Goal: Task Accomplishment & Management: Use online tool/utility

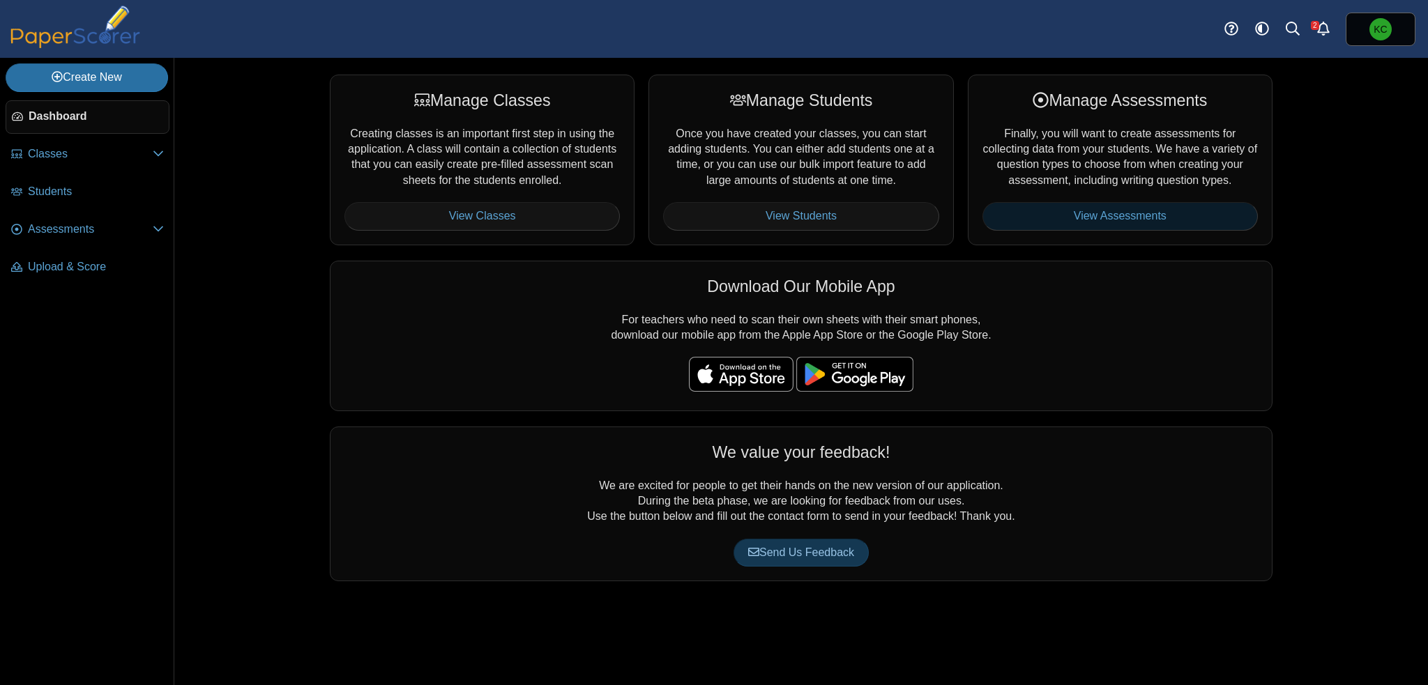
click at [1118, 218] on link "View Assessments" at bounding box center [1119, 216] width 275 height 28
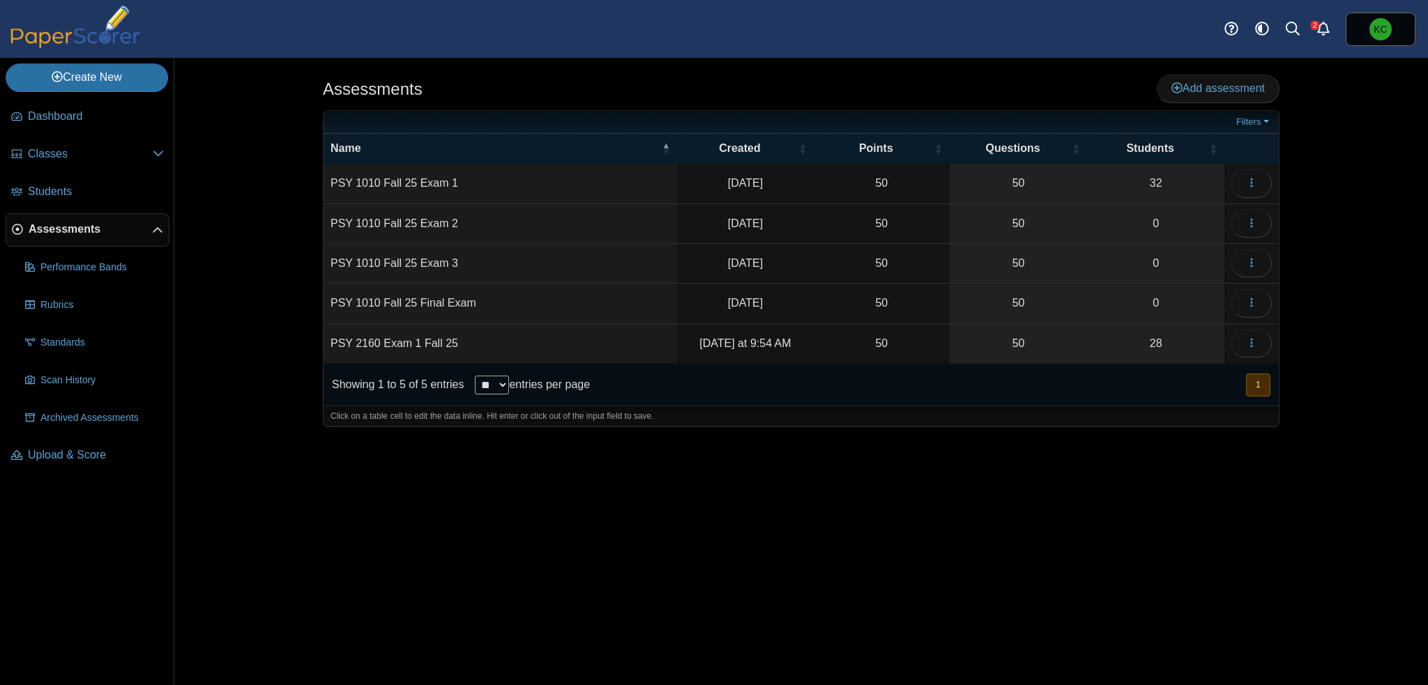
click at [404, 178] on td "PSY 1010 Fall 25 Exam 1" at bounding box center [499, 184] width 353 height 40
click at [1244, 181] on button "button" at bounding box center [1251, 183] width 40 height 28
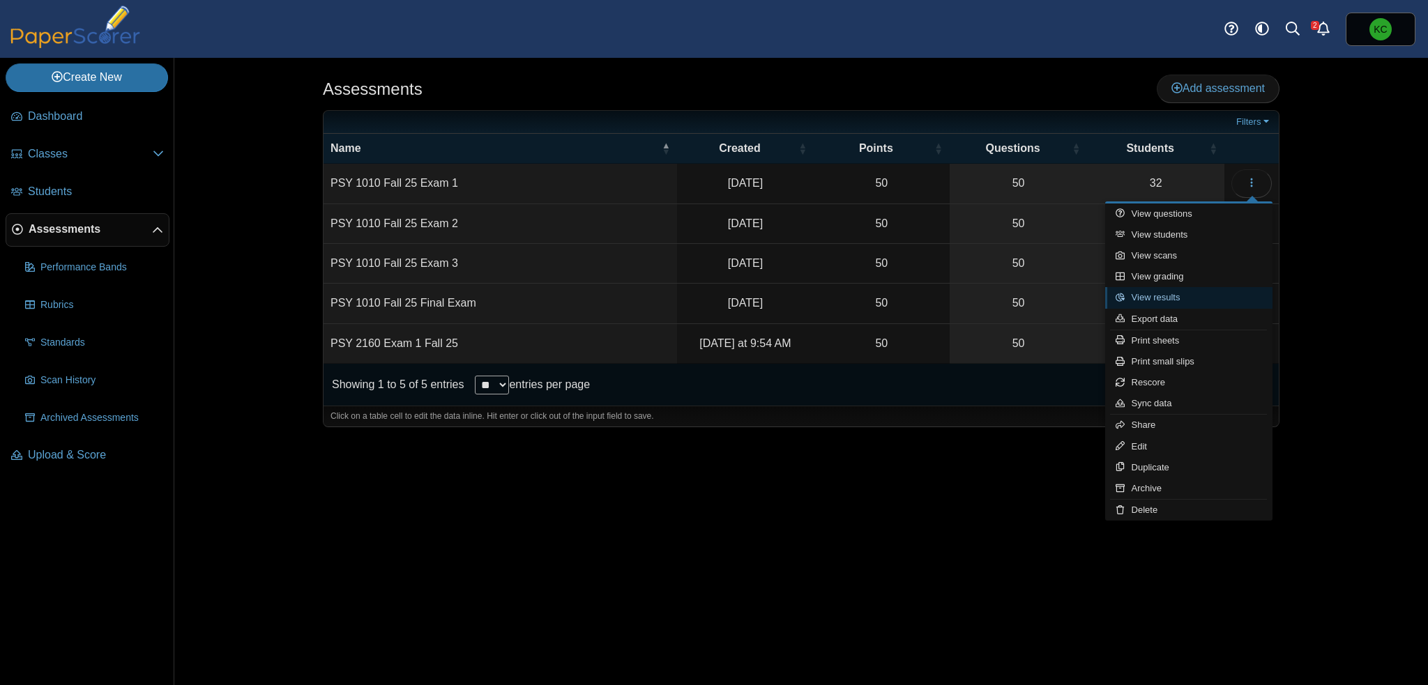
click at [1193, 296] on link "View results" at bounding box center [1188, 297] width 167 height 21
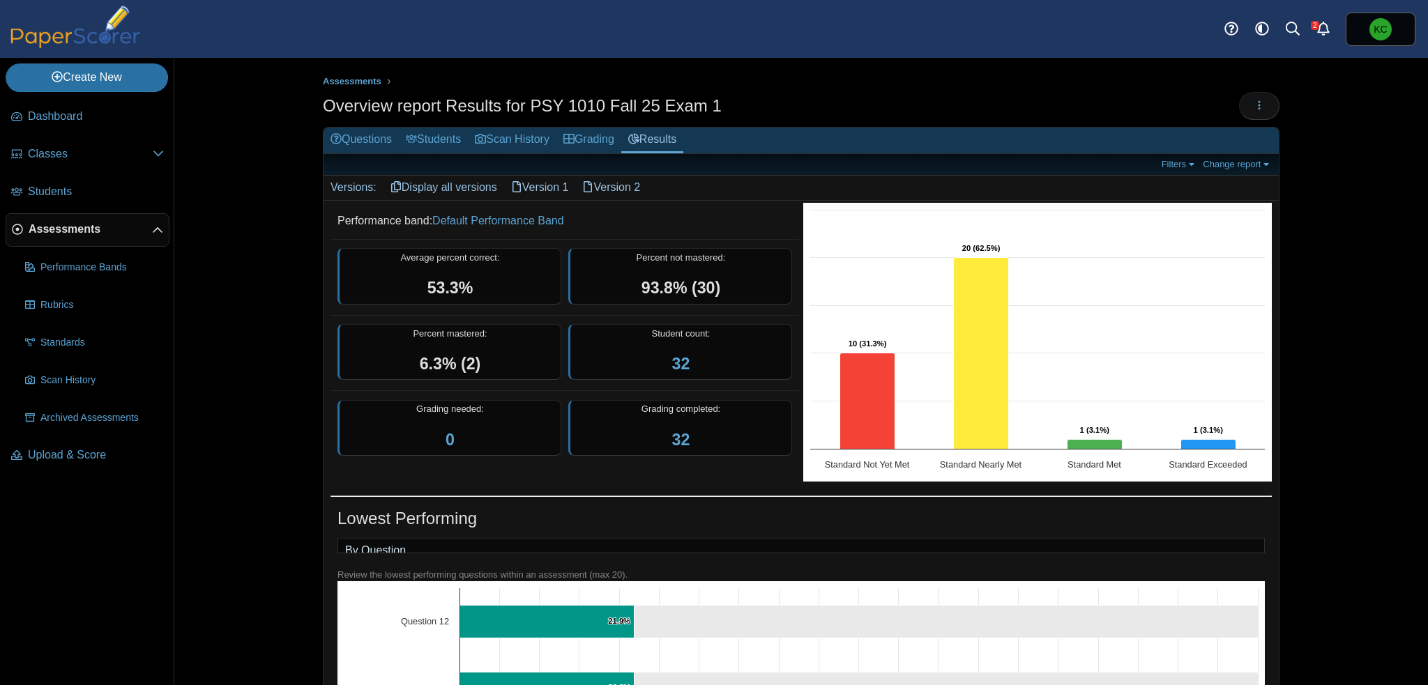
click at [535, 178] on link "Version 1" at bounding box center [540, 188] width 72 height 24
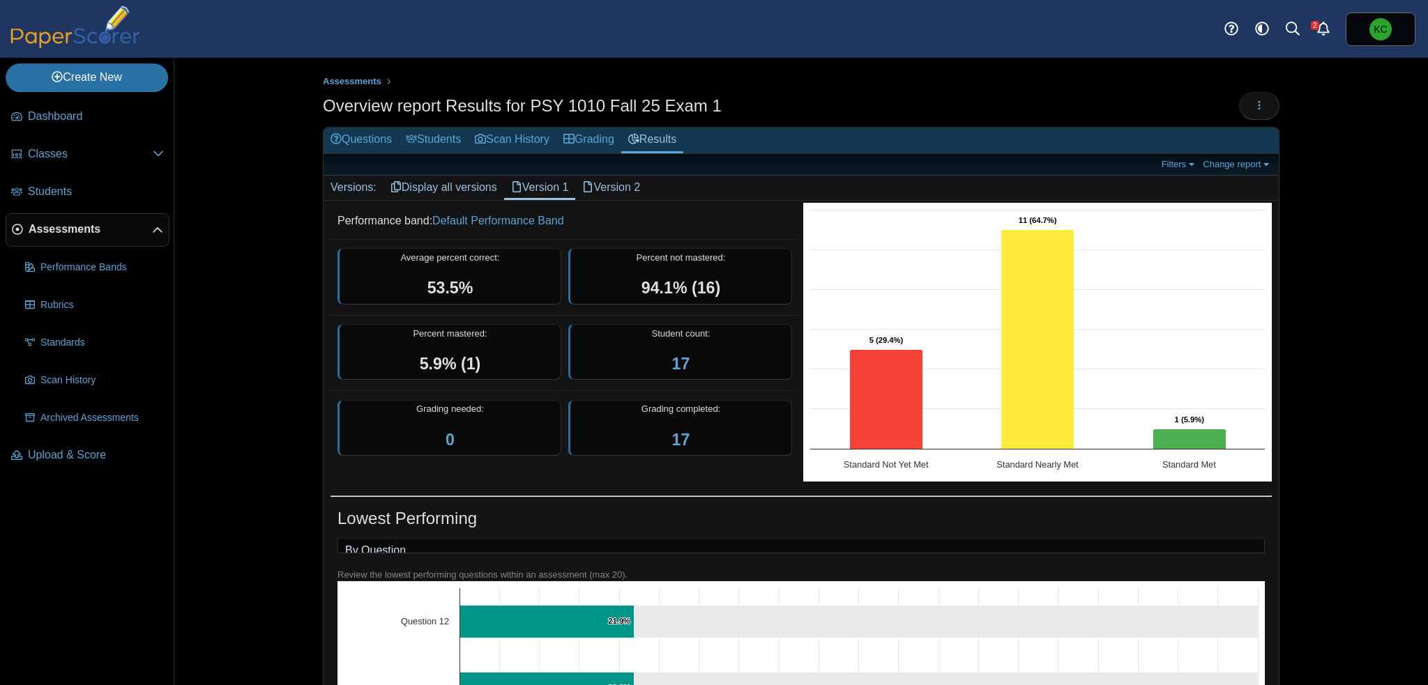
click at [630, 186] on link "Version 2" at bounding box center [611, 188] width 72 height 24
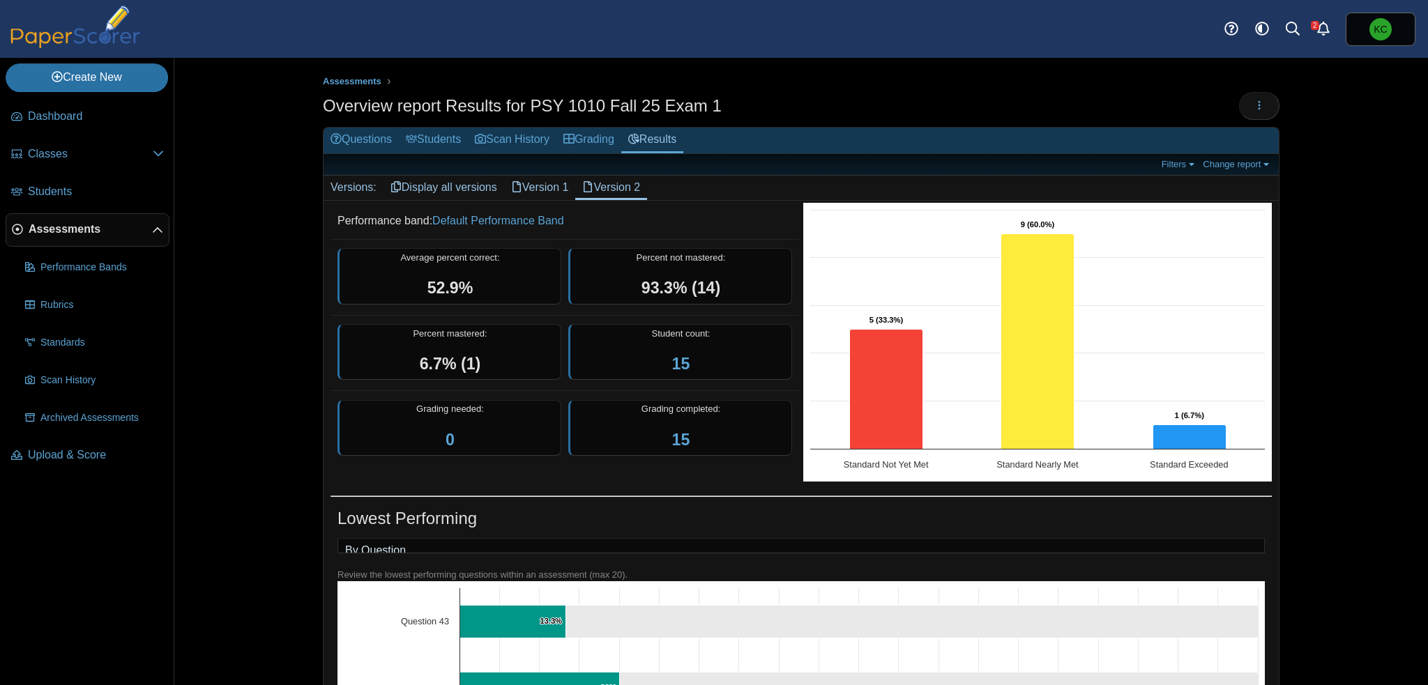
click at [544, 186] on link "Version 1" at bounding box center [540, 188] width 72 height 24
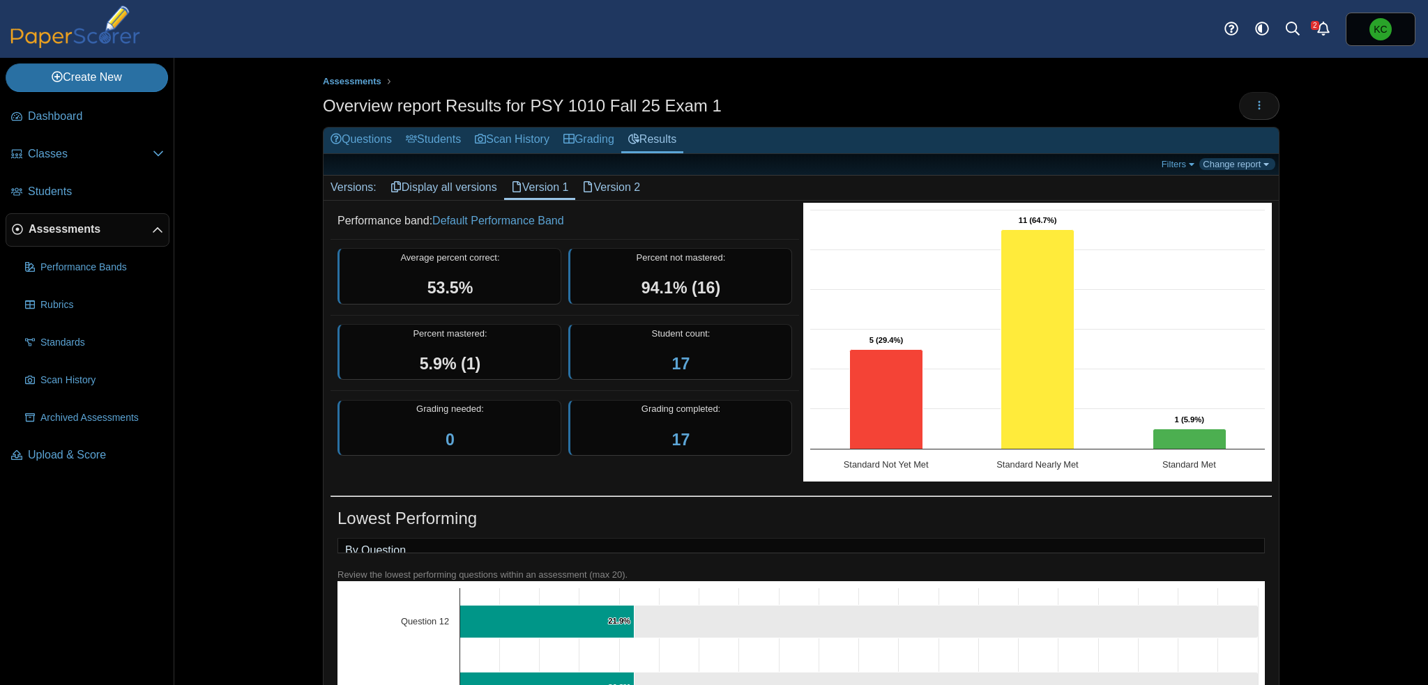
click at [1250, 160] on link "Change report" at bounding box center [1237, 164] width 76 height 12
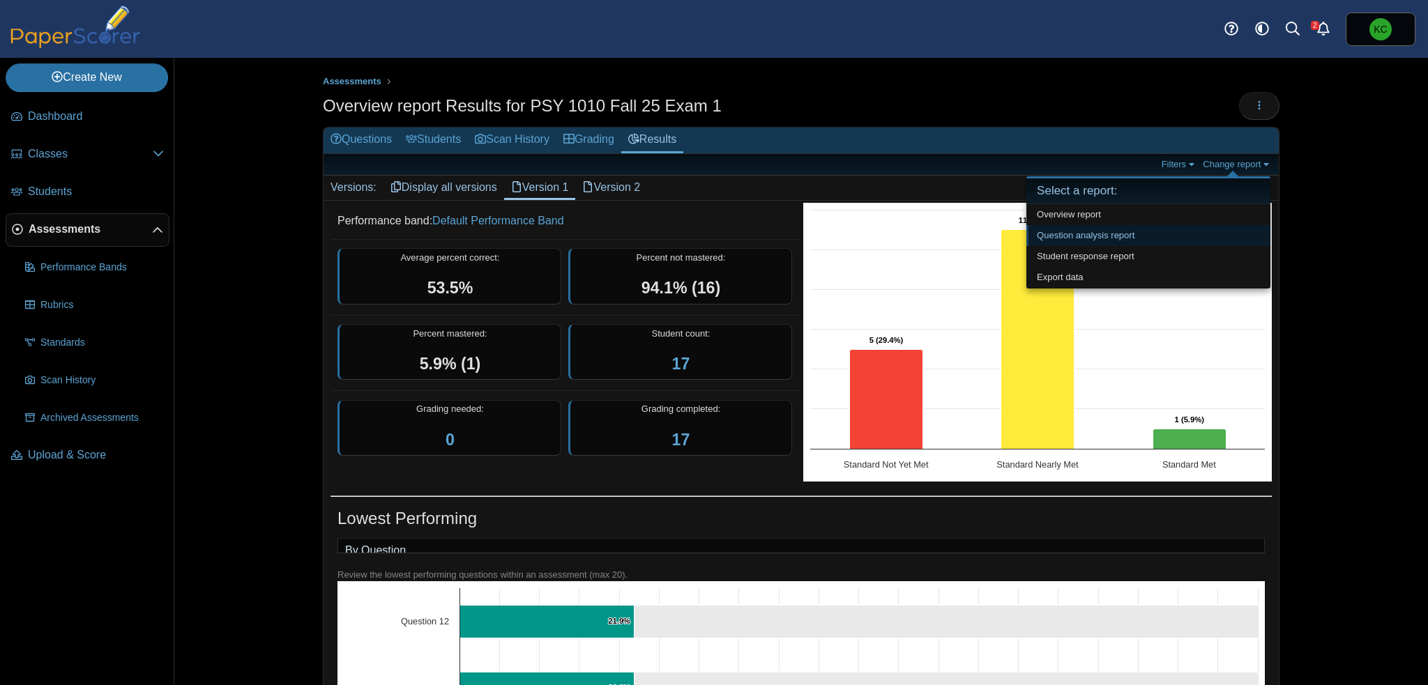
click at [1093, 239] on link "Question analysis report" at bounding box center [1148, 235] width 244 height 21
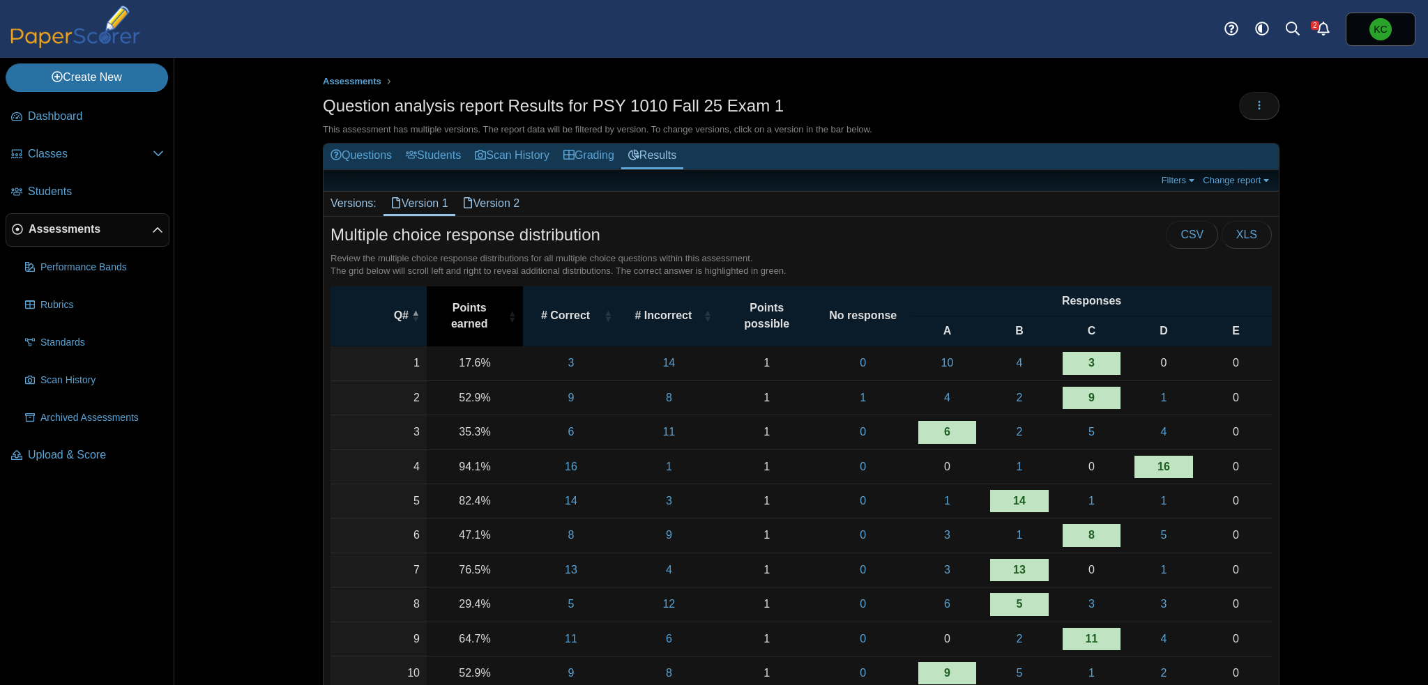
click at [465, 316] on span "Points earned" at bounding box center [469, 315] width 71 height 31
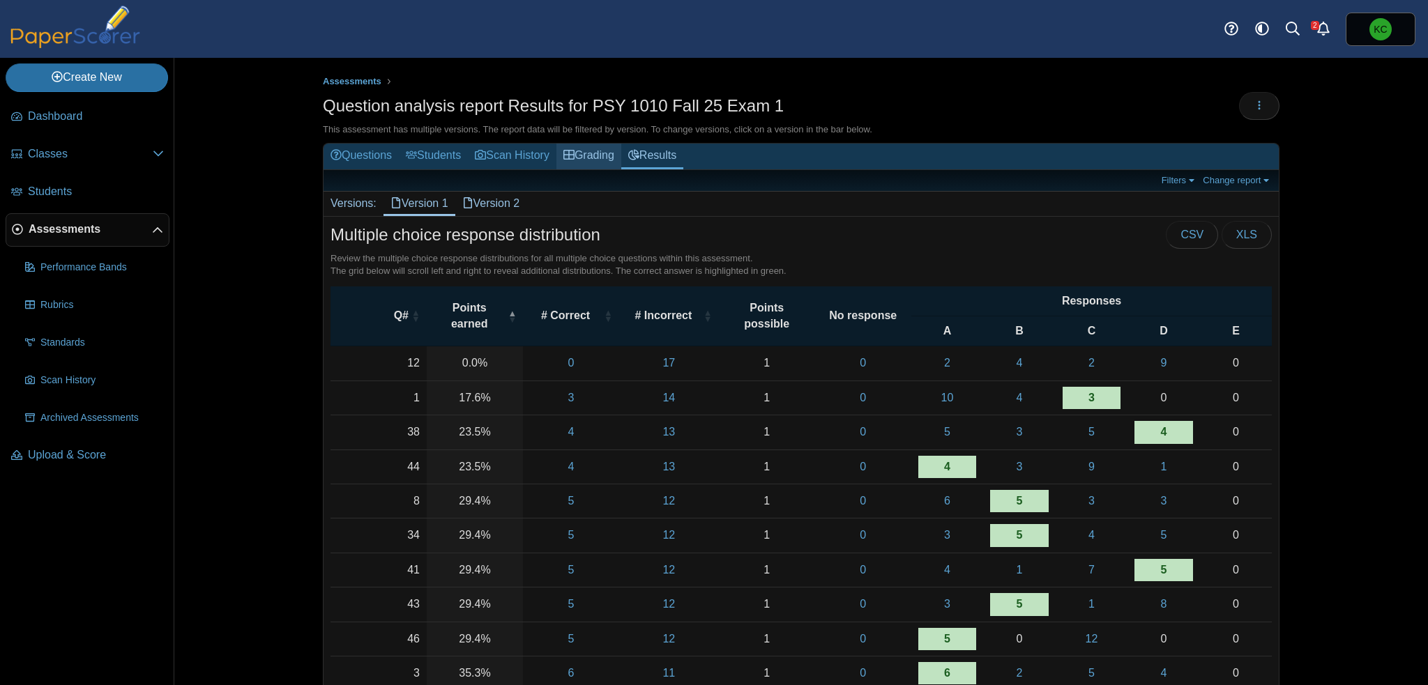
click at [572, 155] on icon at bounding box center [568, 154] width 11 height 11
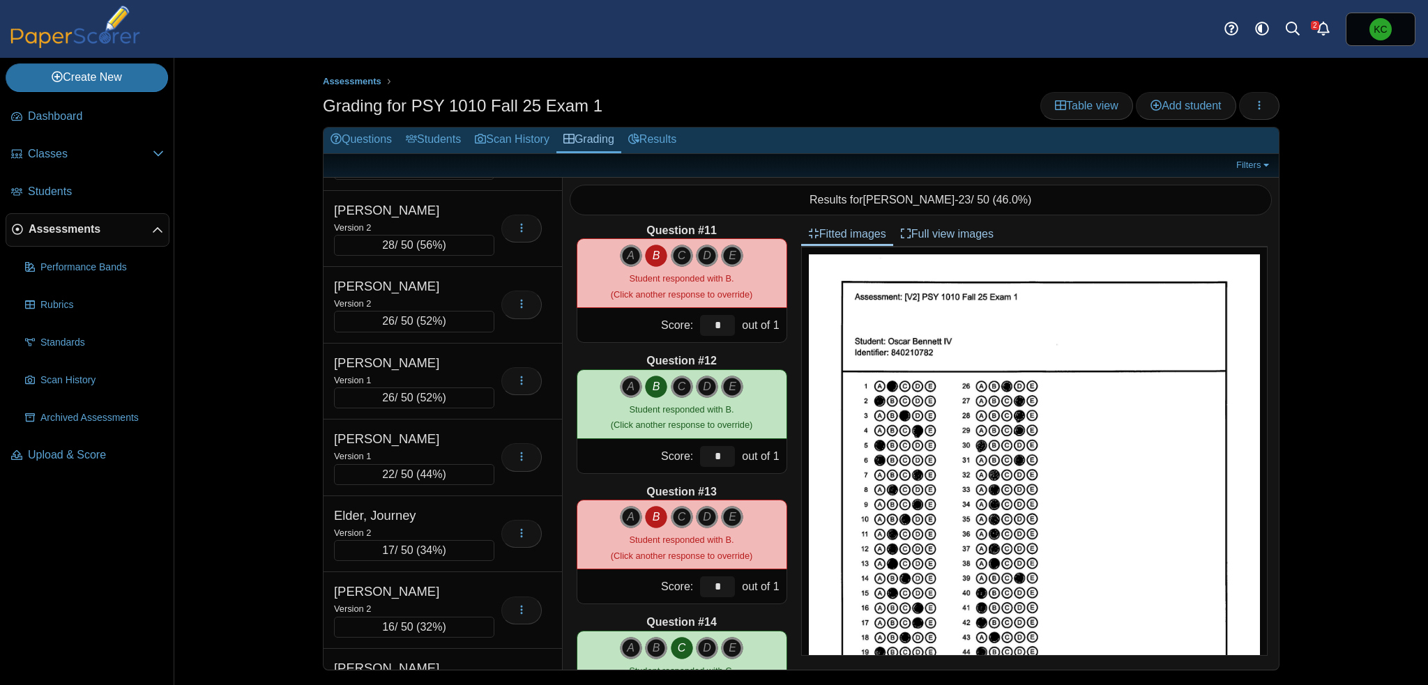
scroll to position [1324, 0]
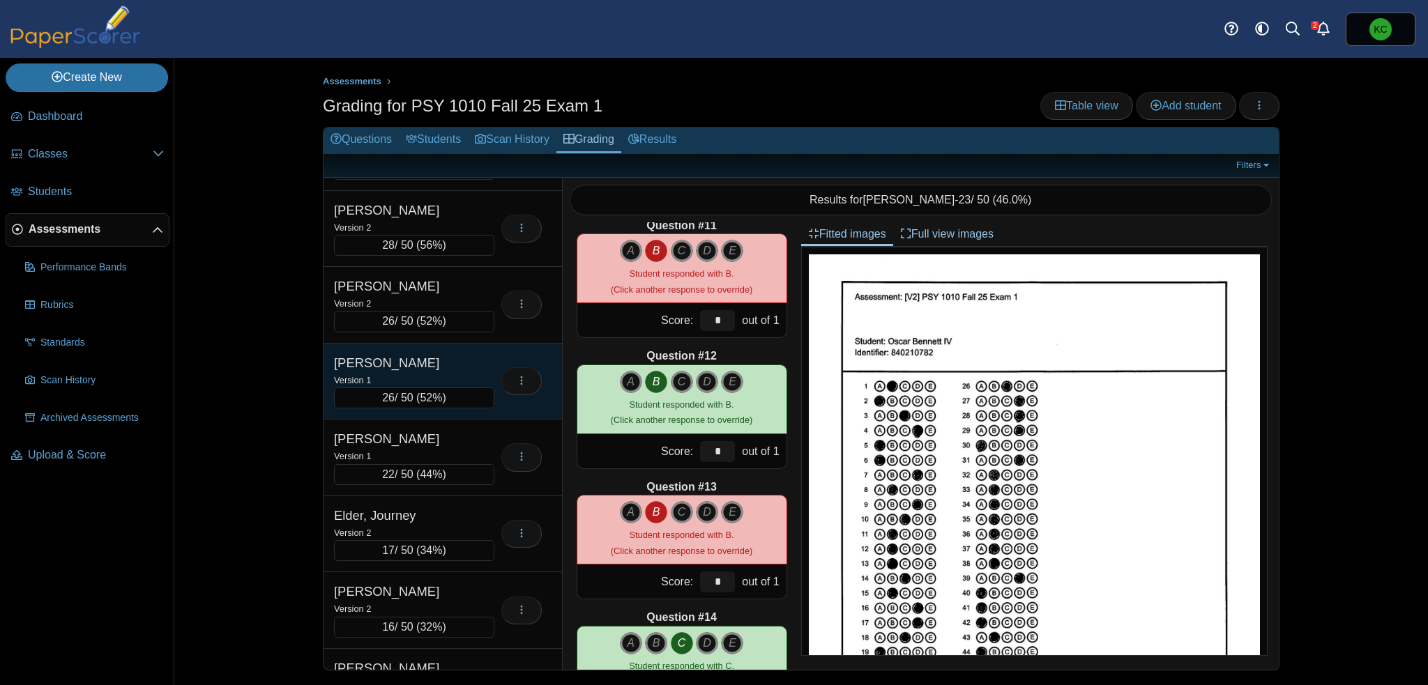
click at [422, 365] on div "[PERSON_NAME]" at bounding box center [403, 363] width 139 height 18
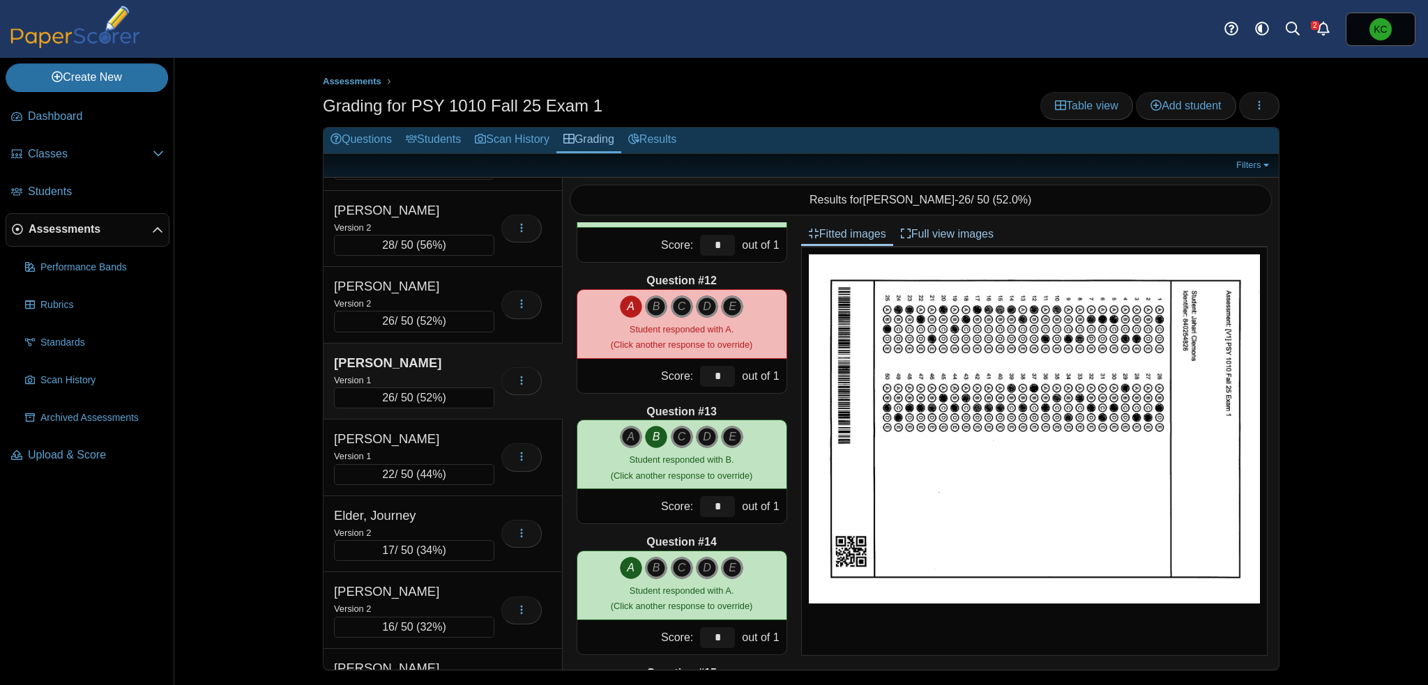
scroll to position [1394, 0]
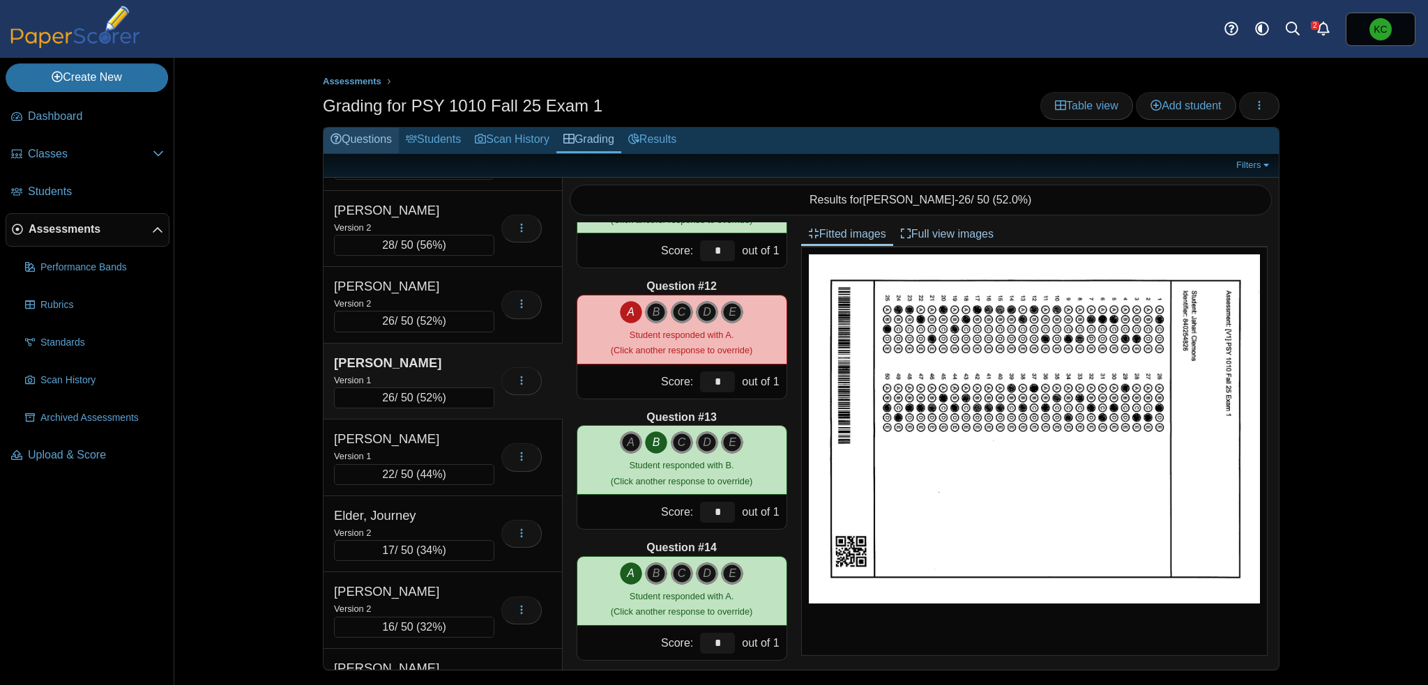
click at [360, 136] on link "Questions" at bounding box center [360, 141] width 75 height 26
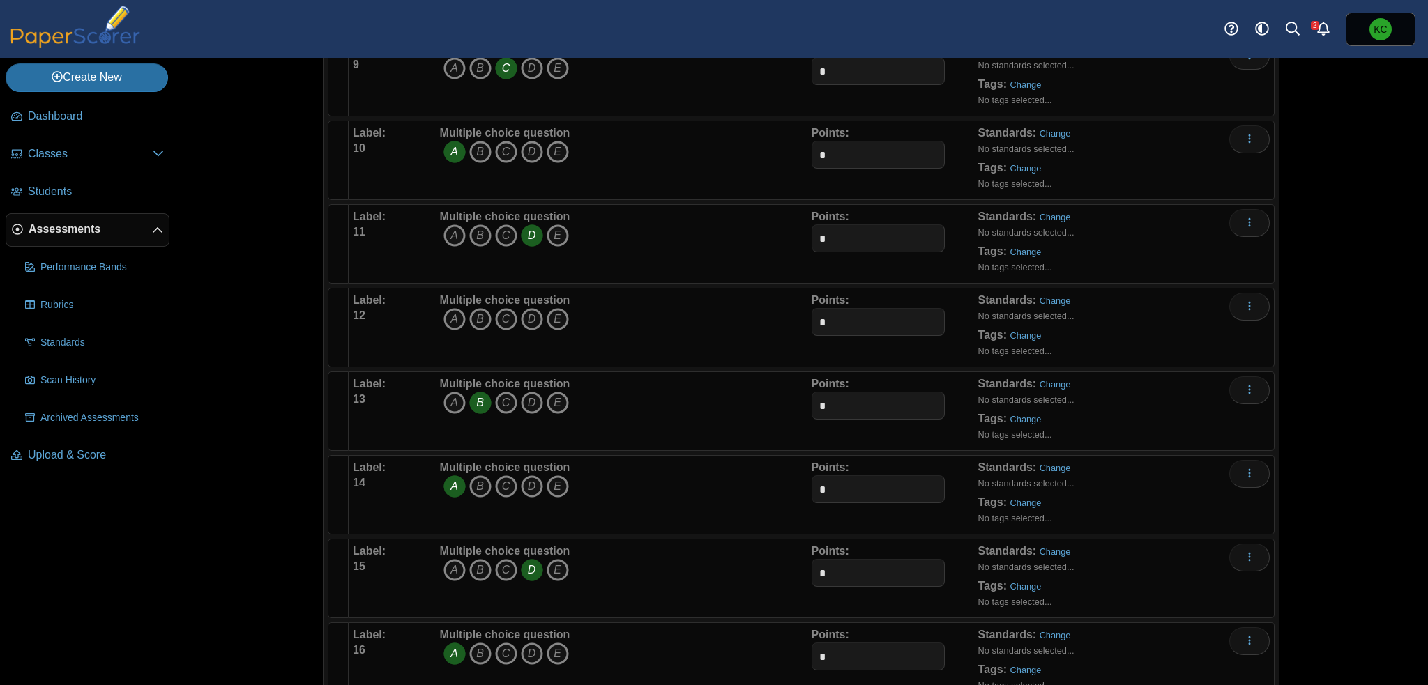
scroll to position [906, 0]
click at [530, 314] on icon "D" at bounding box center [532, 319] width 22 height 22
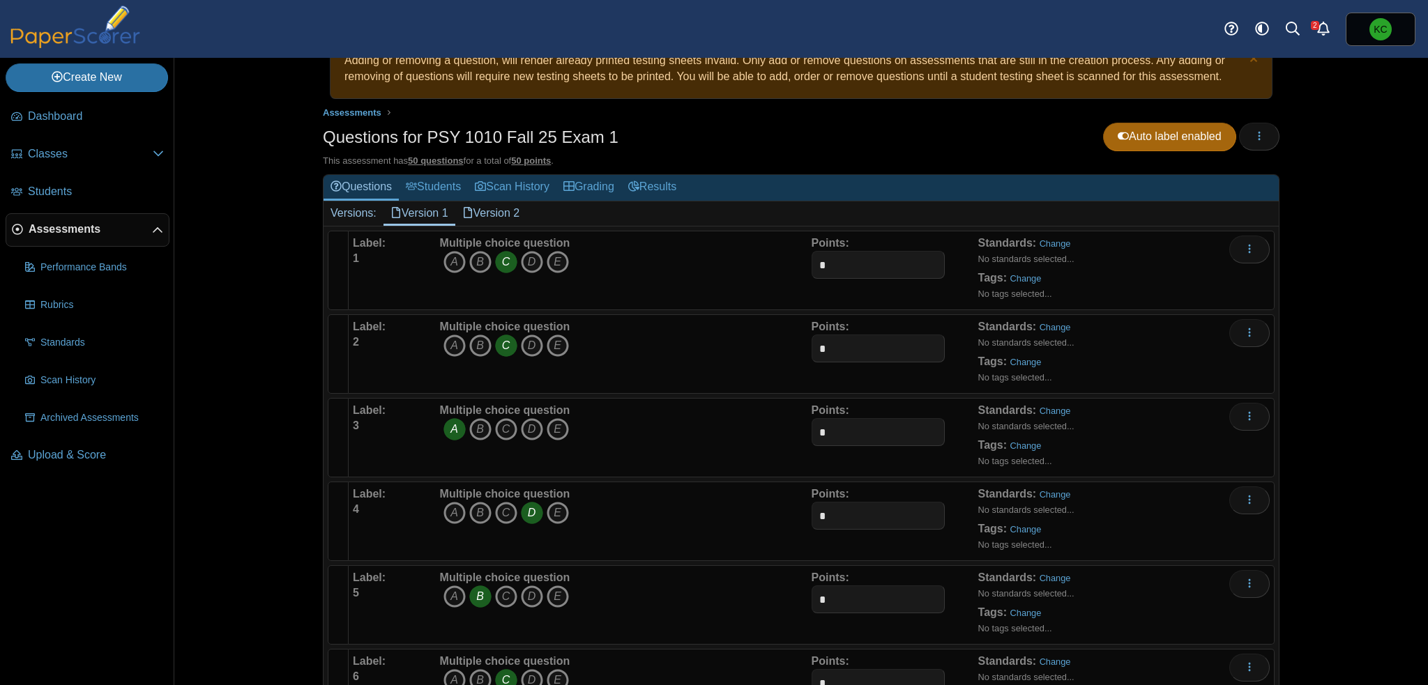
scroll to position [0, 0]
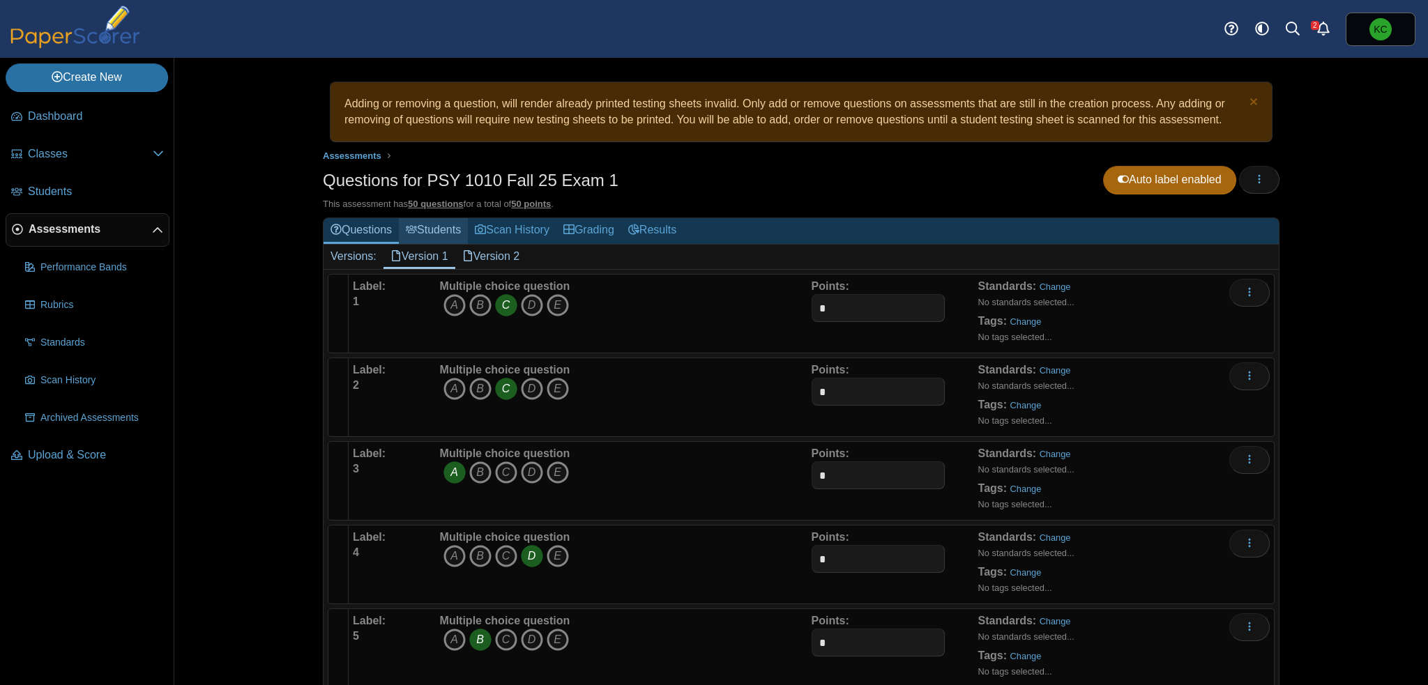
click at [434, 229] on link "Students" at bounding box center [433, 231] width 69 height 26
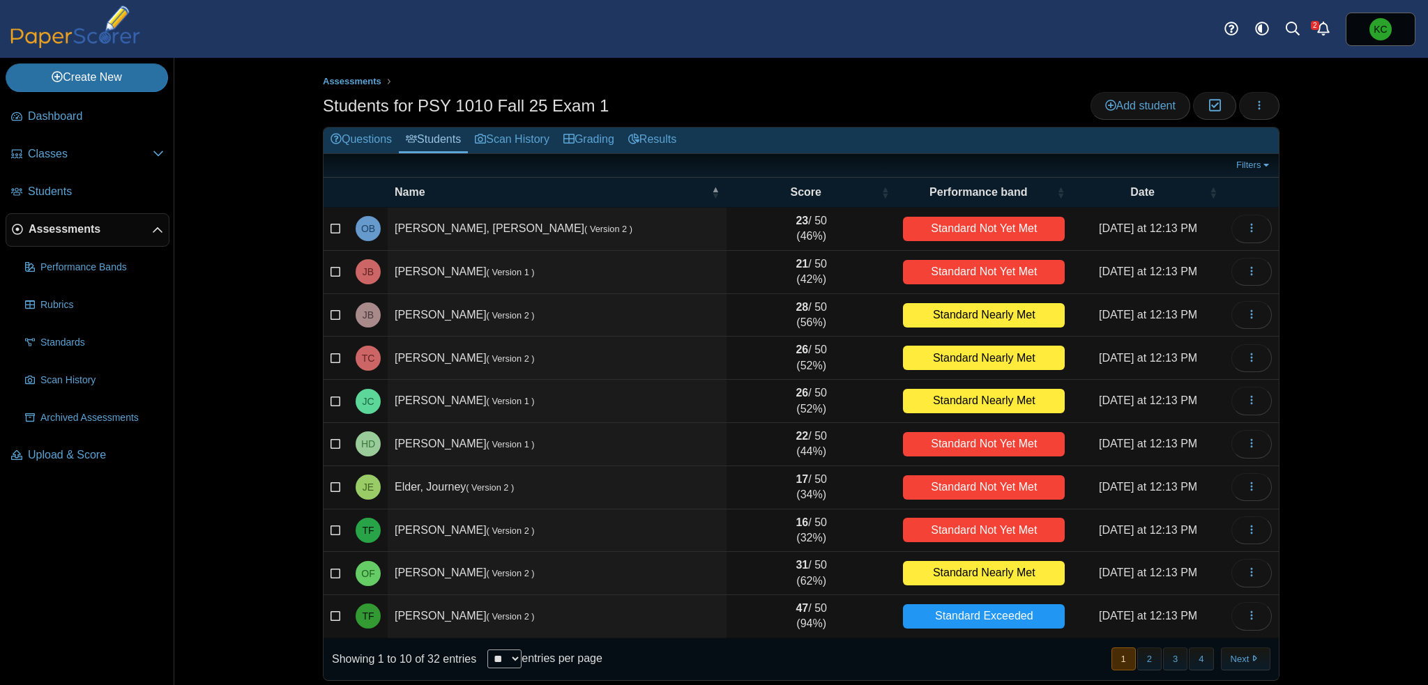
click at [572, 273] on td "[PERSON_NAME] ( Version 1 )" at bounding box center [557, 272] width 339 height 43
click at [1250, 164] on link "Filters" at bounding box center [1253, 165] width 43 height 14
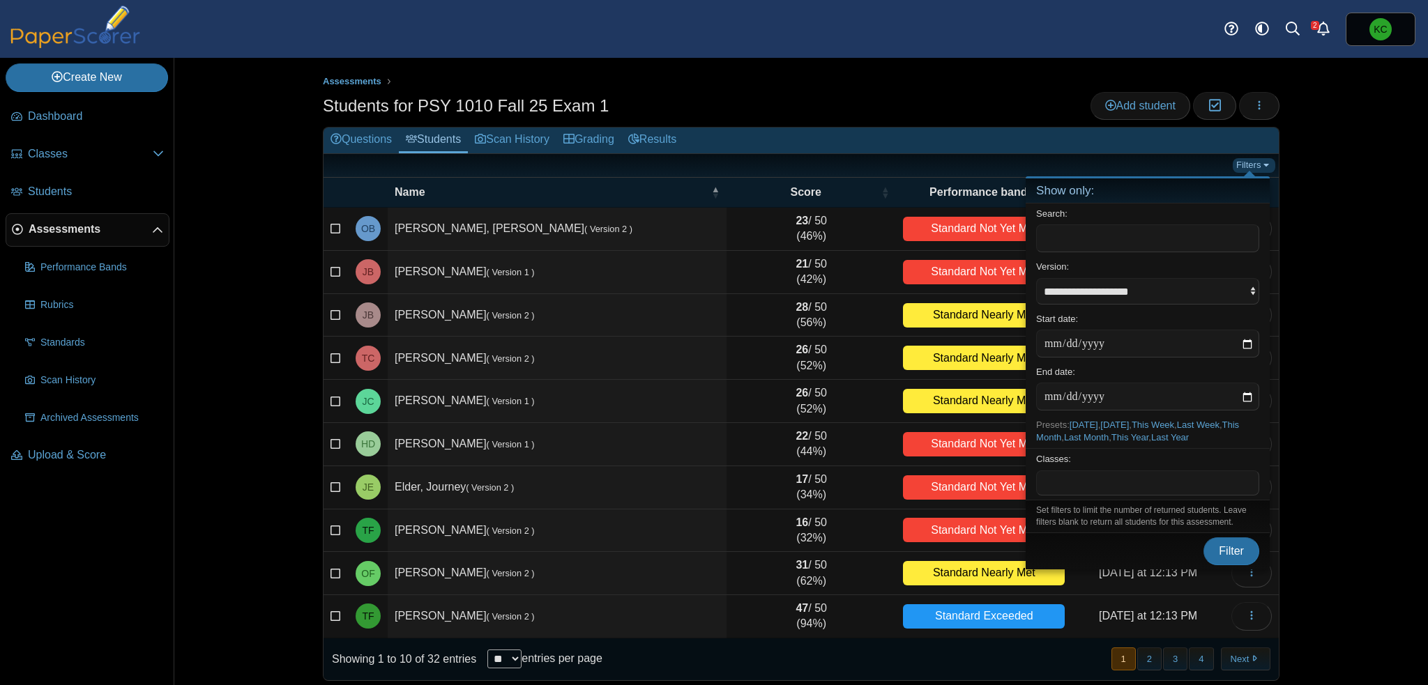
click at [1249, 164] on link "Filters" at bounding box center [1253, 165] width 43 height 14
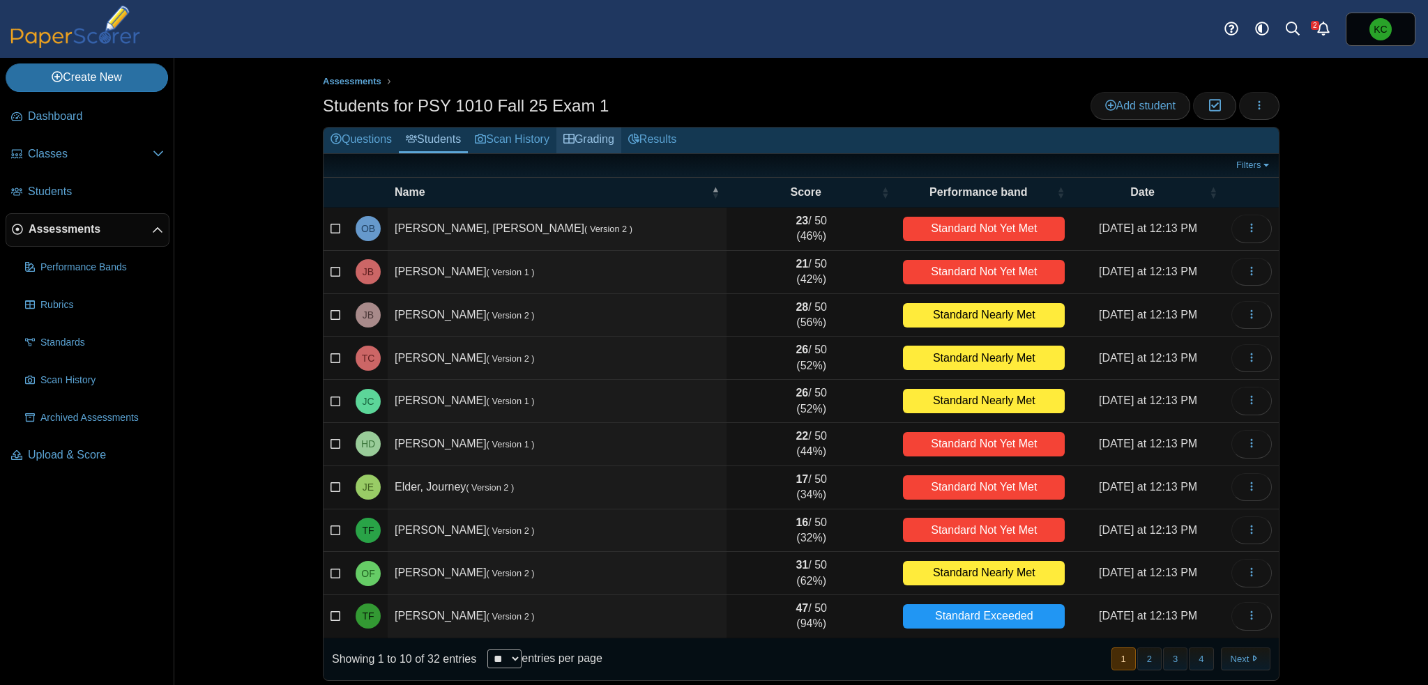
click at [602, 131] on link "Grading" at bounding box center [588, 141] width 65 height 26
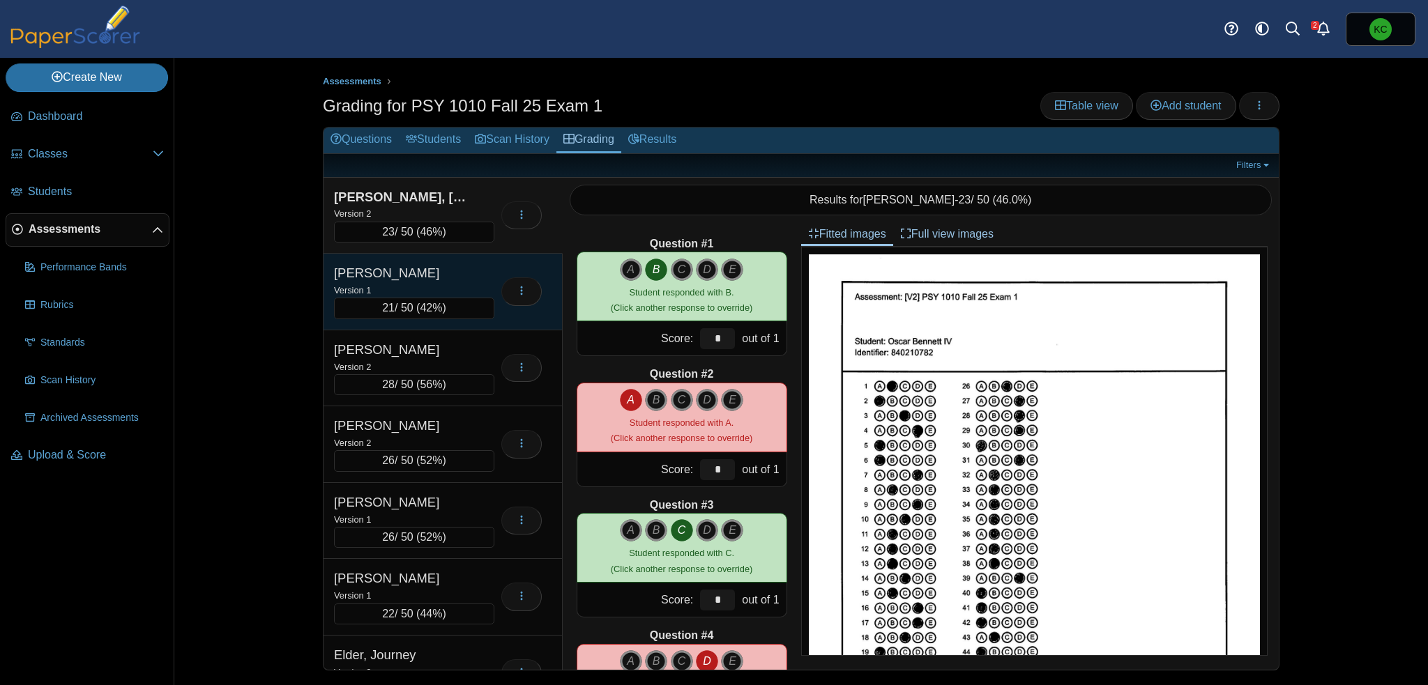
click at [454, 274] on div "Buerk, Jacob" at bounding box center [403, 273] width 139 height 18
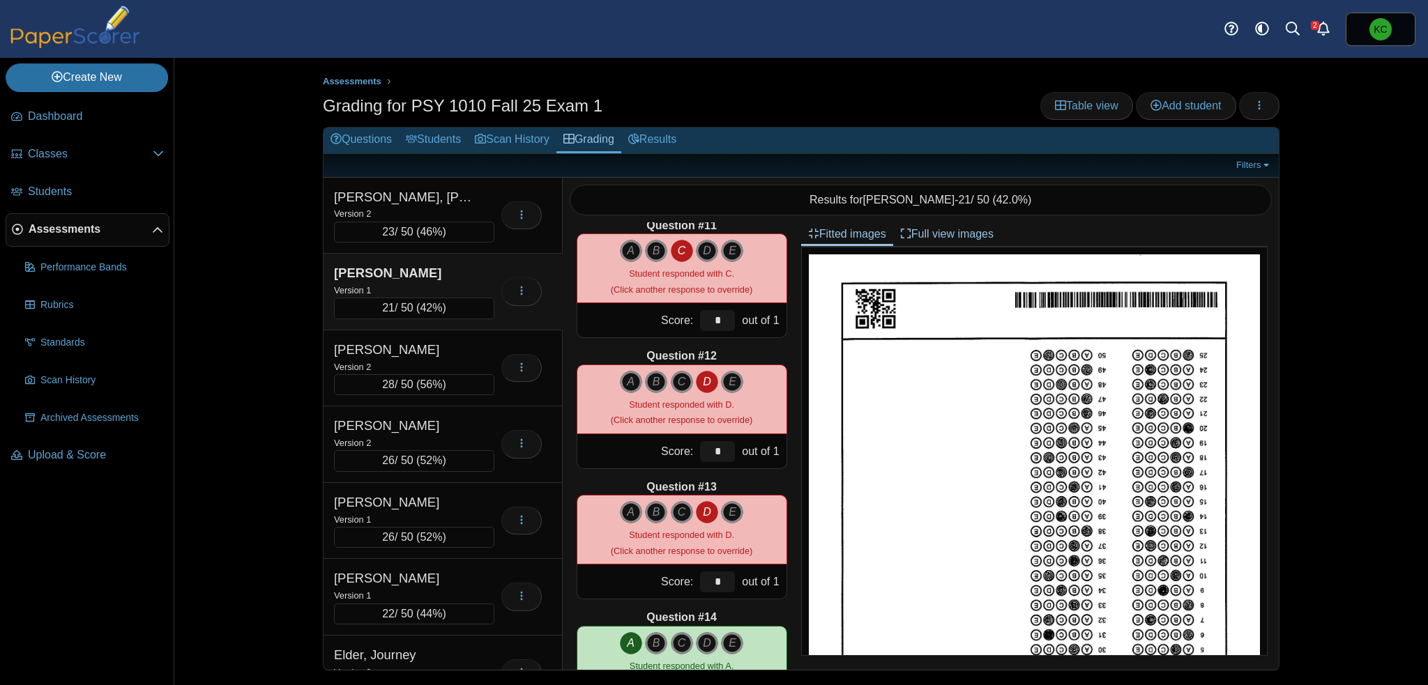
scroll to position [1324, 0]
click at [699, 381] on icon "D" at bounding box center [707, 382] width 22 height 22
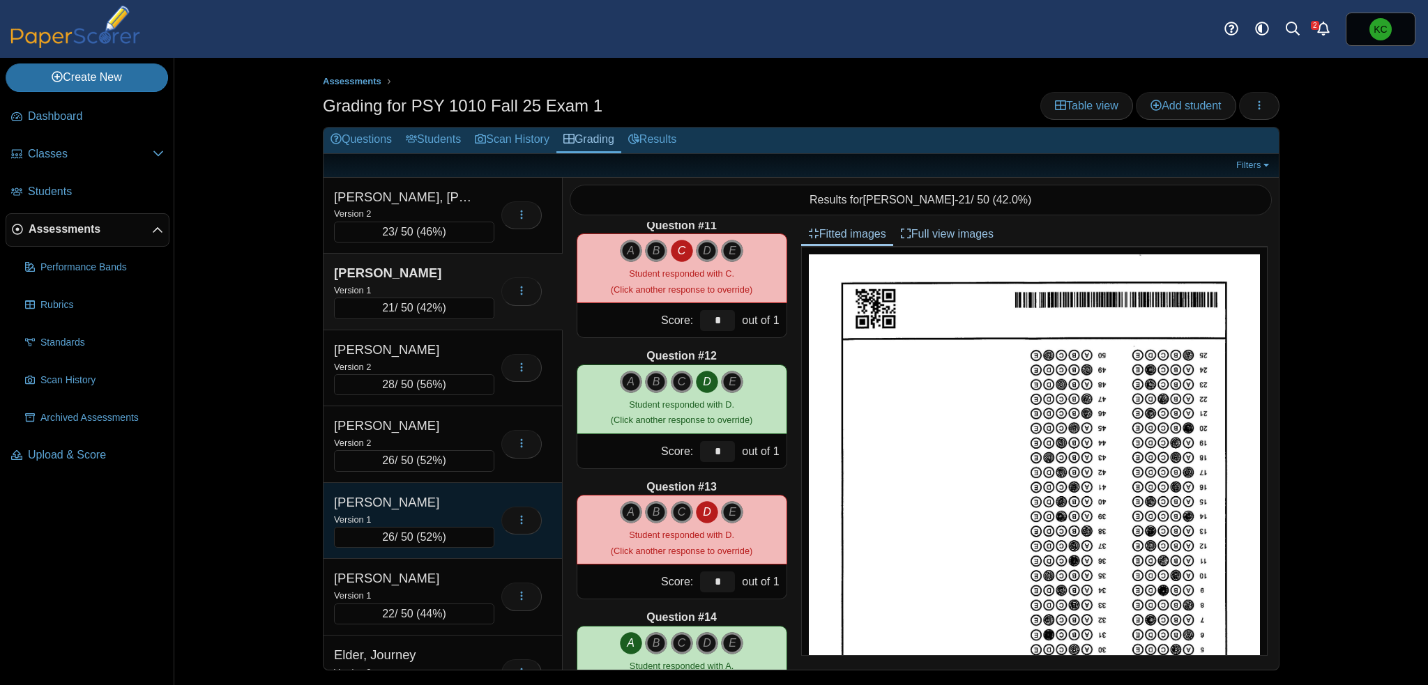
click at [445, 500] on div "Clemons, Jahari" at bounding box center [403, 503] width 139 height 18
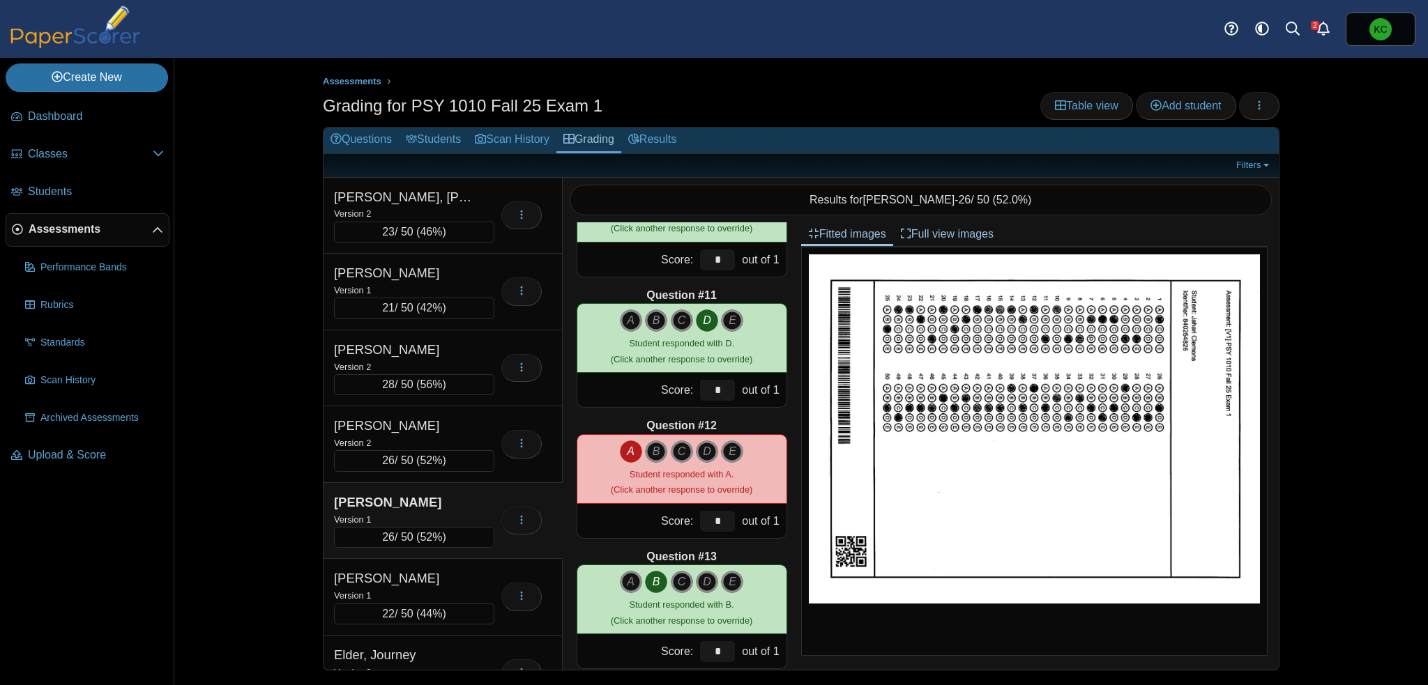
scroll to position [1255, 0]
click at [627, 449] on icon "A" at bounding box center [631, 452] width 22 height 22
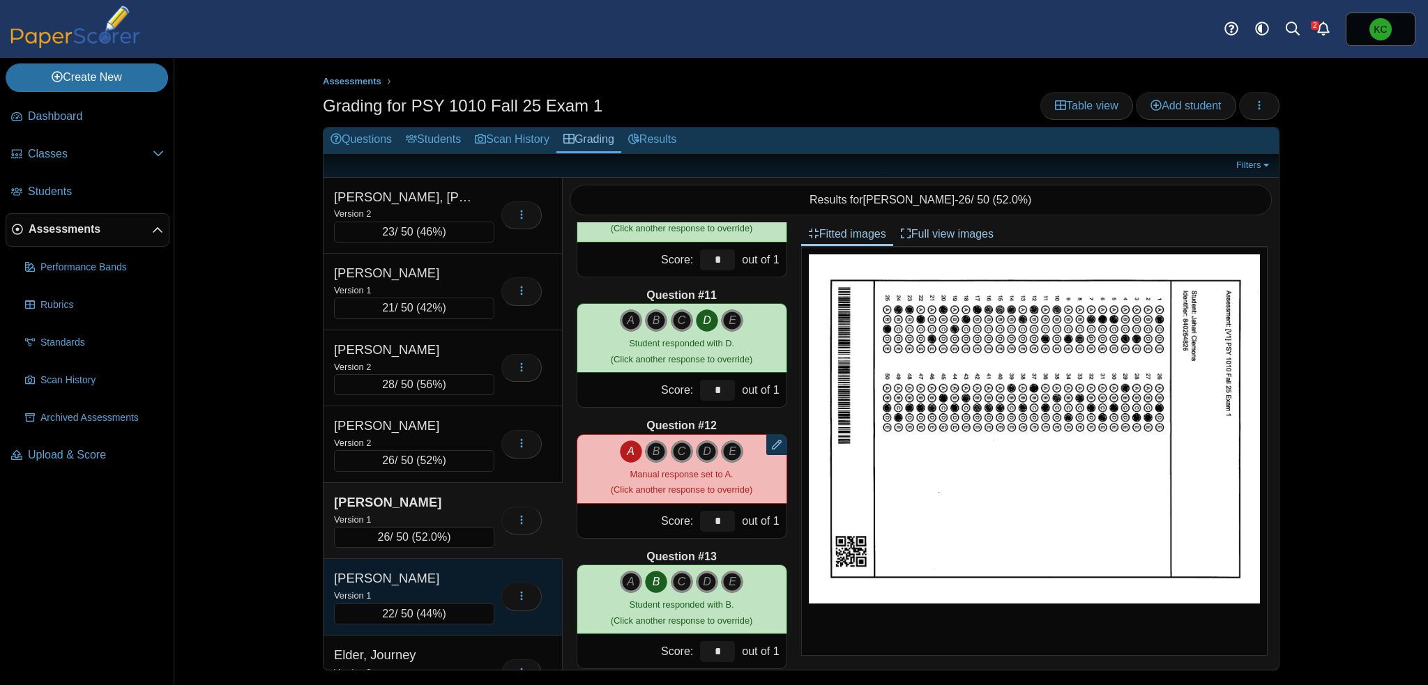
click at [459, 569] on div "Dow, Hannah" at bounding box center [403, 578] width 139 height 18
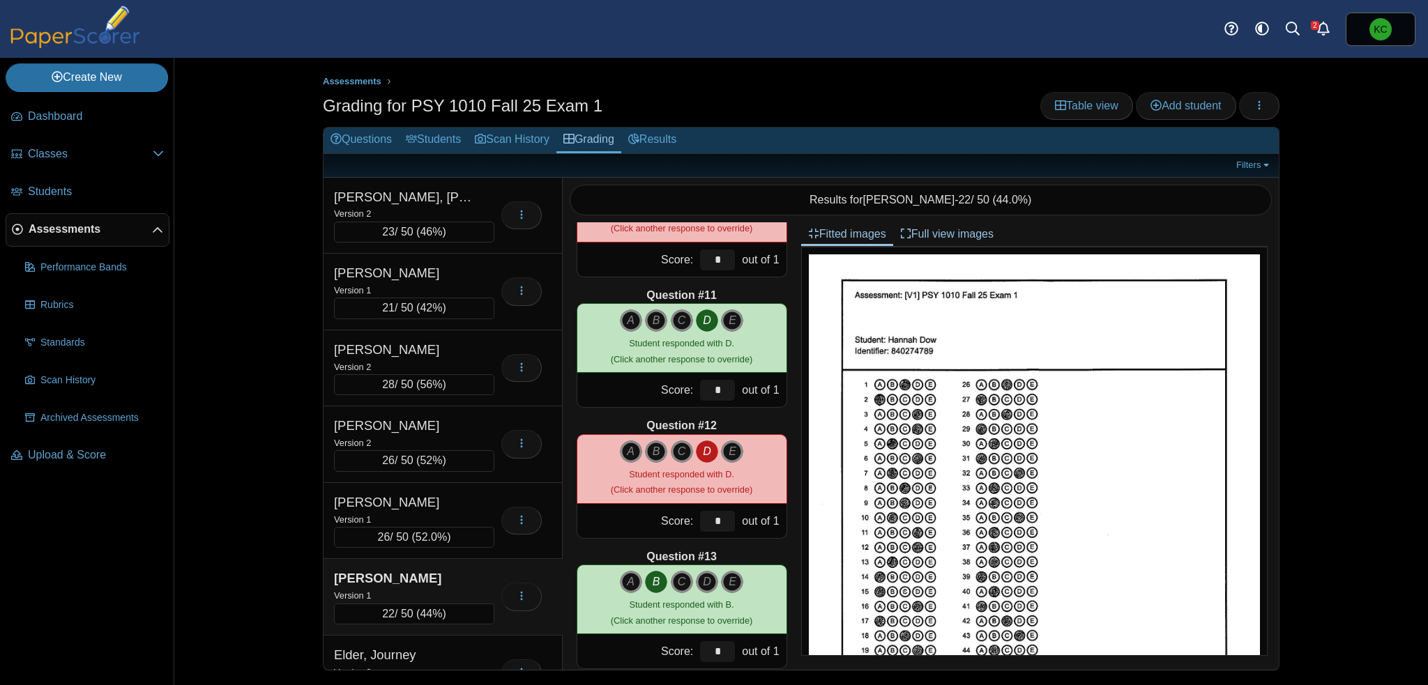
click at [700, 451] on icon "D" at bounding box center [707, 452] width 22 height 22
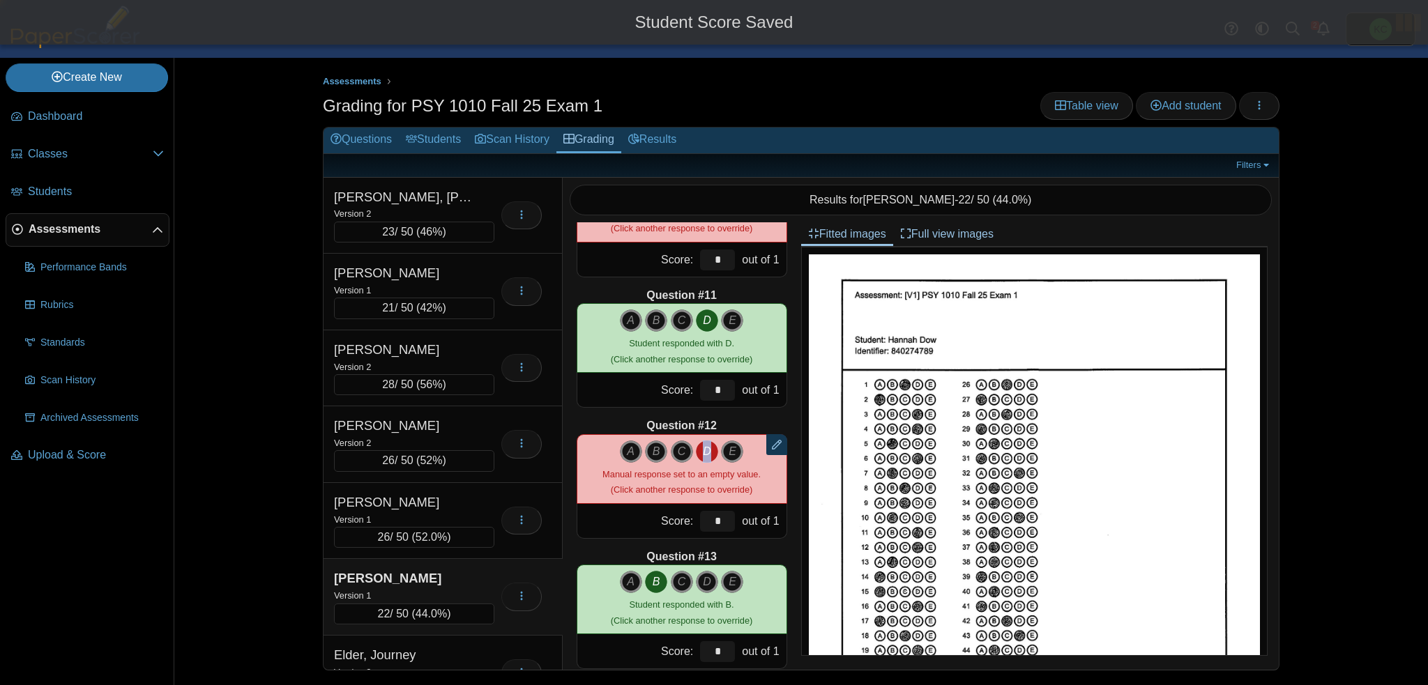
type input "*"
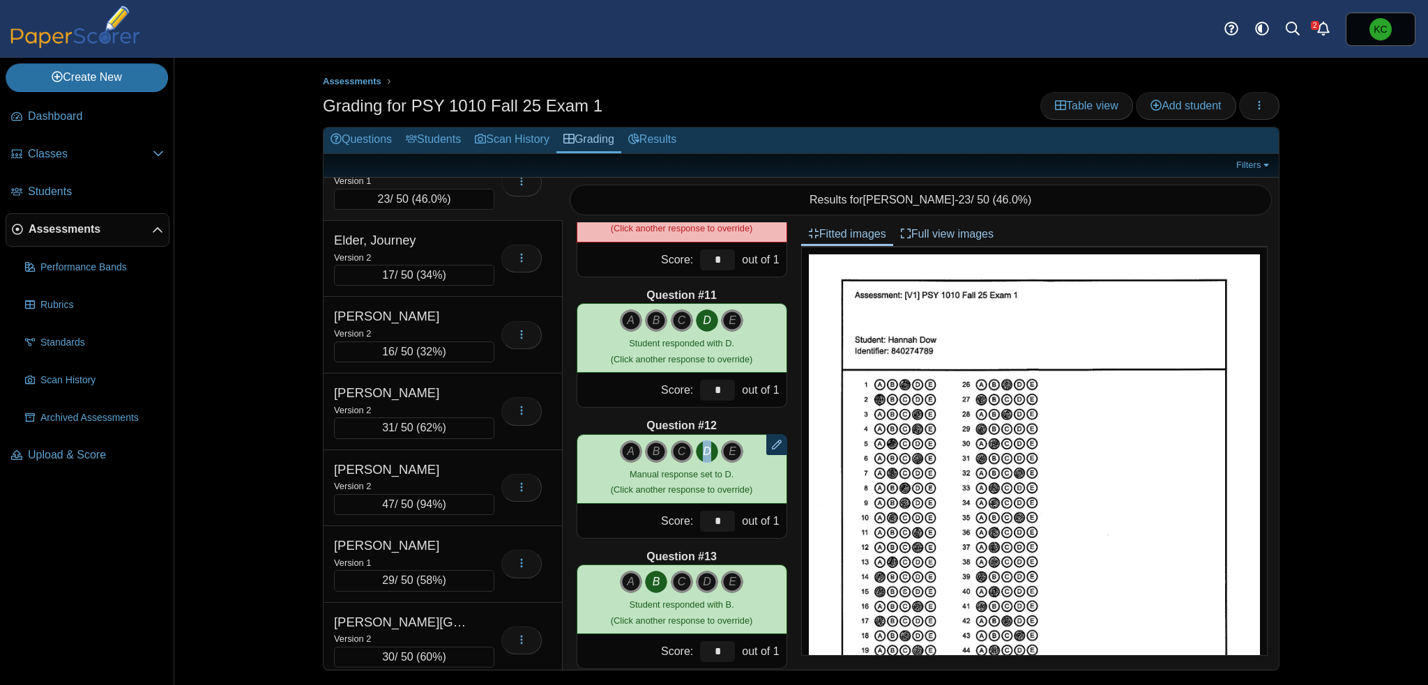
scroll to position [418, 0]
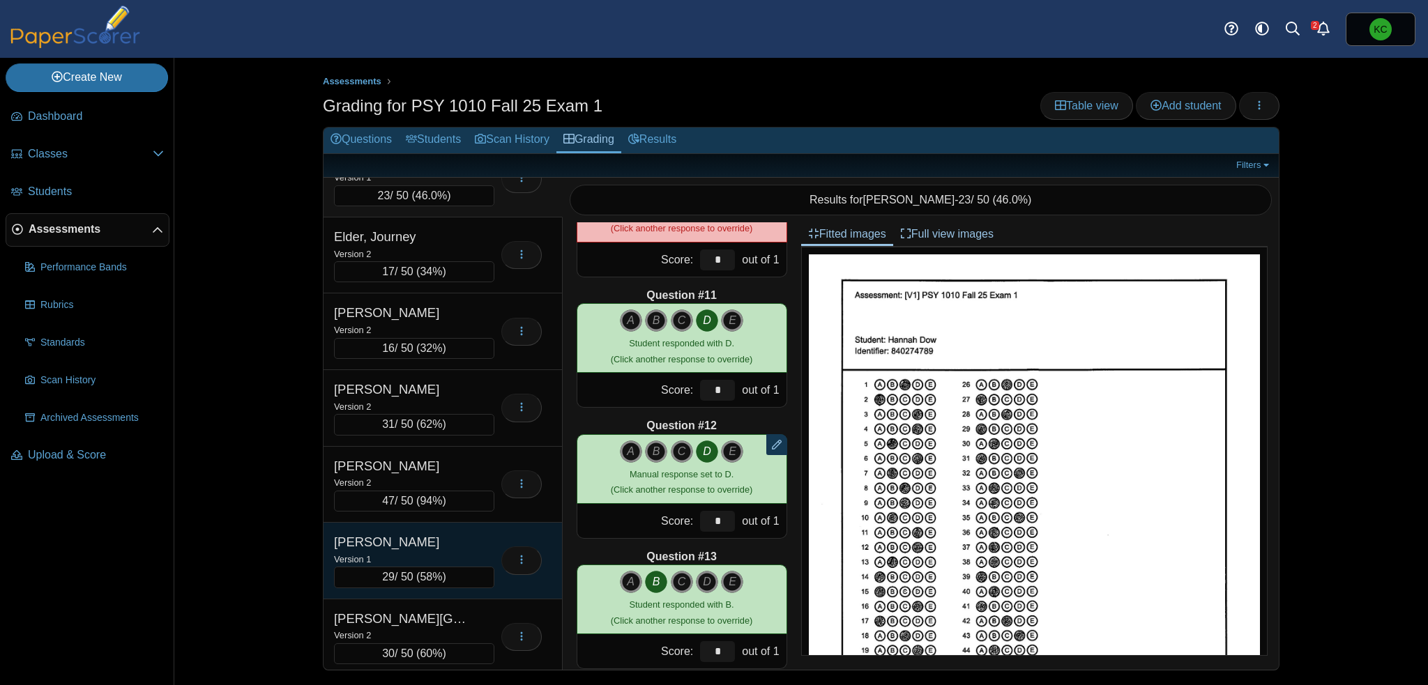
click at [436, 551] on div "Version 1" at bounding box center [414, 558] width 160 height 15
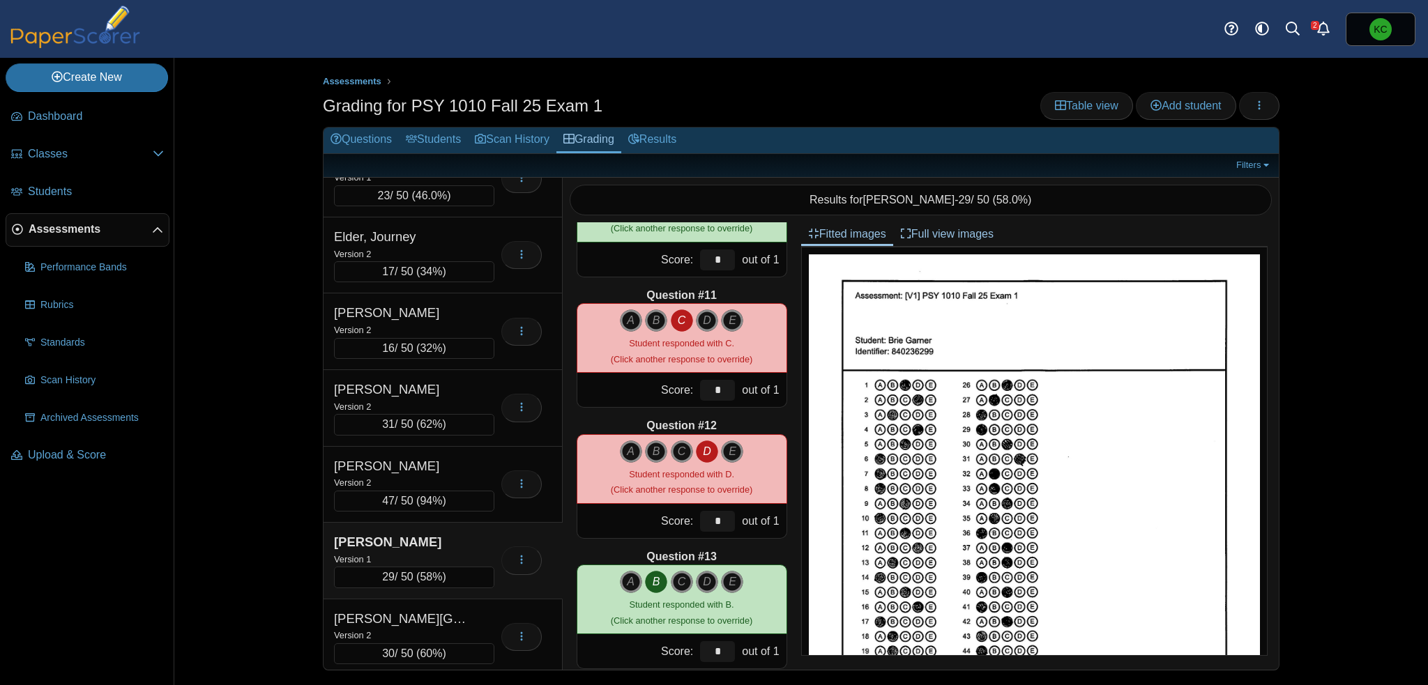
click at [699, 452] on icon "D" at bounding box center [707, 452] width 22 height 22
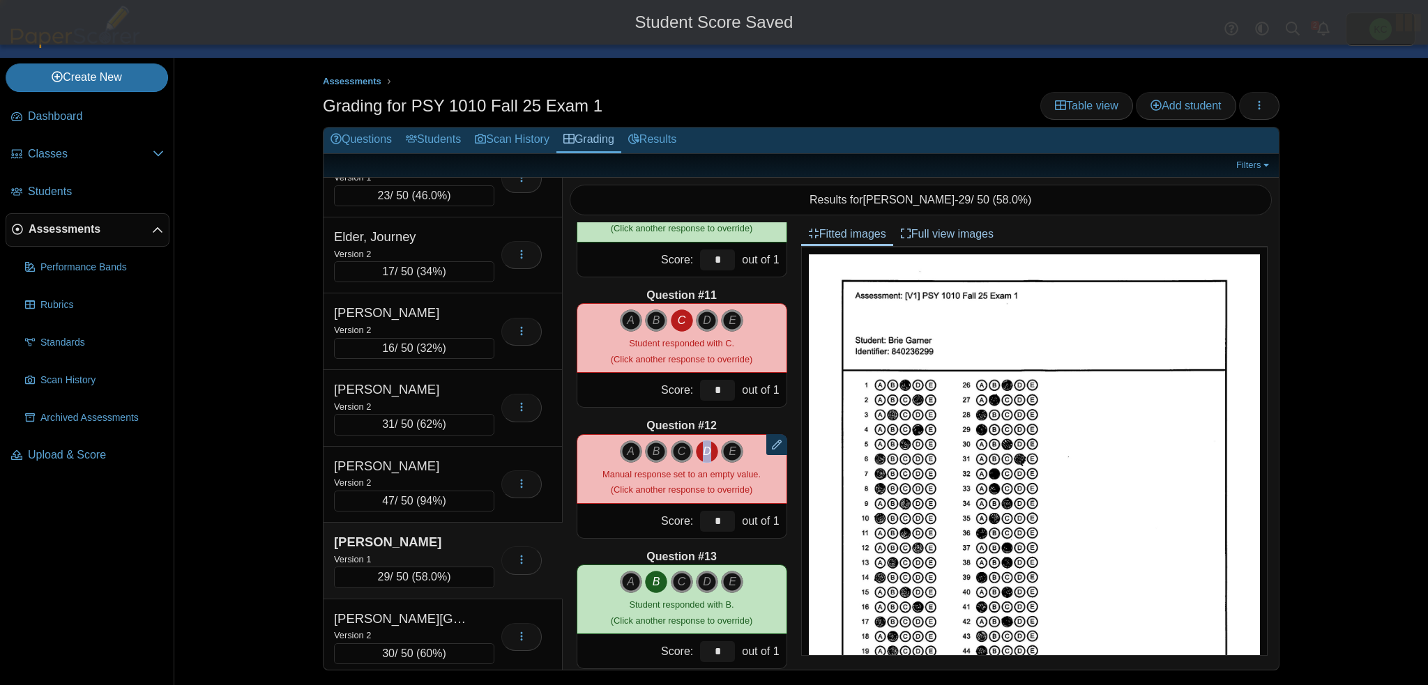
type input "*"
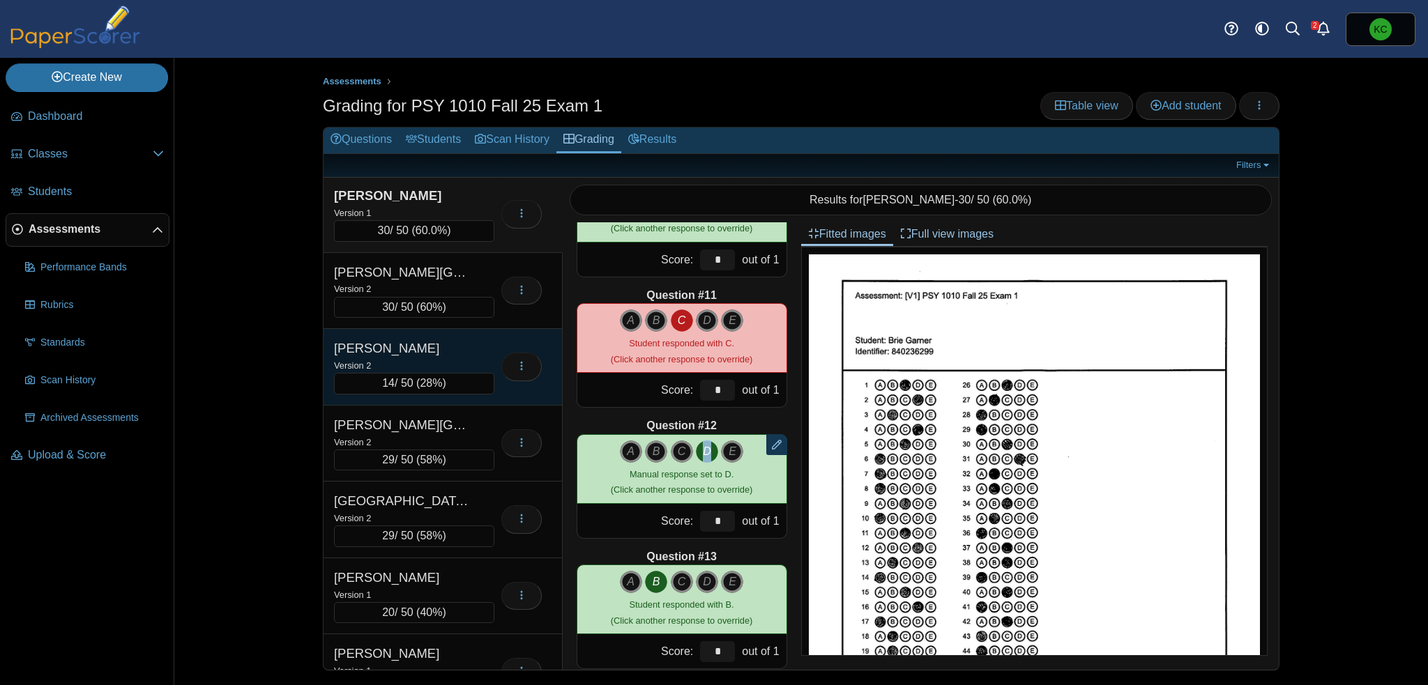
scroll to position [767, 0]
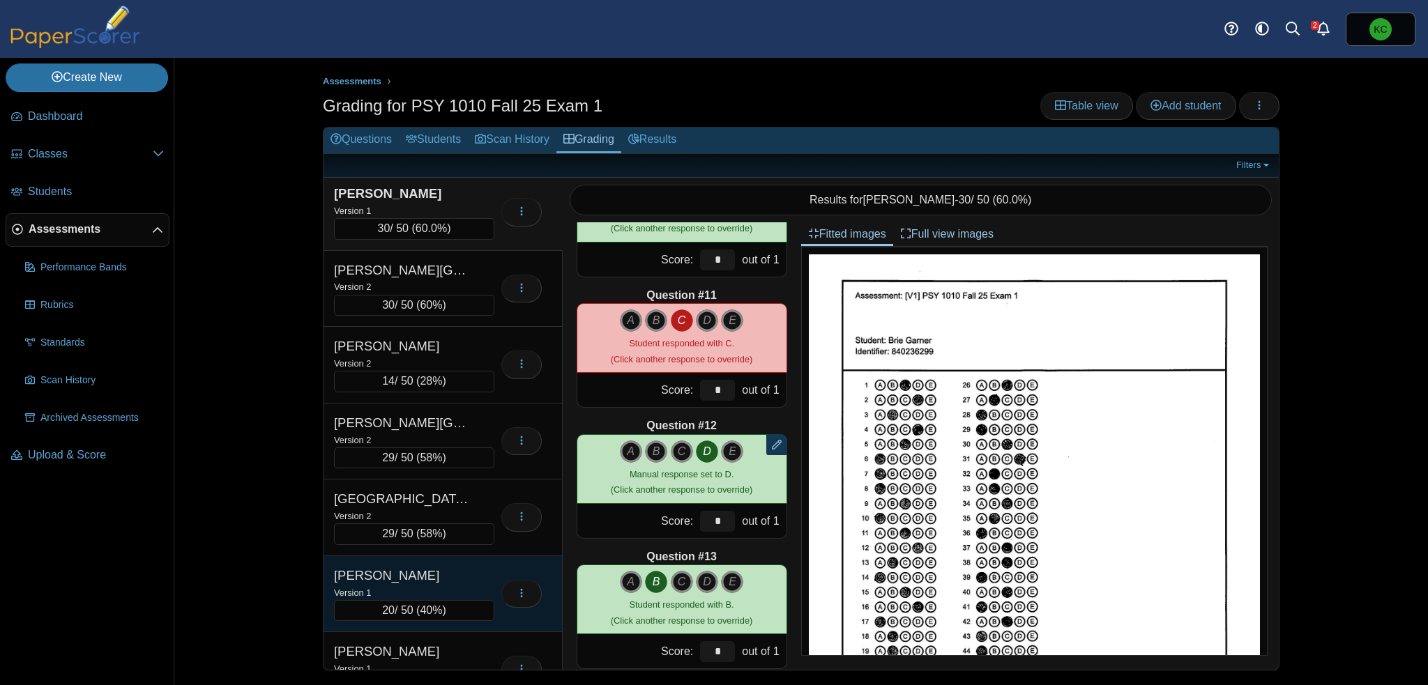
click at [426, 568] on div "Locklear, Brianna" at bounding box center [403, 576] width 139 height 18
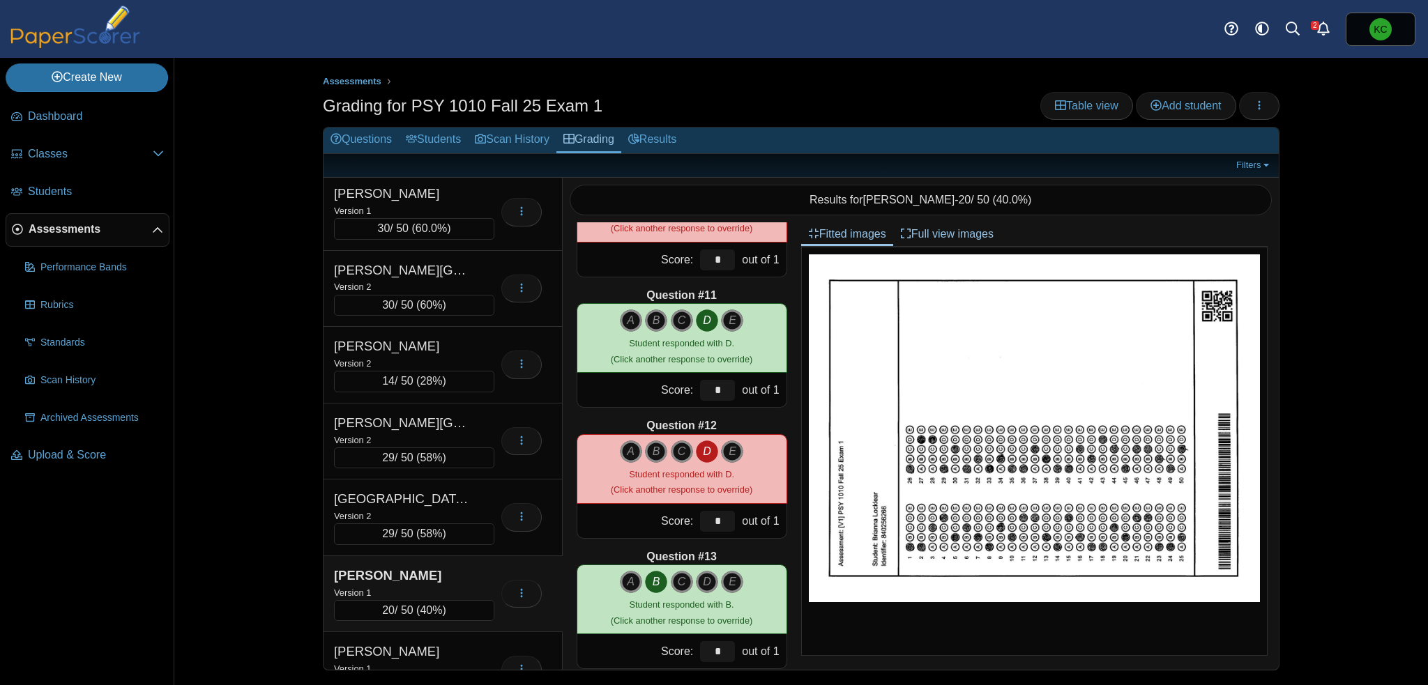
click at [701, 454] on icon "D" at bounding box center [707, 452] width 22 height 22
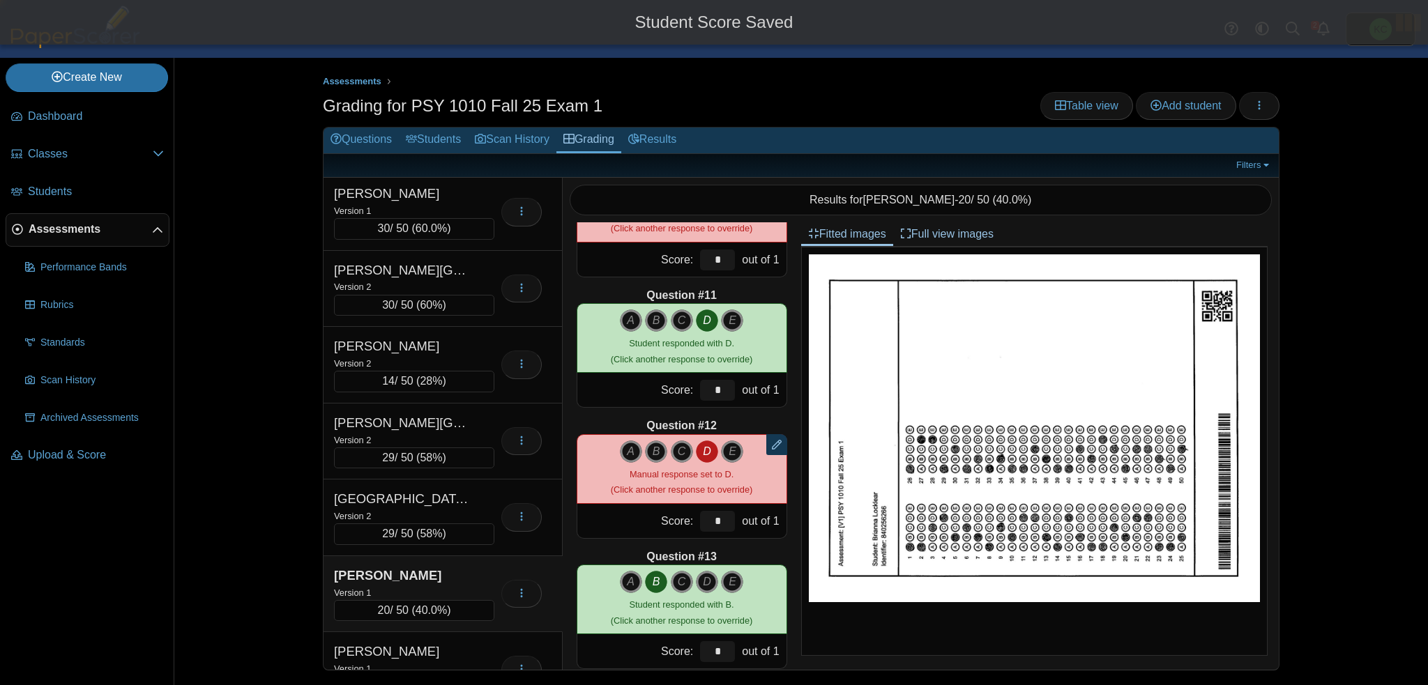
type input "*"
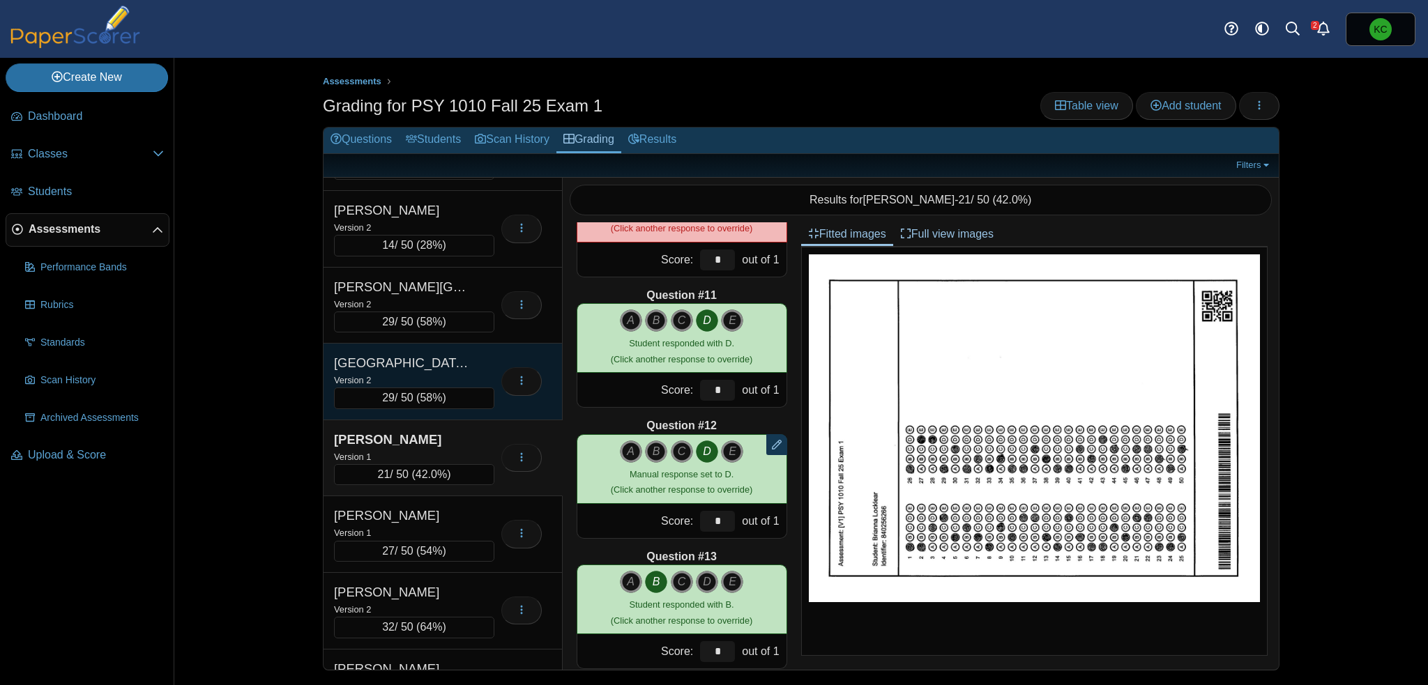
scroll to position [906, 0]
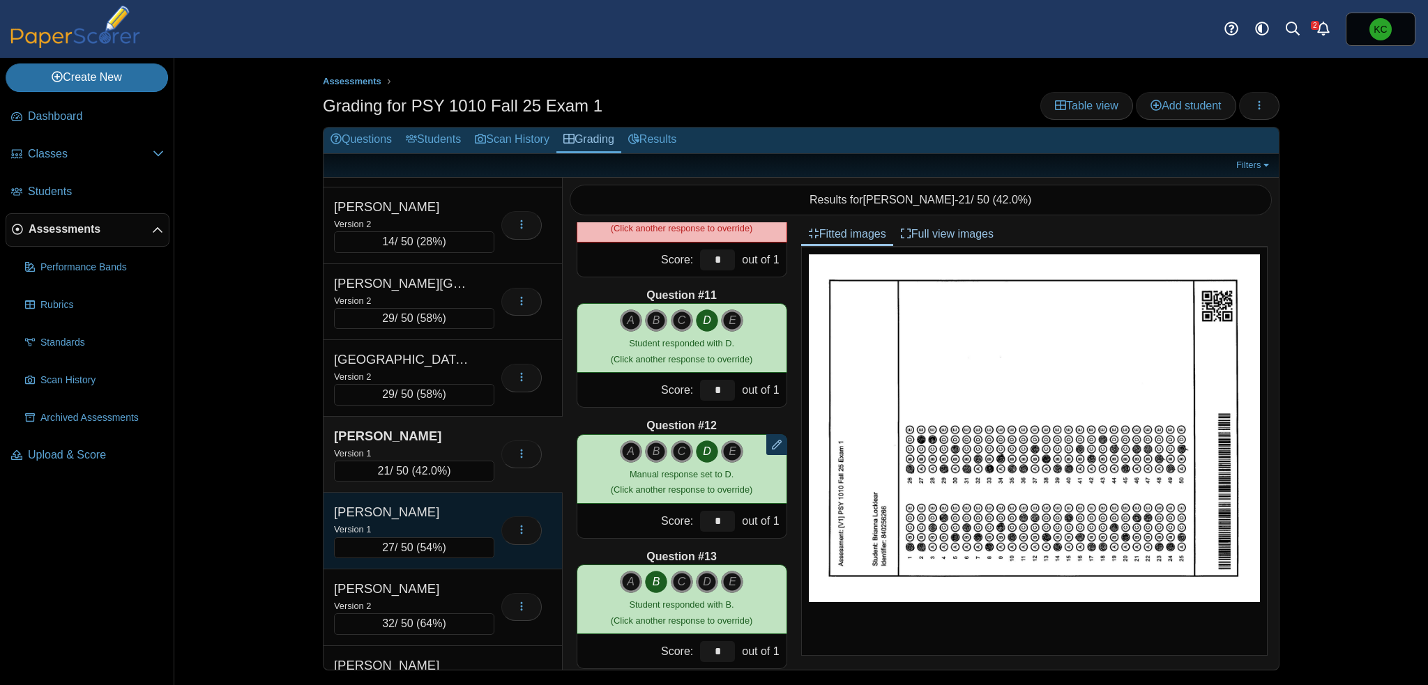
click at [446, 506] on div "[PERSON_NAME]" at bounding box center [403, 512] width 139 height 18
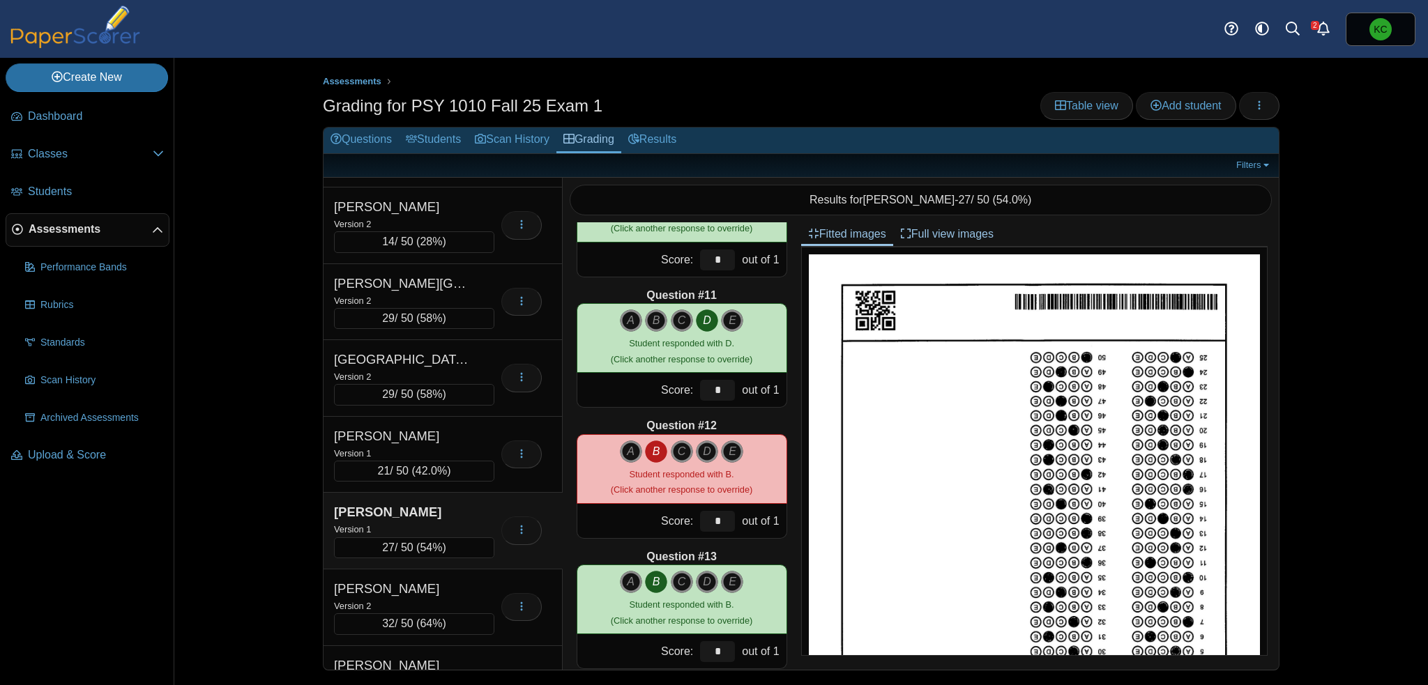
click at [650, 452] on icon "B" at bounding box center [656, 452] width 22 height 22
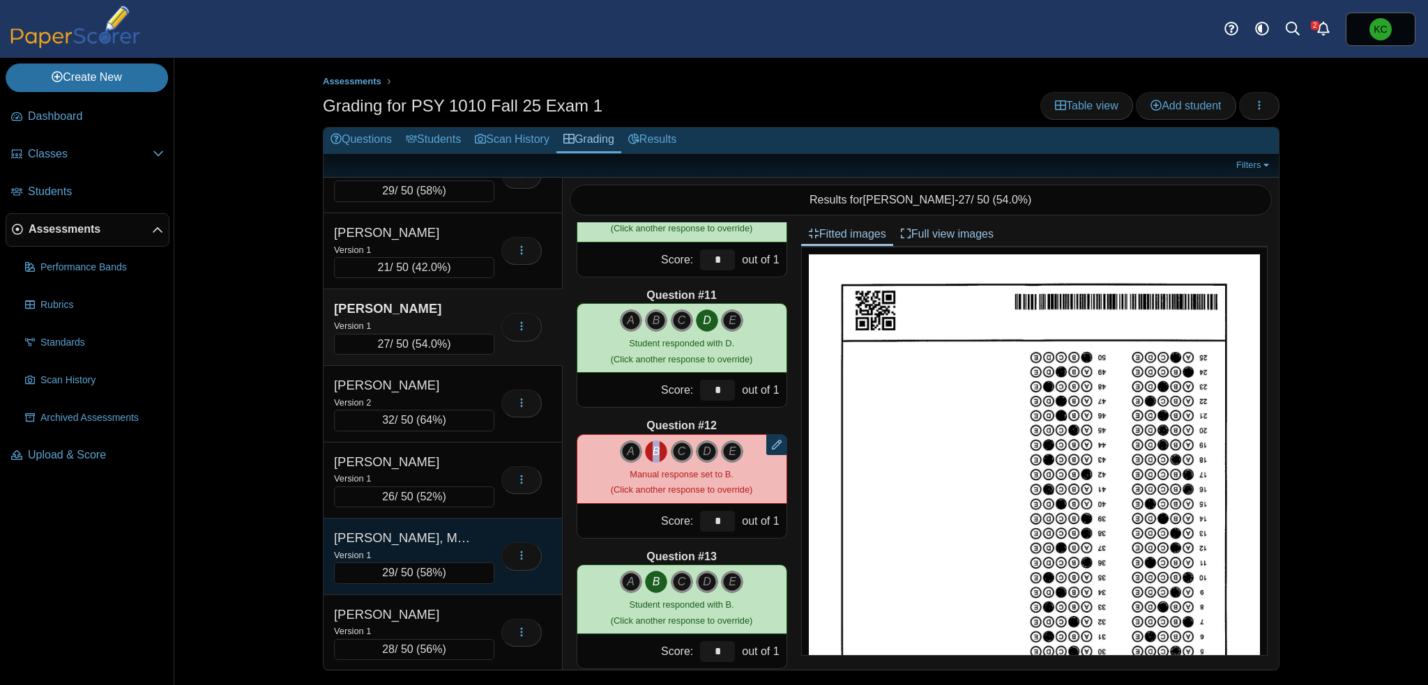
scroll to position [1115, 0]
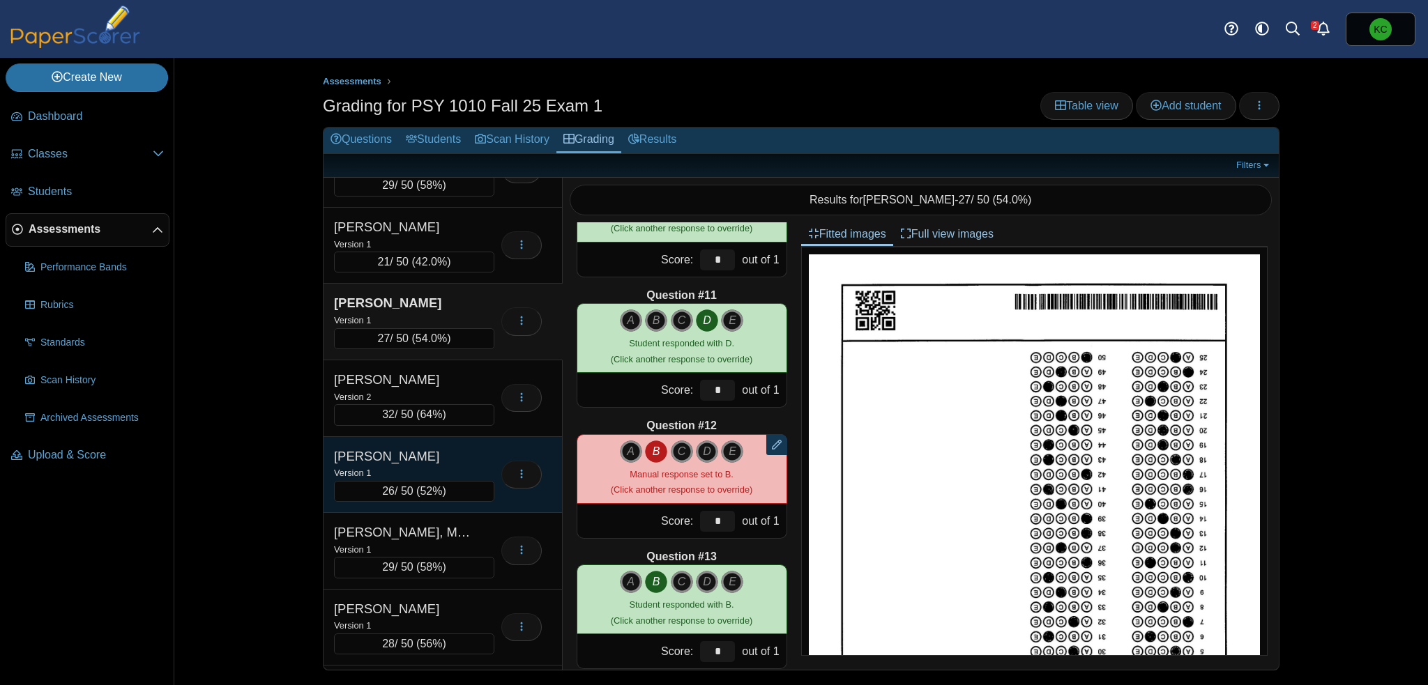
click at [453, 465] on div "Version 1" at bounding box center [414, 472] width 160 height 15
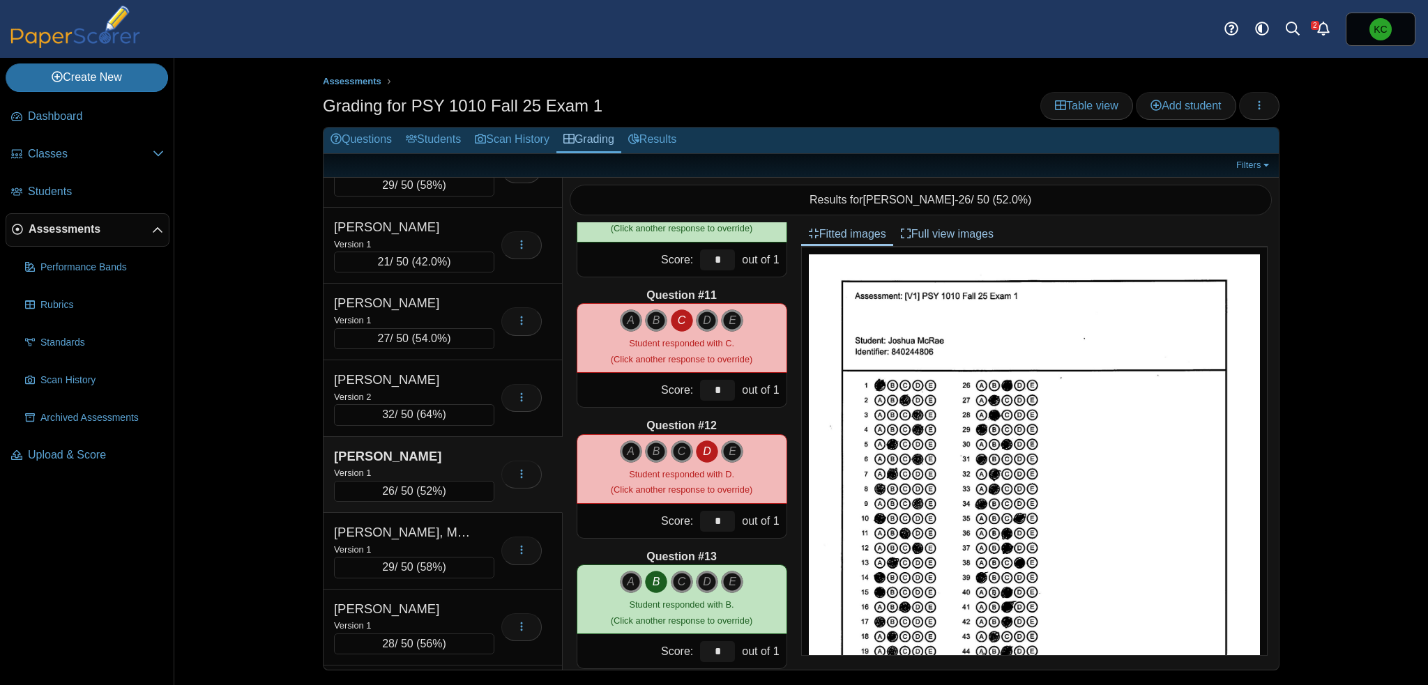
click at [702, 448] on icon "D" at bounding box center [707, 452] width 22 height 22
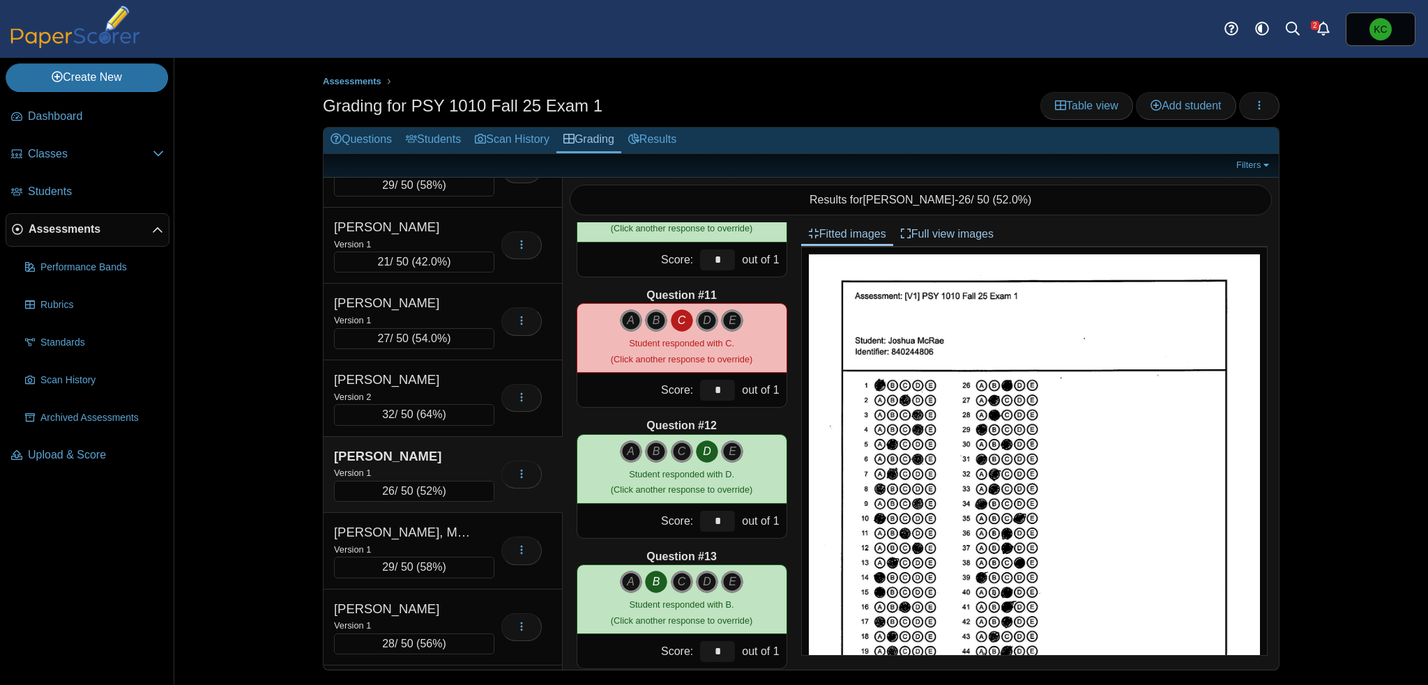
click at [444, 448] on div "[PERSON_NAME]" at bounding box center [403, 457] width 139 height 18
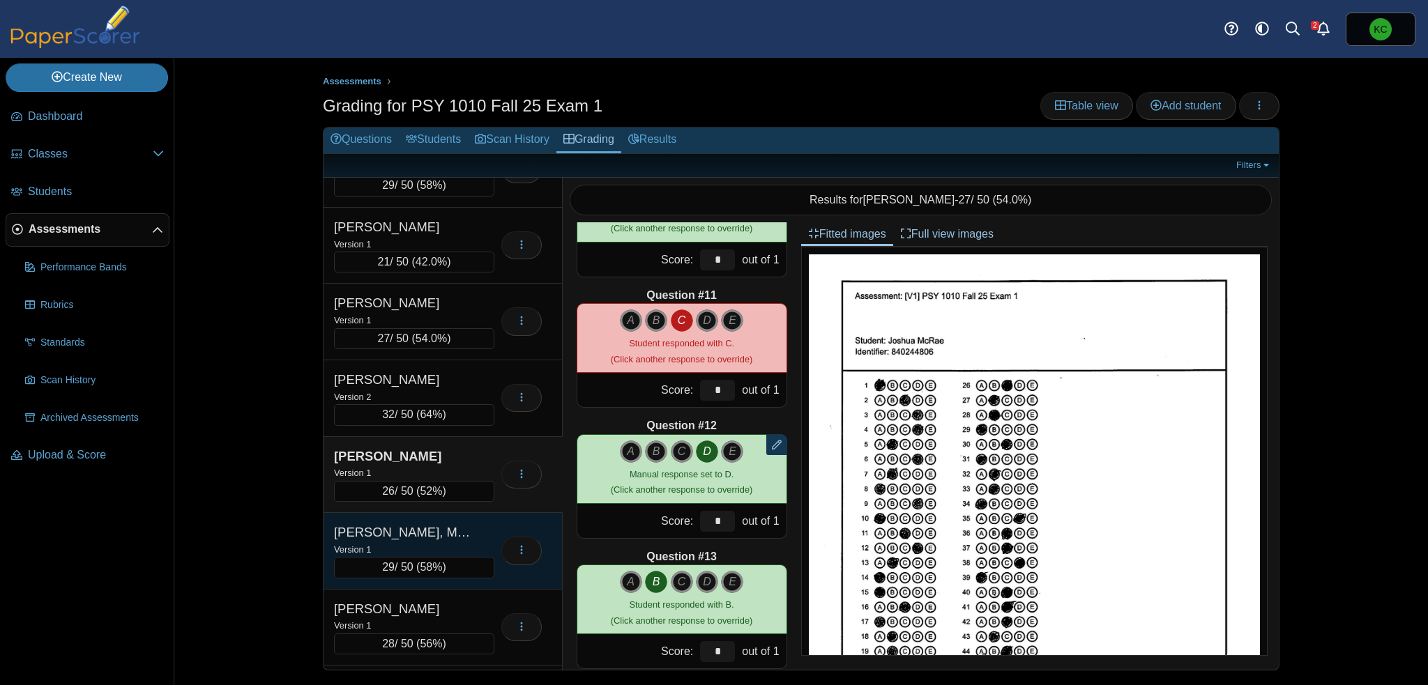
click at [436, 542] on div "Version 1" at bounding box center [414, 549] width 160 height 15
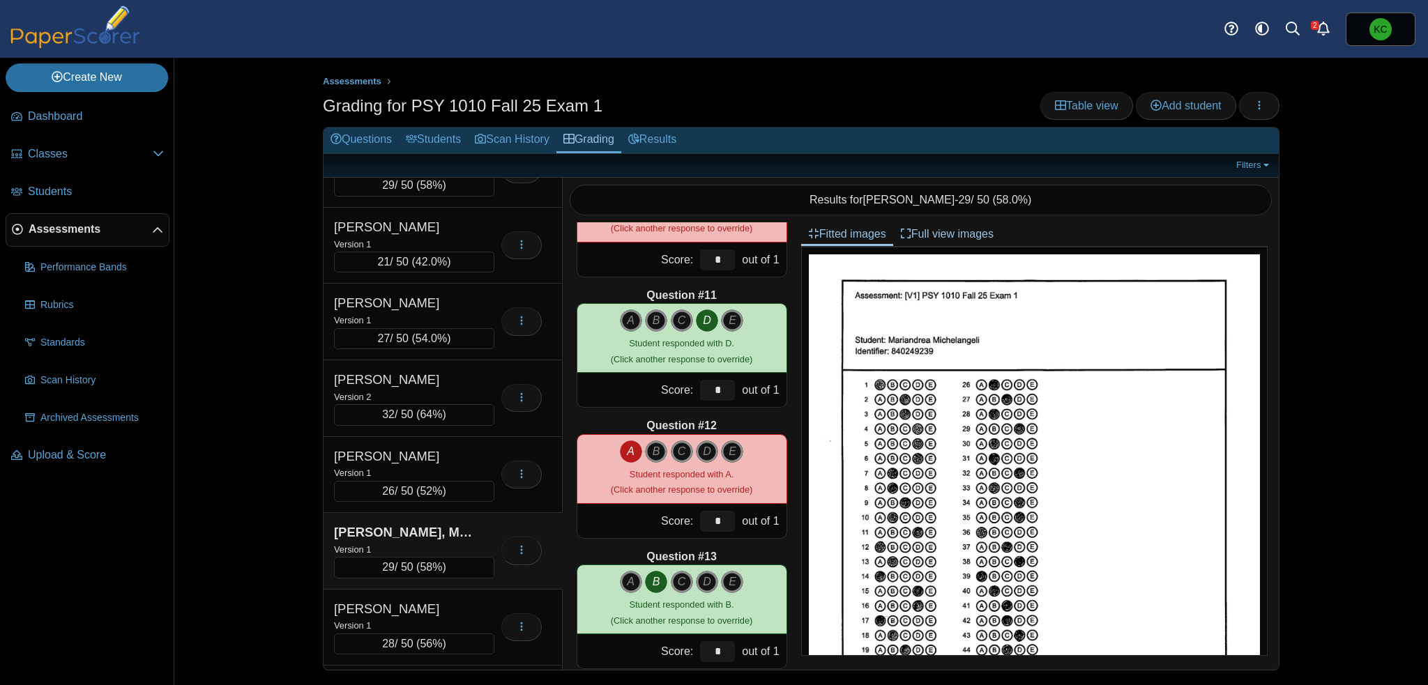
click at [622, 454] on icon "A" at bounding box center [631, 452] width 22 height 22
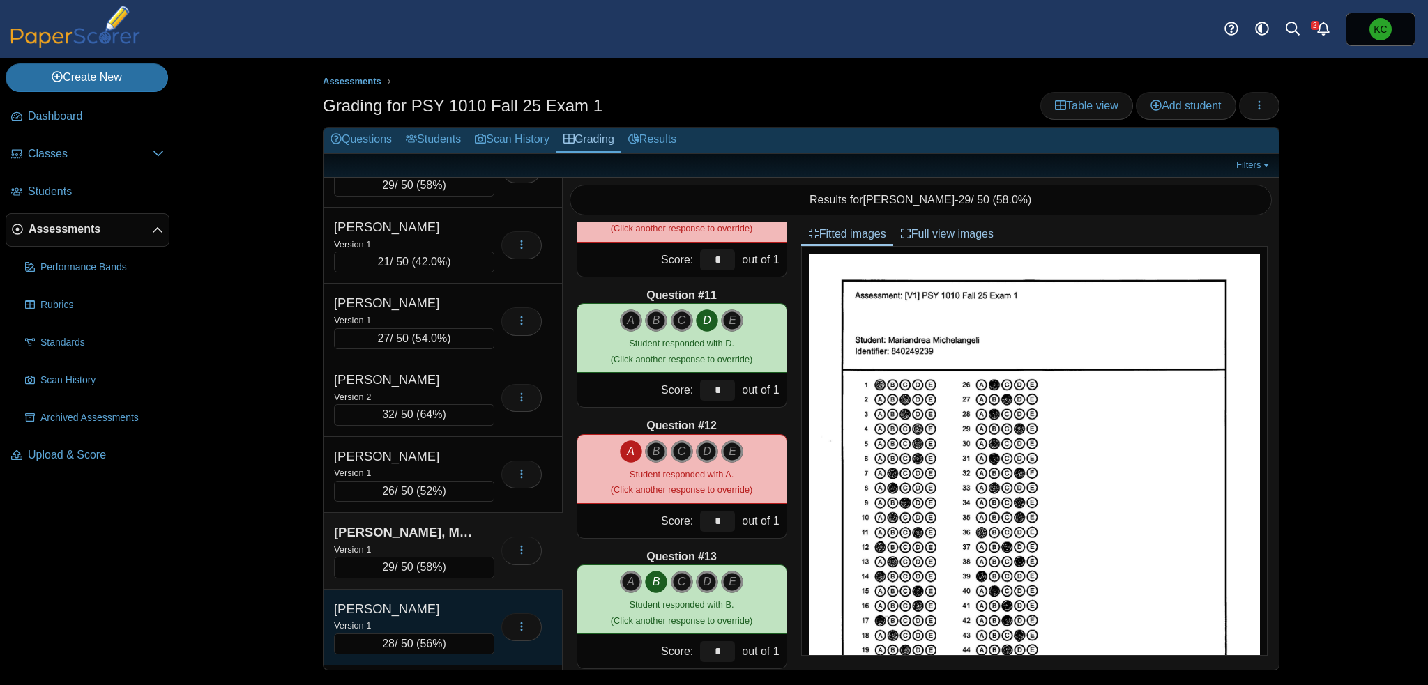
click at [420, 600] on div "Miller, Kenneth" at bounding box center [403, 609] width 139 height 18
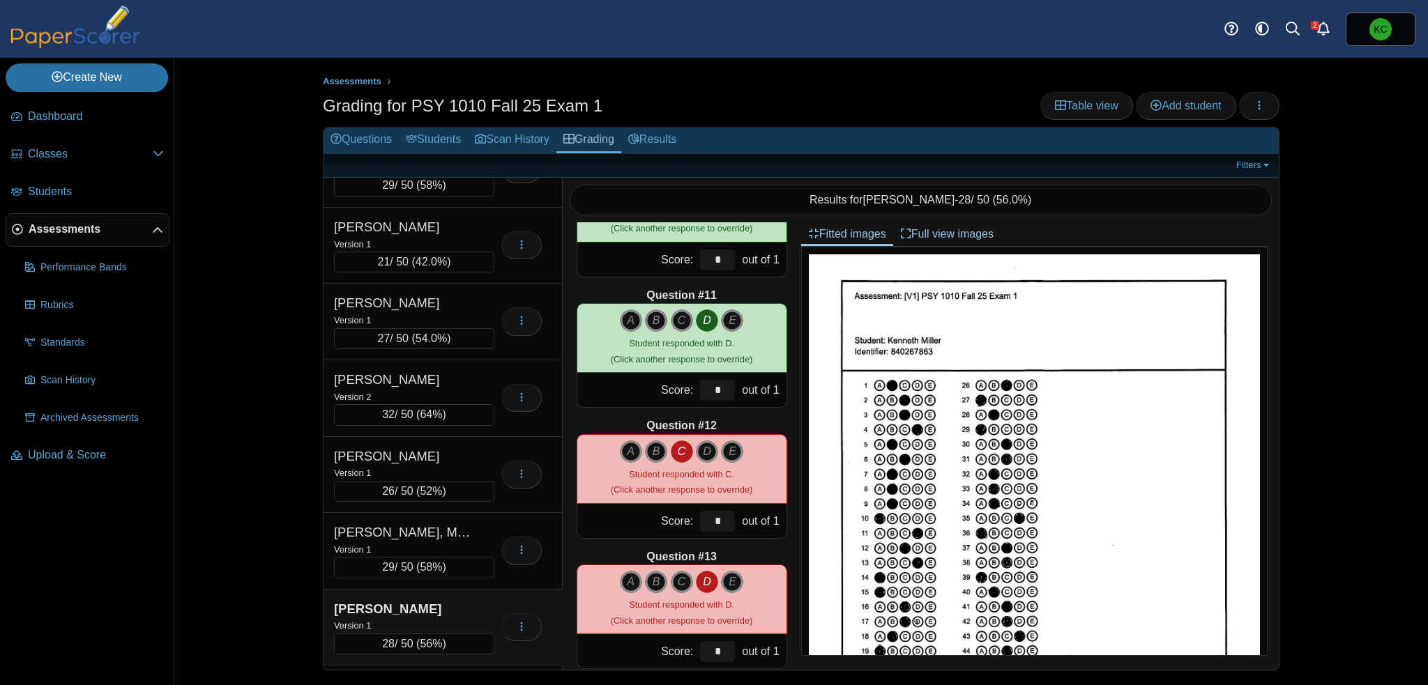
click at [675, 445] on icon "C" at bounding box center [682, 452] width 22 height 22
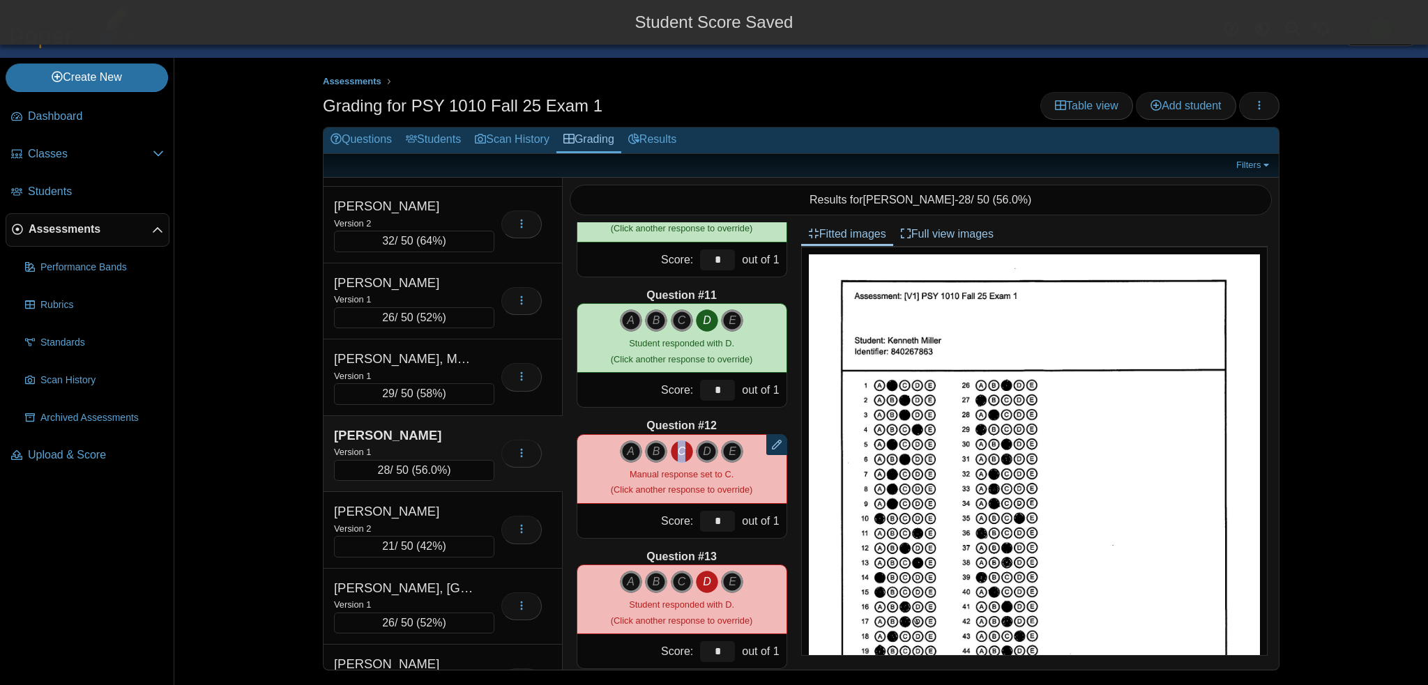
scroll to position [1324, 0]
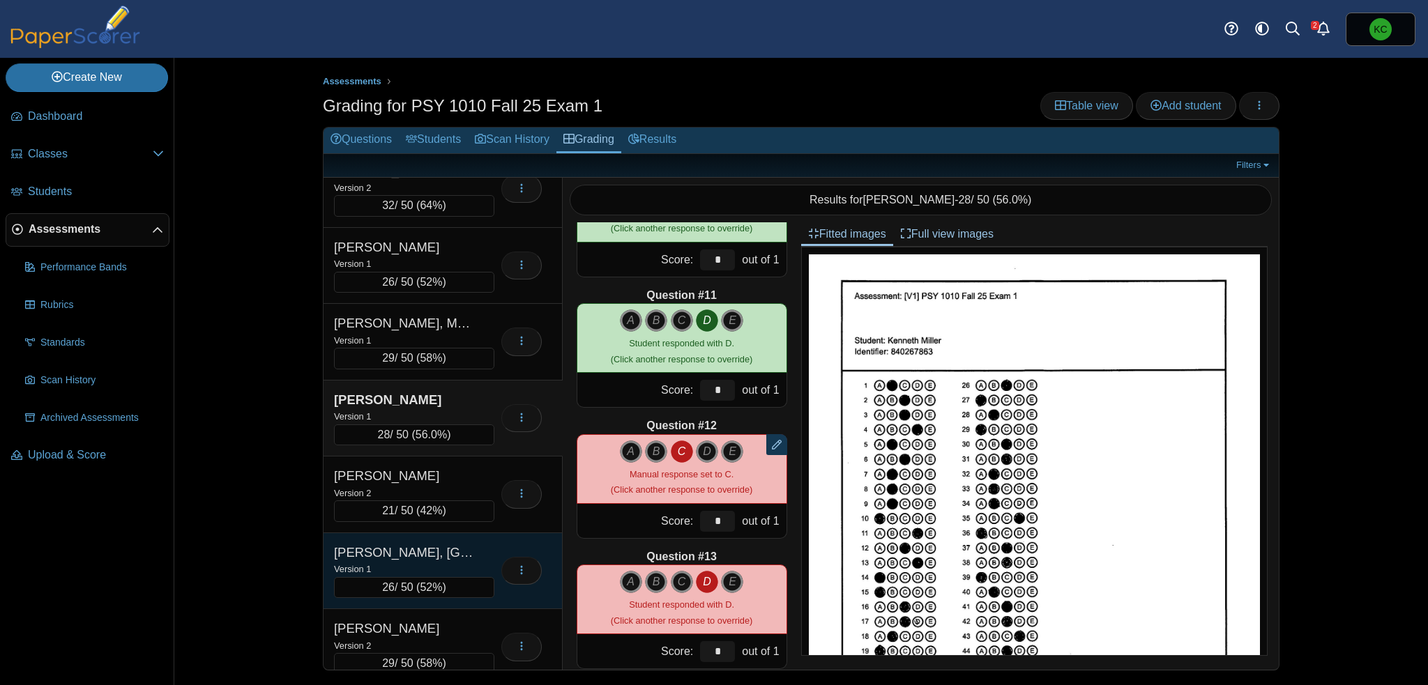
click at [435, 549] on div "Murphy, Tyquawn" at bounding box center [403, 553] width 139 height 18
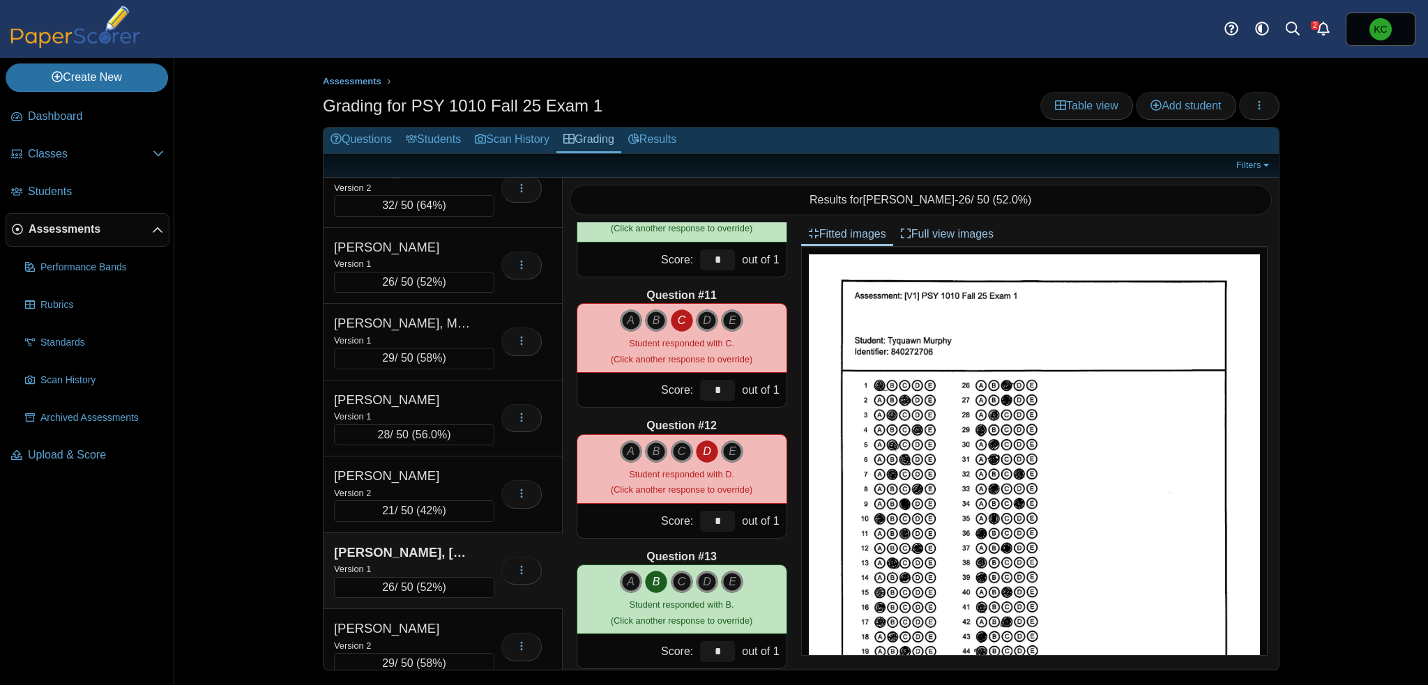
click at [701, 448] on icon "D" at bounding box center [707, 452] width 22 height 22
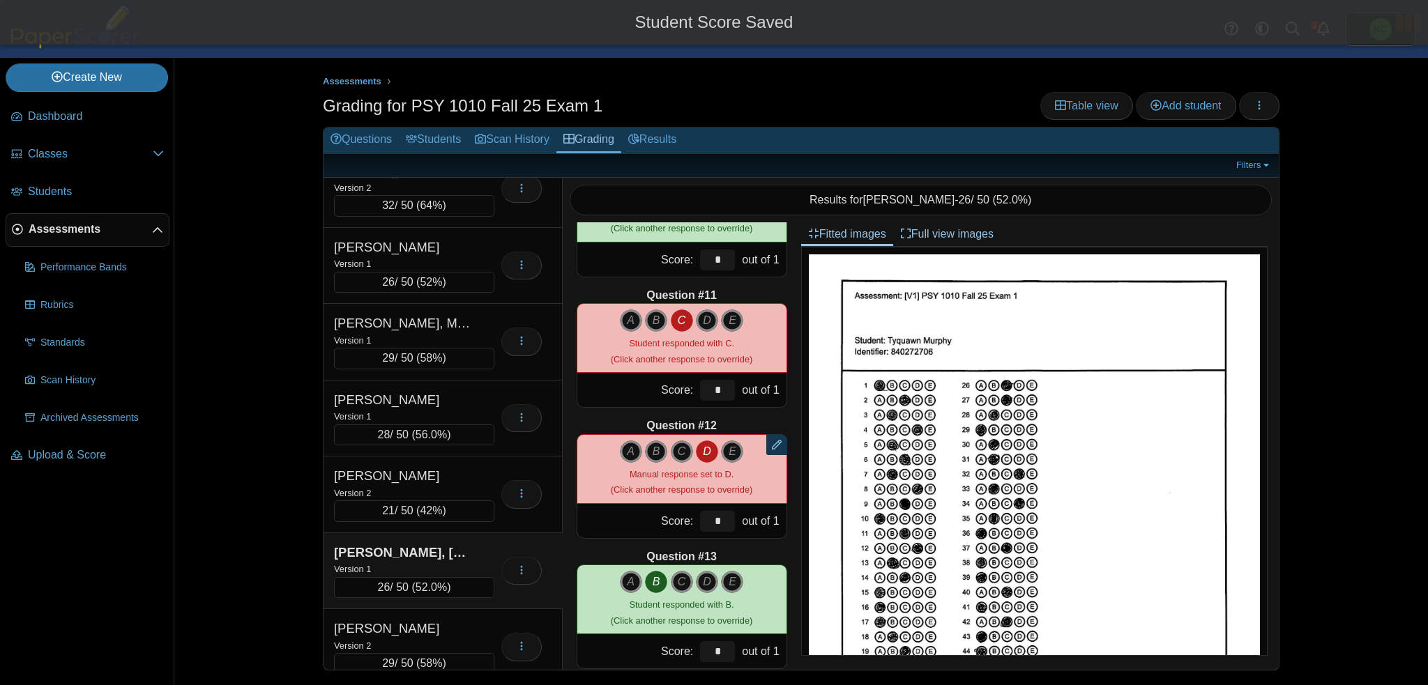
type input "*"
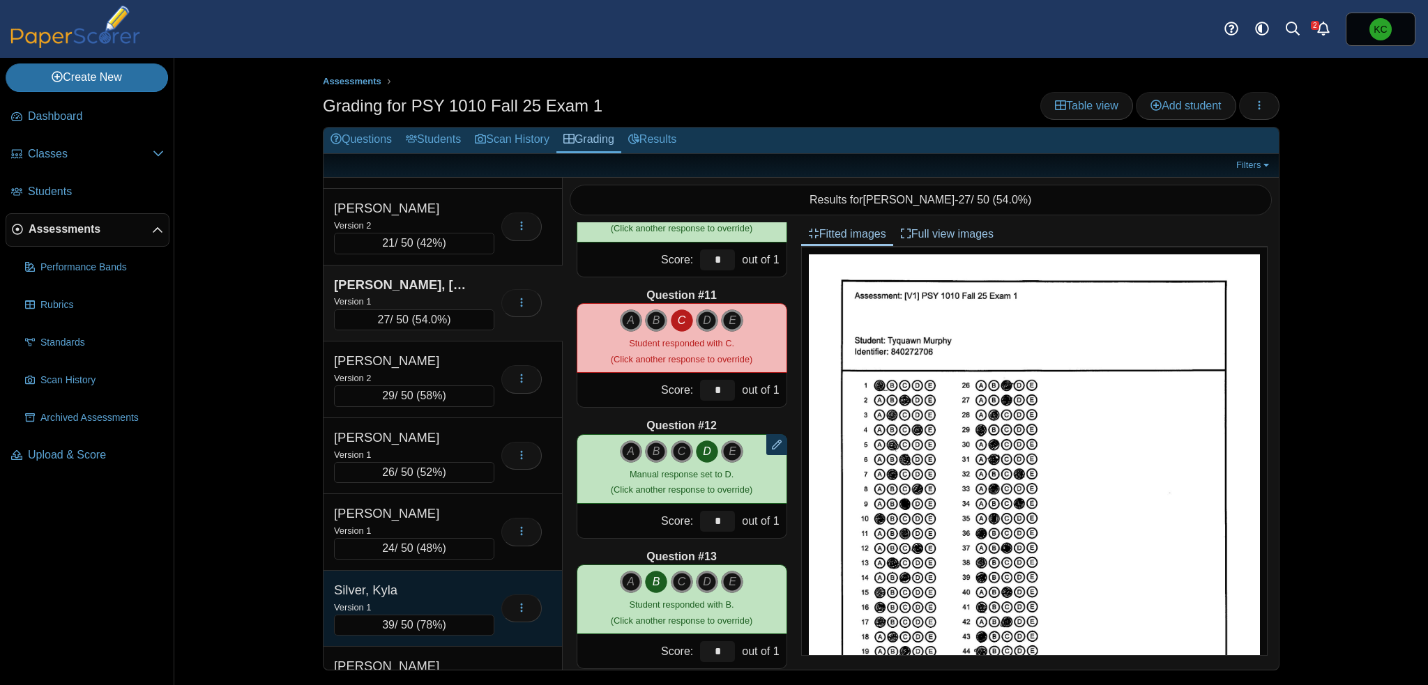
scroll to position [1603, 0]
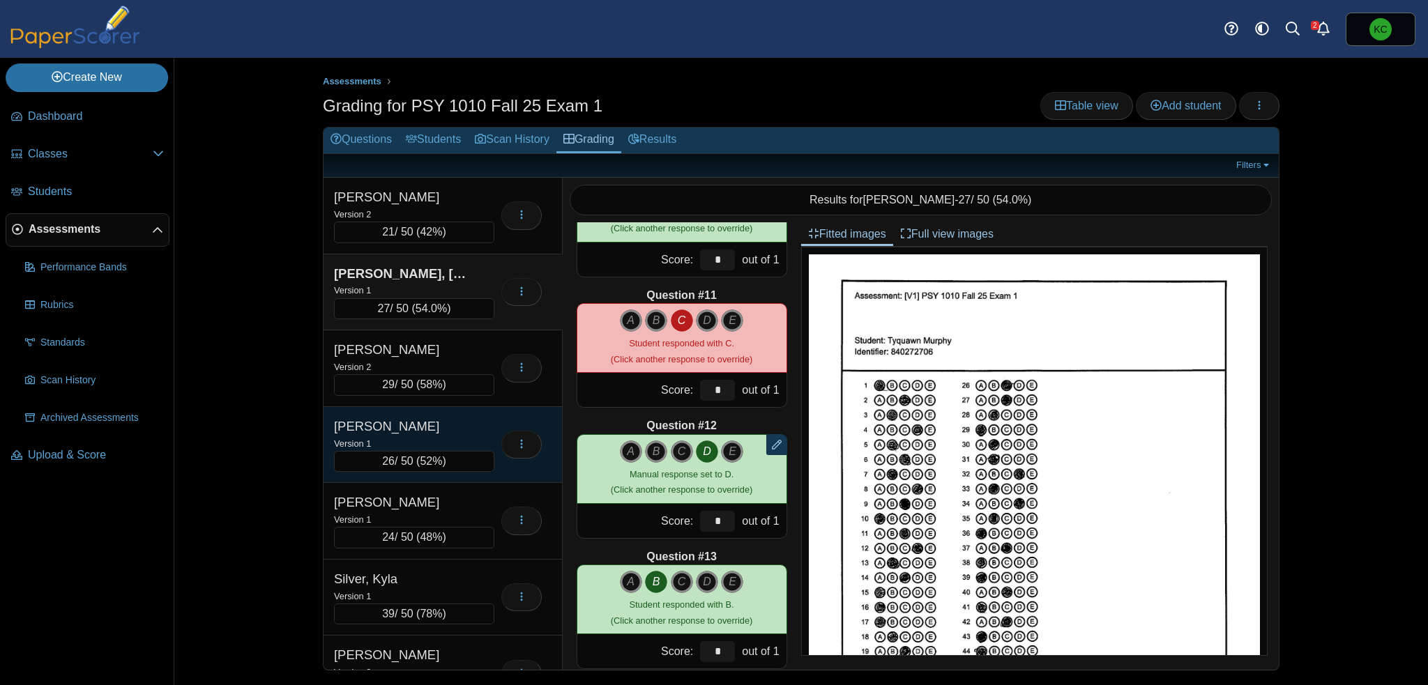
click at [407, 421] on div "Pollard, Cameron" at bounding box center [403, 427] width 139 height 18
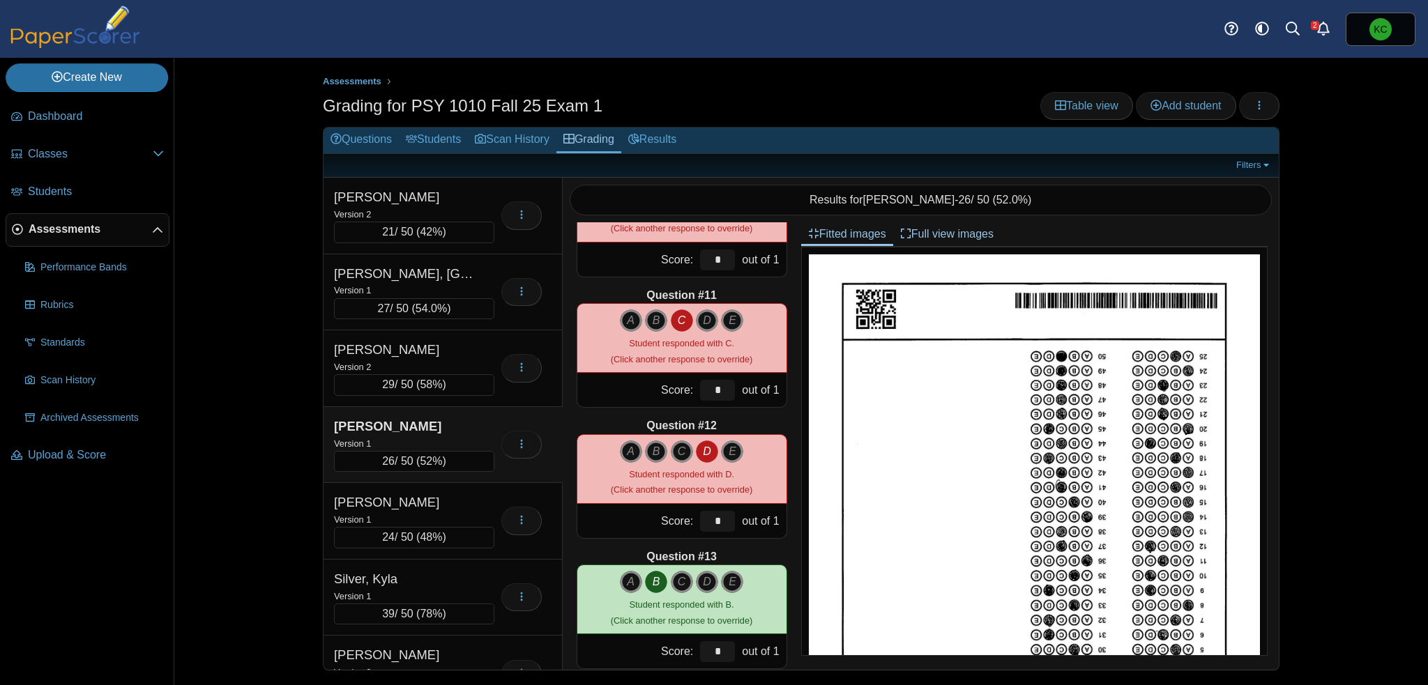
click at [702, 449] on icon "D" at bounding box center [707, 452] width 22 height 22
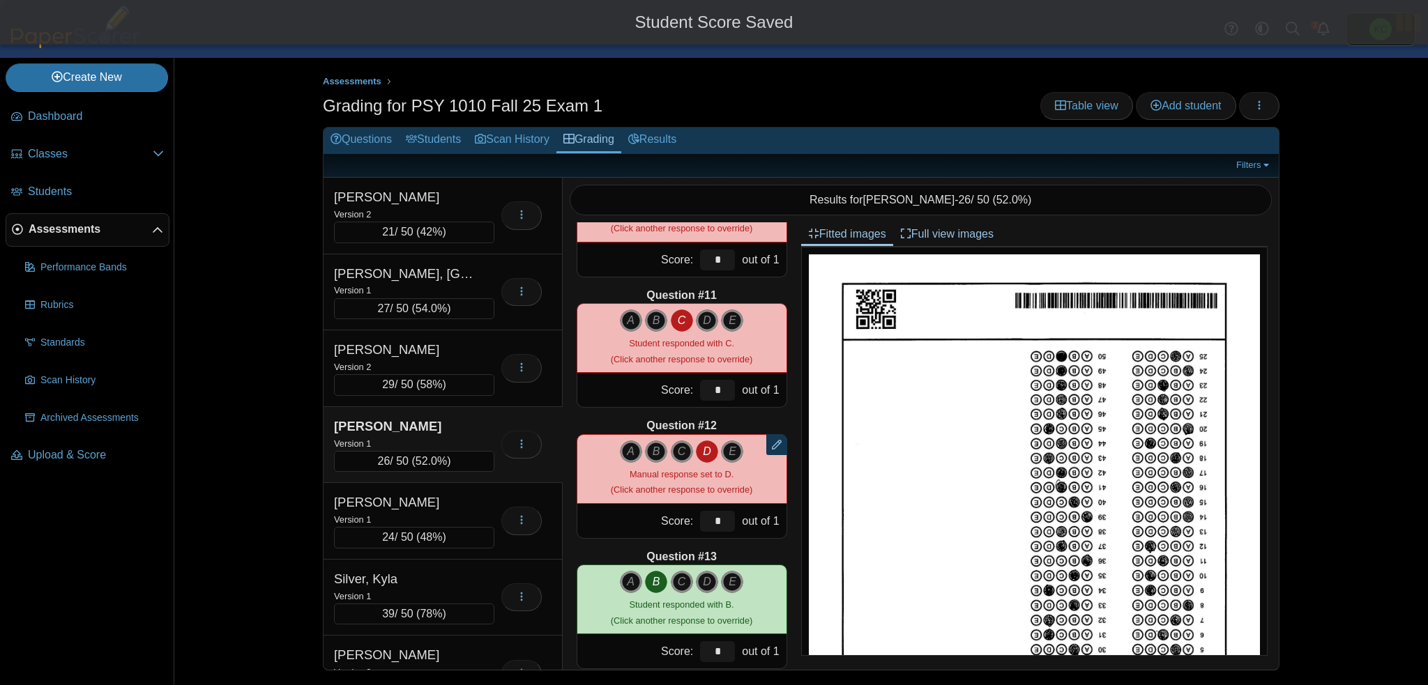
type input "*"
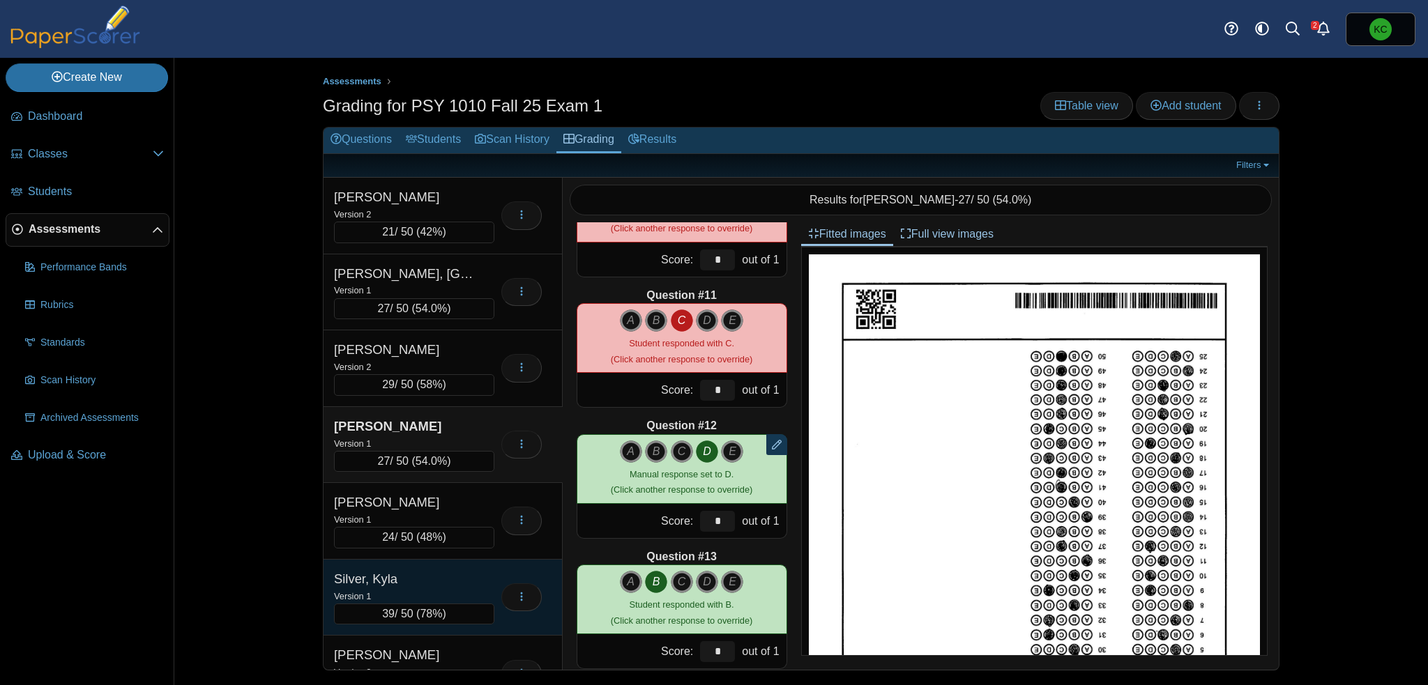
click at [424, 570] on div "Silver, Kyla" at bounding box center [403, 579] width 139 height 18
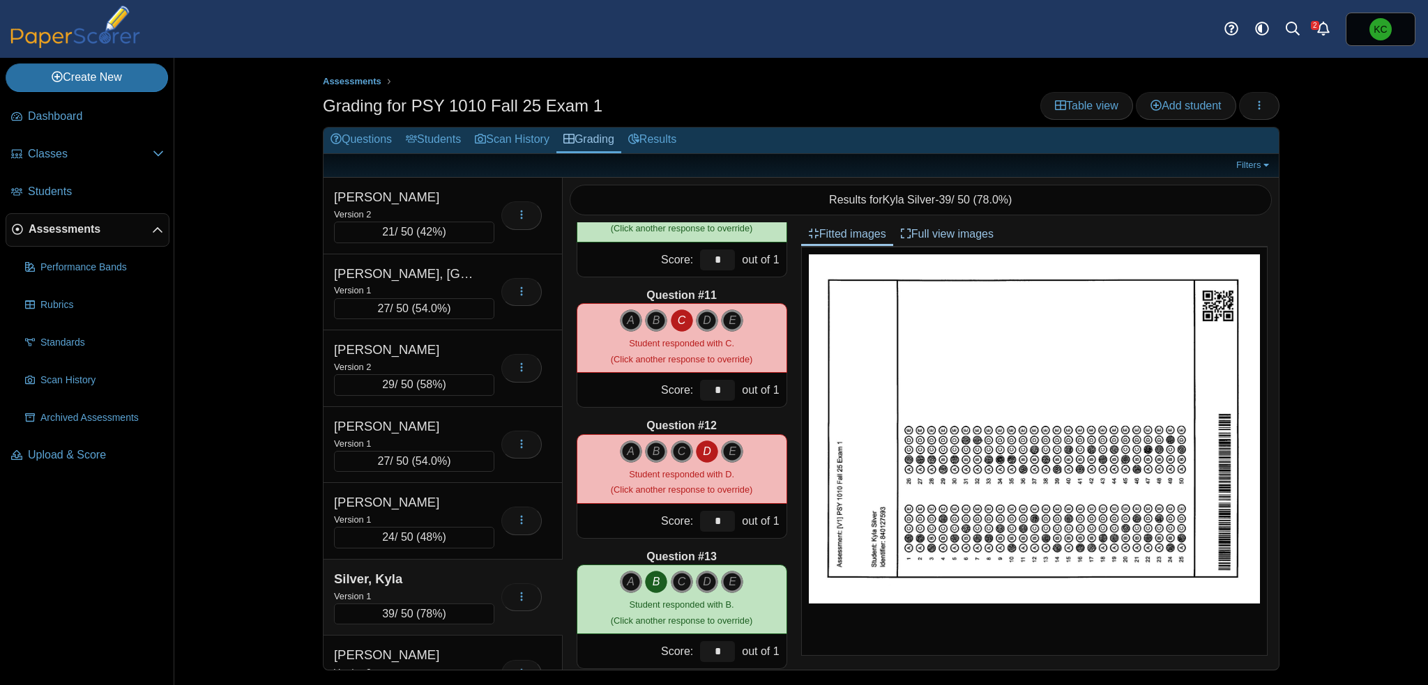
click at [705, 451] on icon "D" at bounding box center [707, 452] width 22 height 22
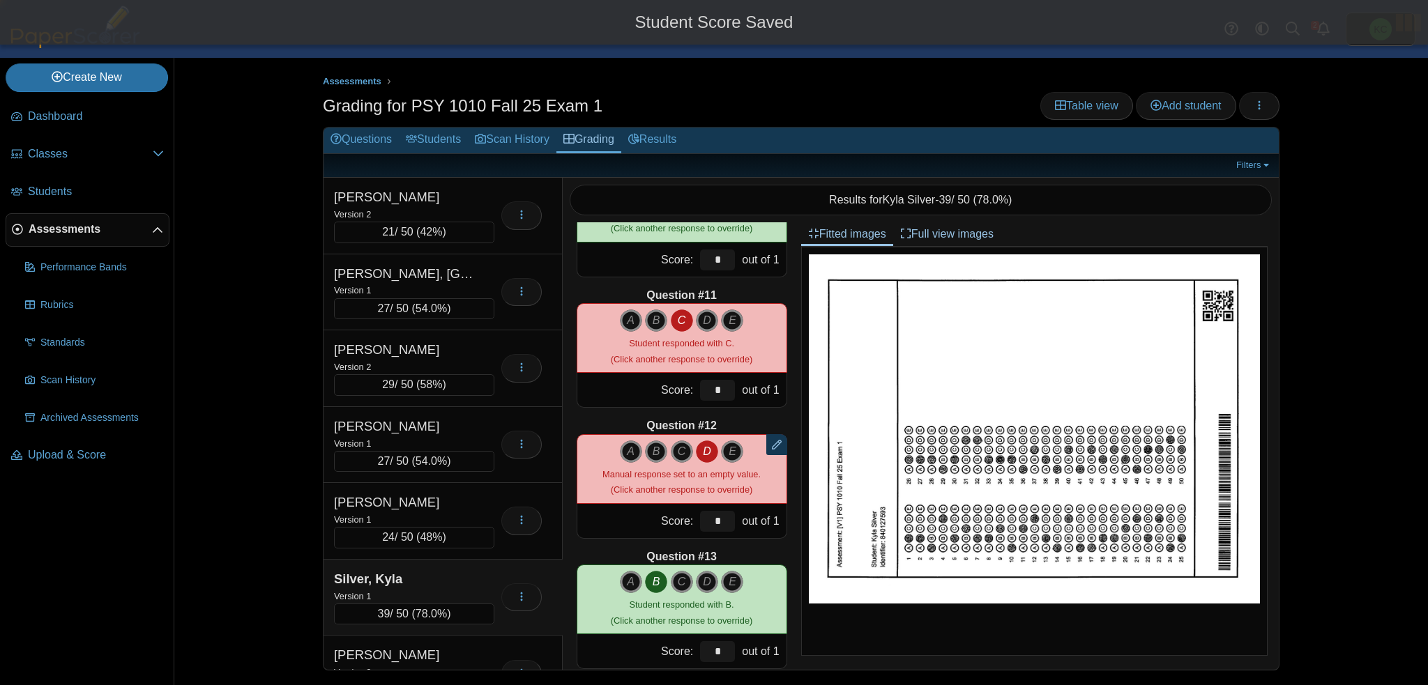
type input "*"
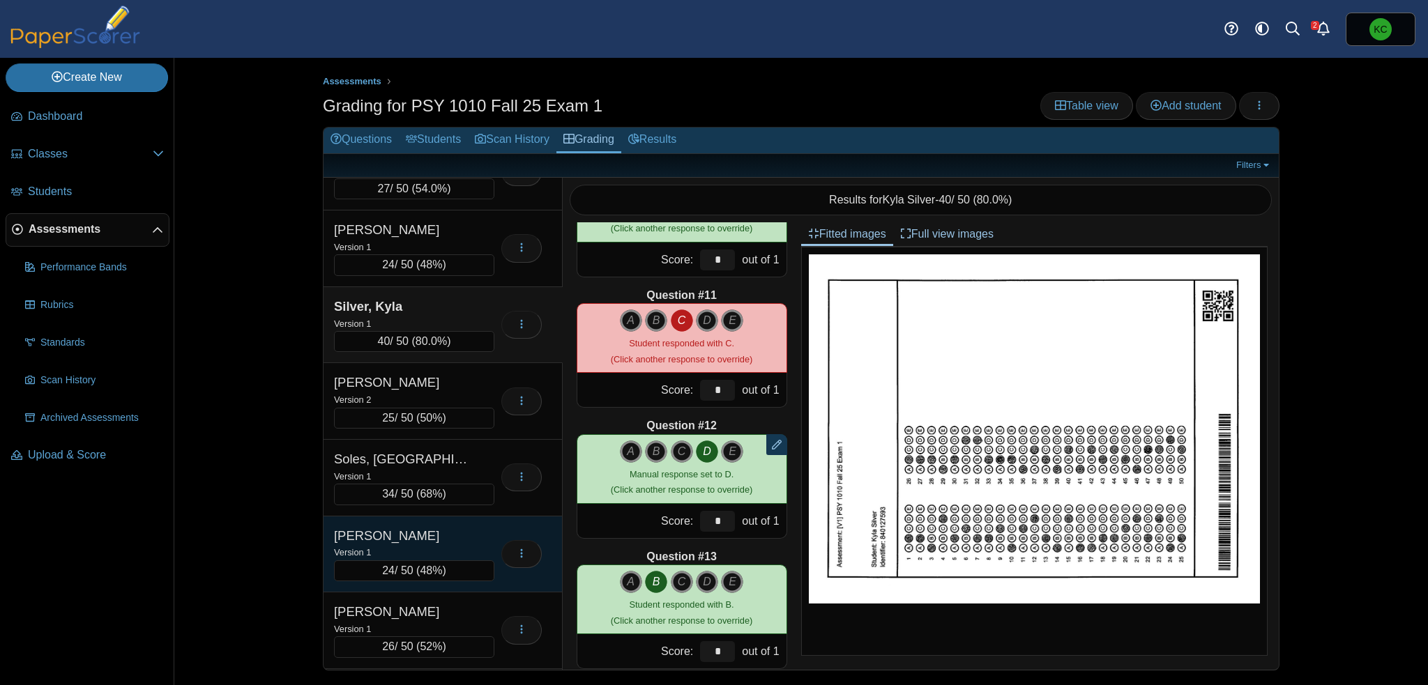
scroll to position [1882, 0]
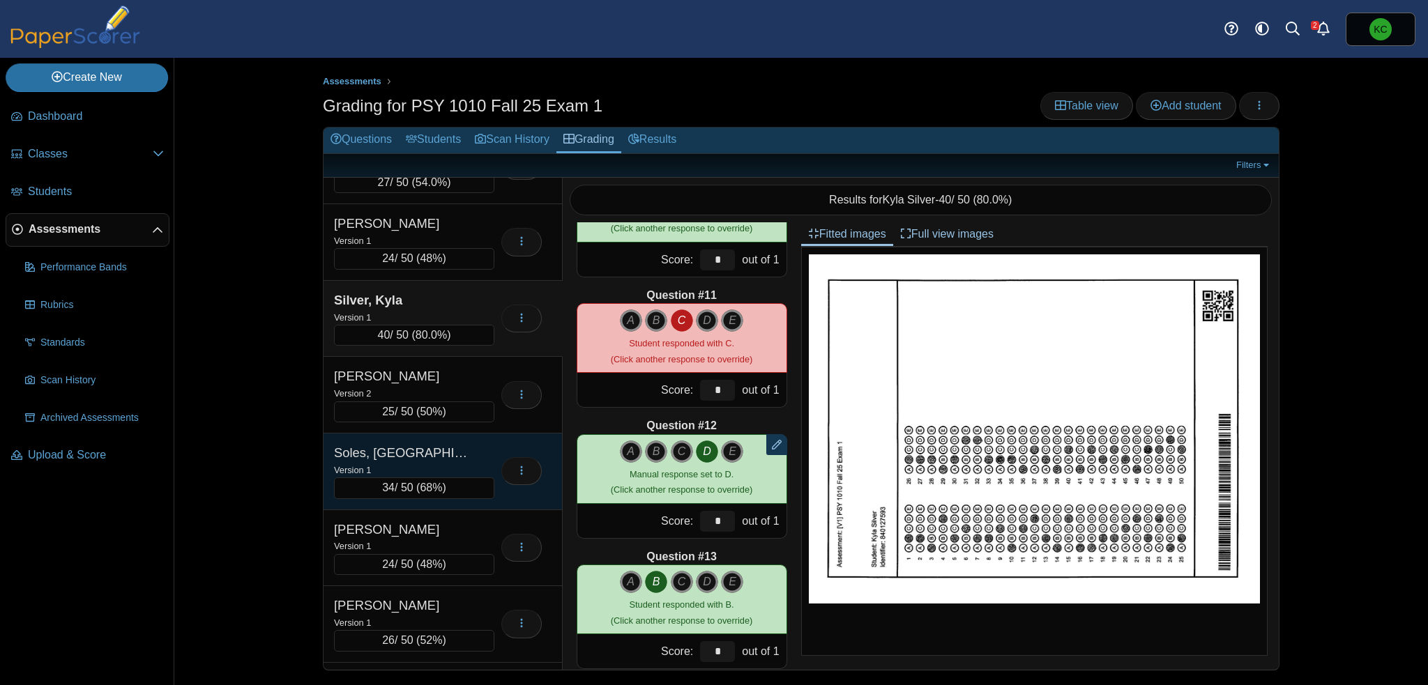
click at [410, 444] on div "Soles, Brooklyn" at bounding box center [403, 453] width 139 height 18
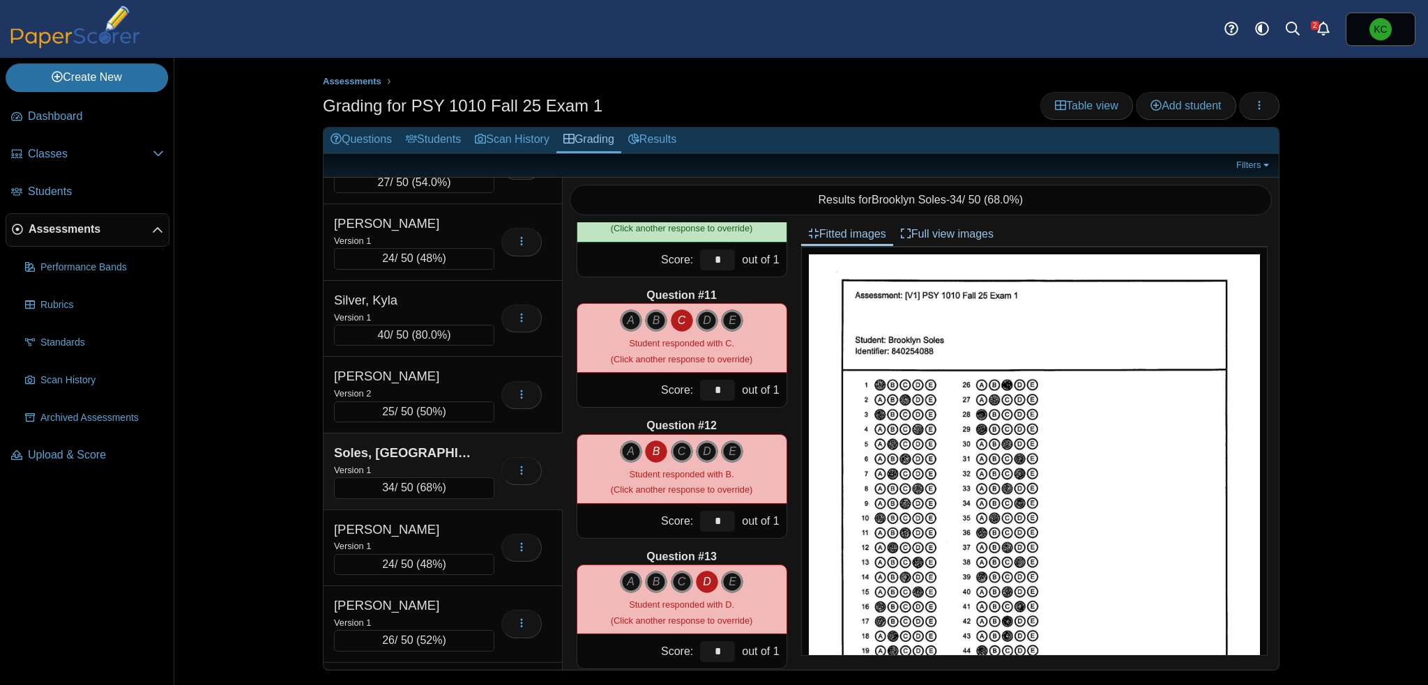
click at [654, 448] on icon "B" at bounding box center [656, 452] width 22 height 22
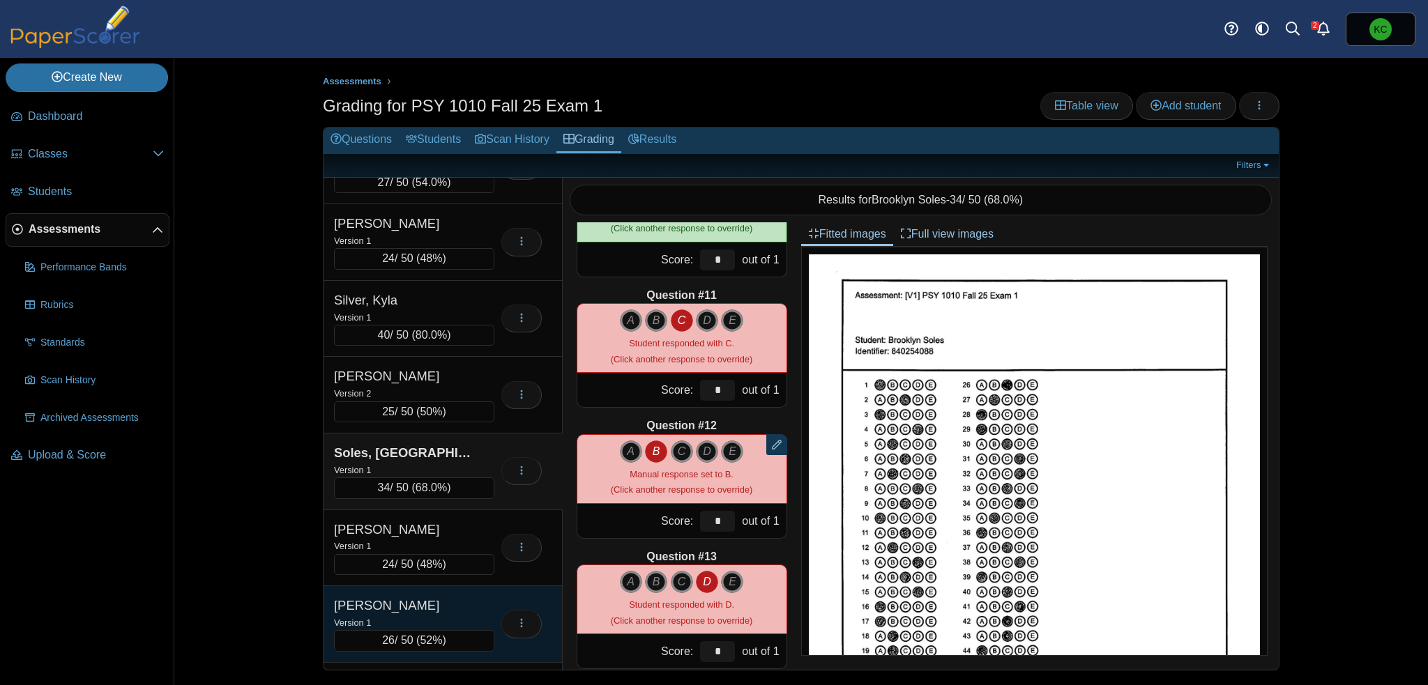
click at [419, 597] on div "Vanderhall, Charmain" at bounding box center [403, 606] width 139 height 18
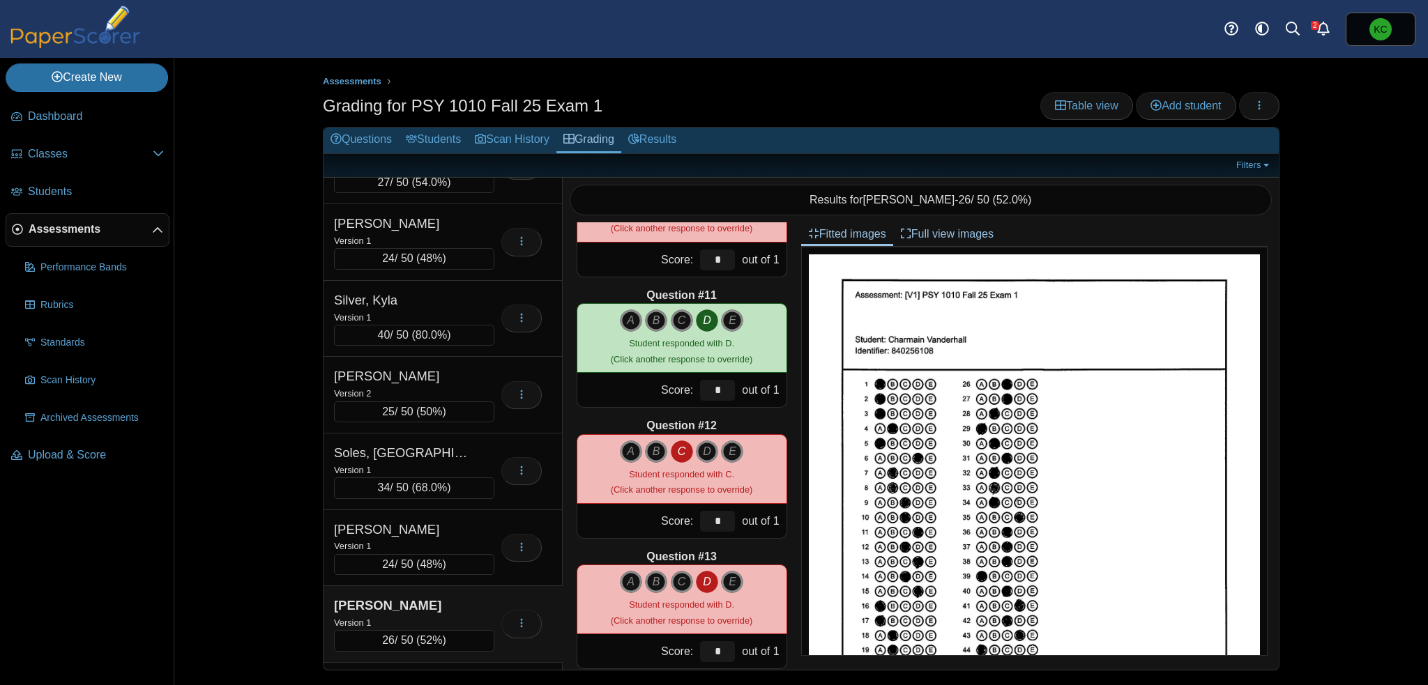
click at [673, 448] on icon "C" at bounding box center [682, 452] width 22 height 22
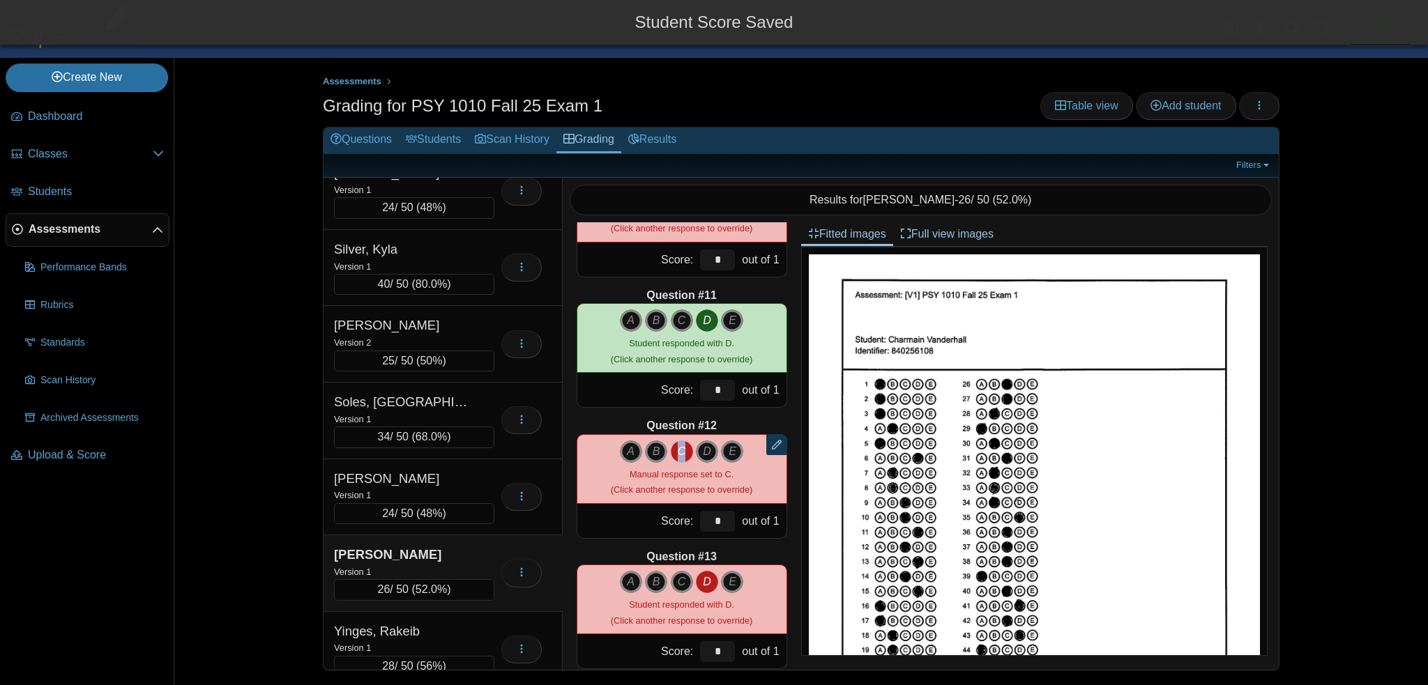
scroll to position [1936, 0]
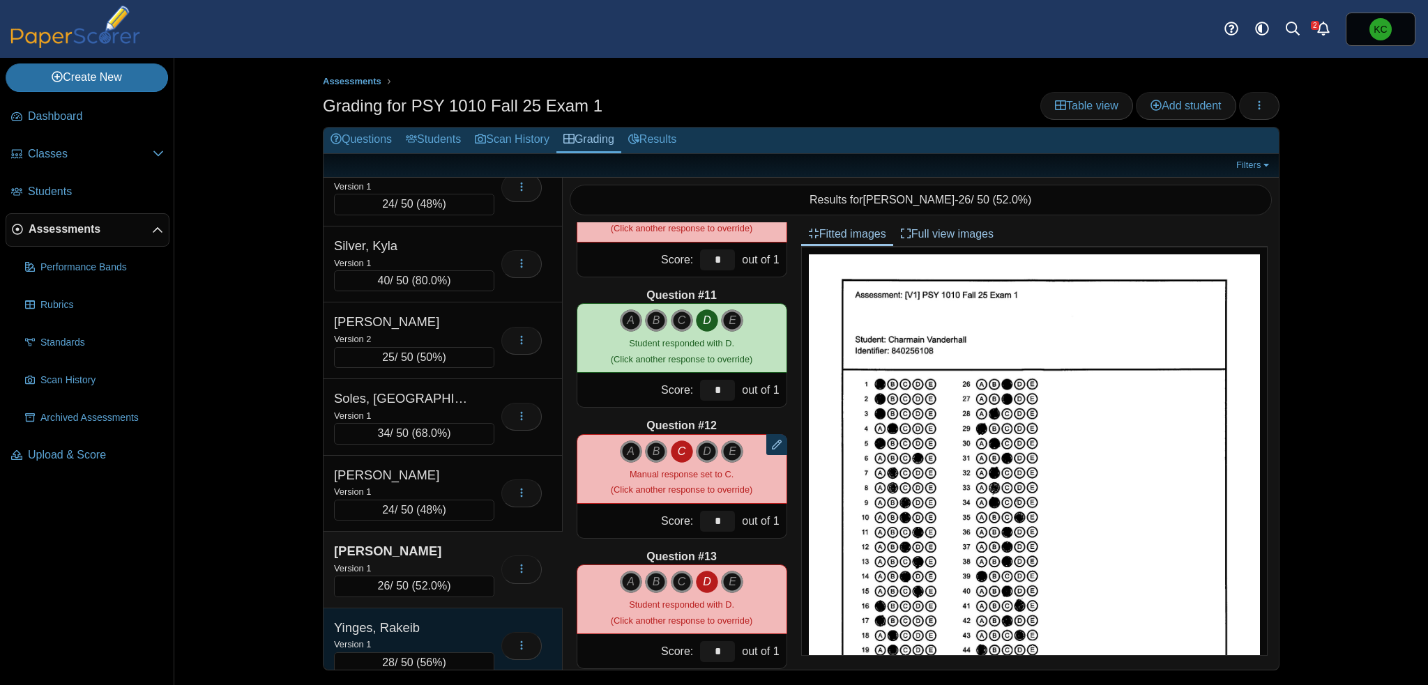
click at [403, 620] on div "Yinges, Rakeib" at bounding box center [403, 628] width 139 height 18
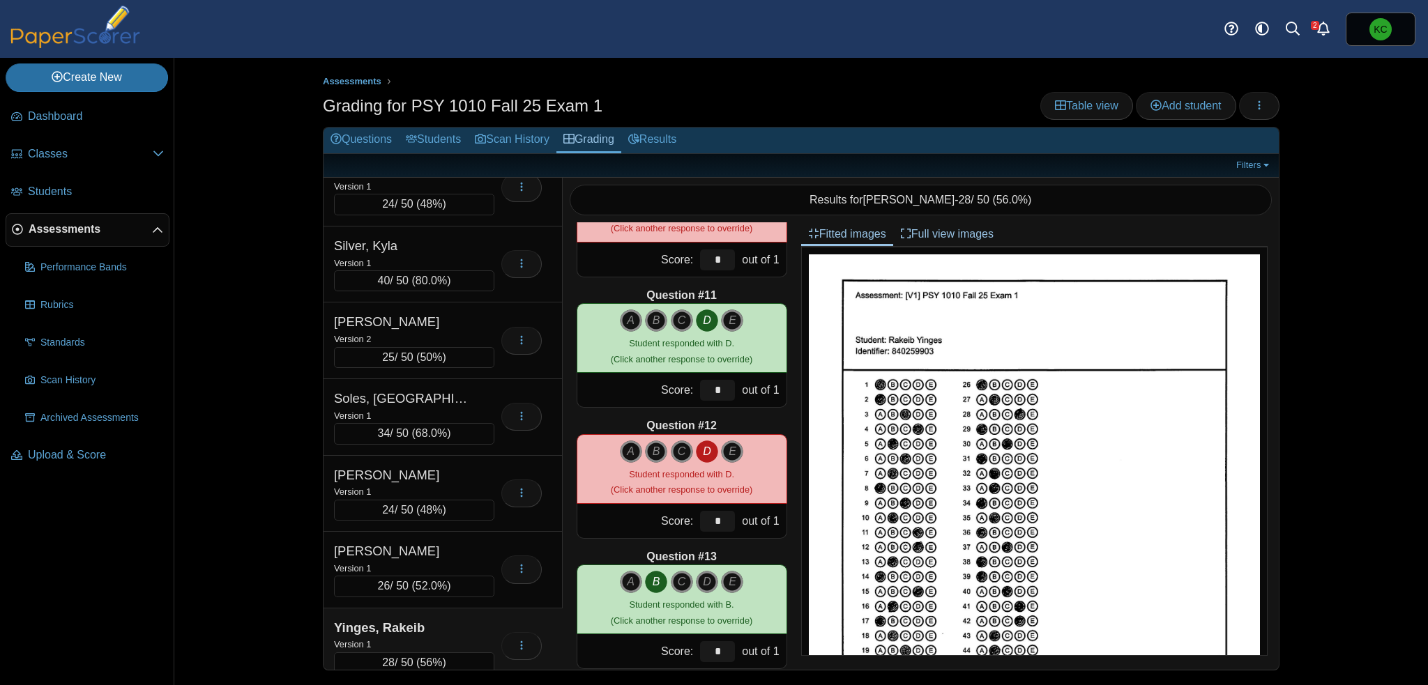
click at [703, 452] on icon "D" at bounding box center [707, 452] width 22 height 22
click at [703, 451] on icon "D" at bounding box center [707, 452] width 22 height 22
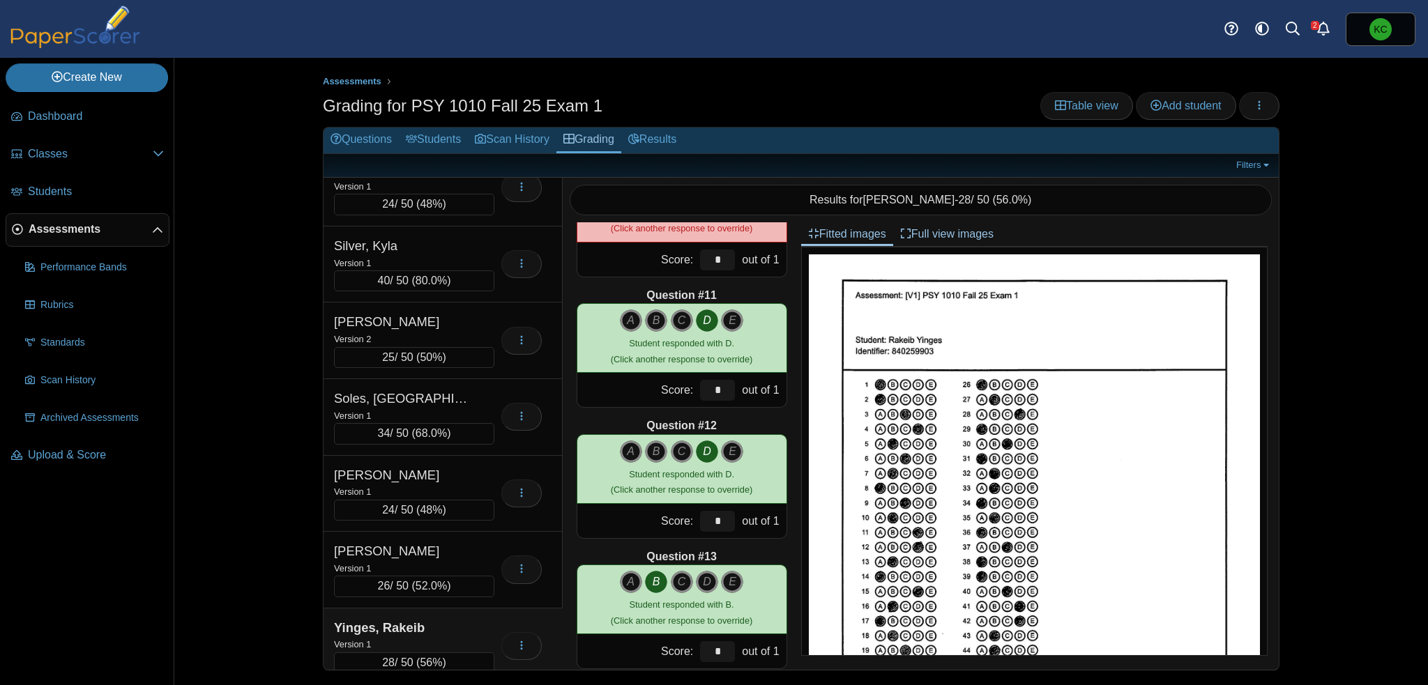
click at [703, 451] on icon "D" at bounding box center [707, 452] width 22 height 22
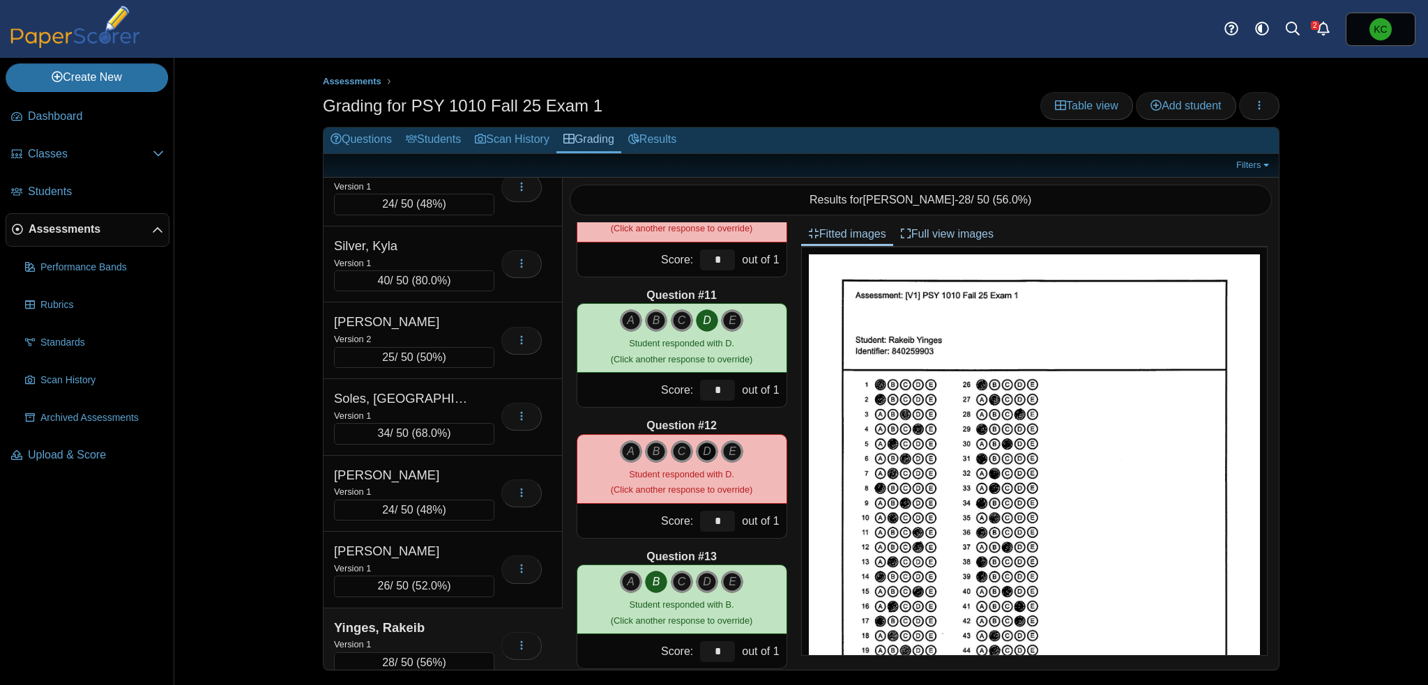
click at [703, 451] on icon "D" at bounding box center [707, 452] width 22 height 22
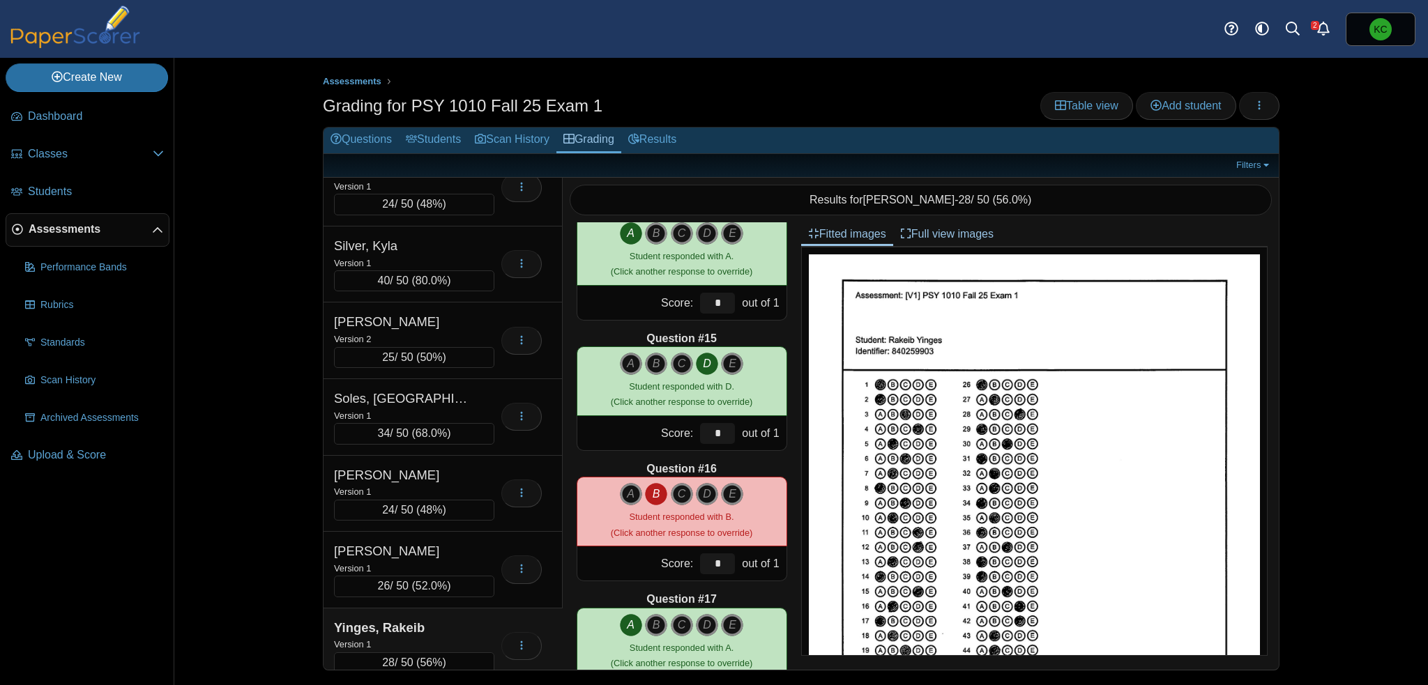
scroll to position [1743, 0]
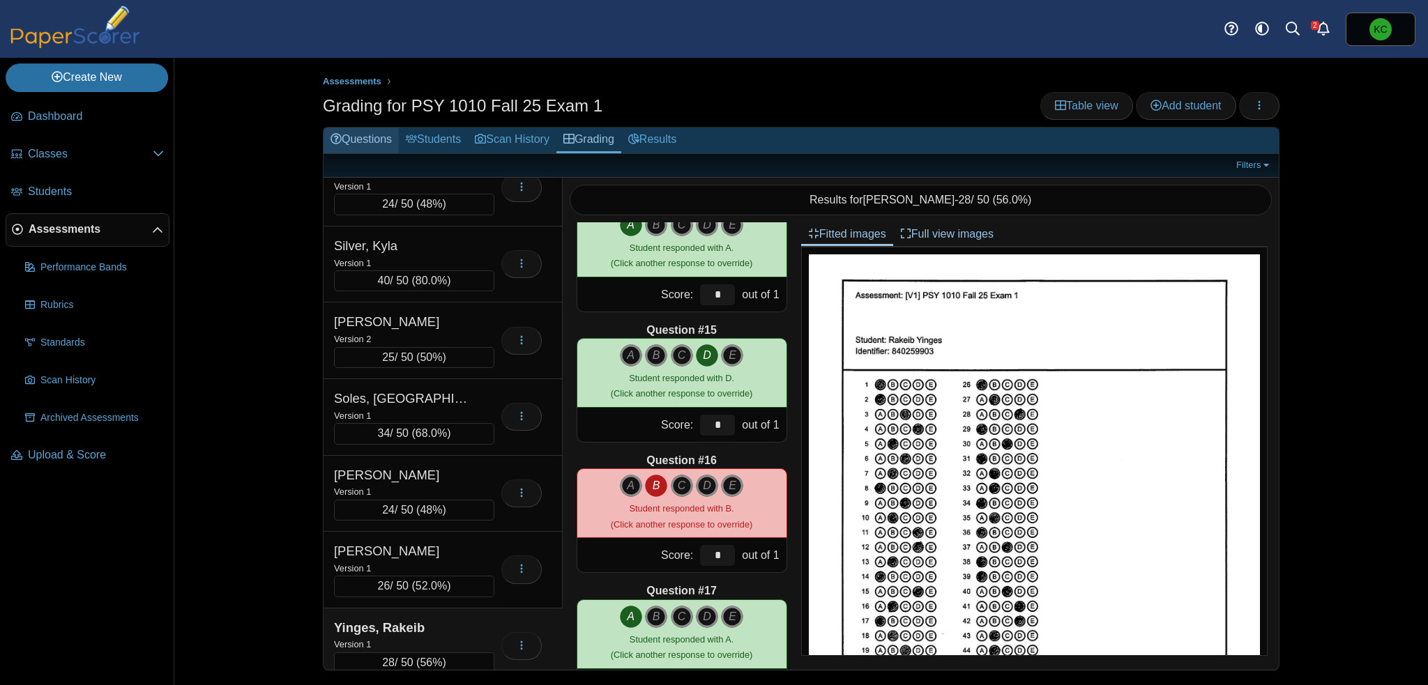
click at [351, 139] on link "Questions" at bounding box center [360, 141] width 75 height 26
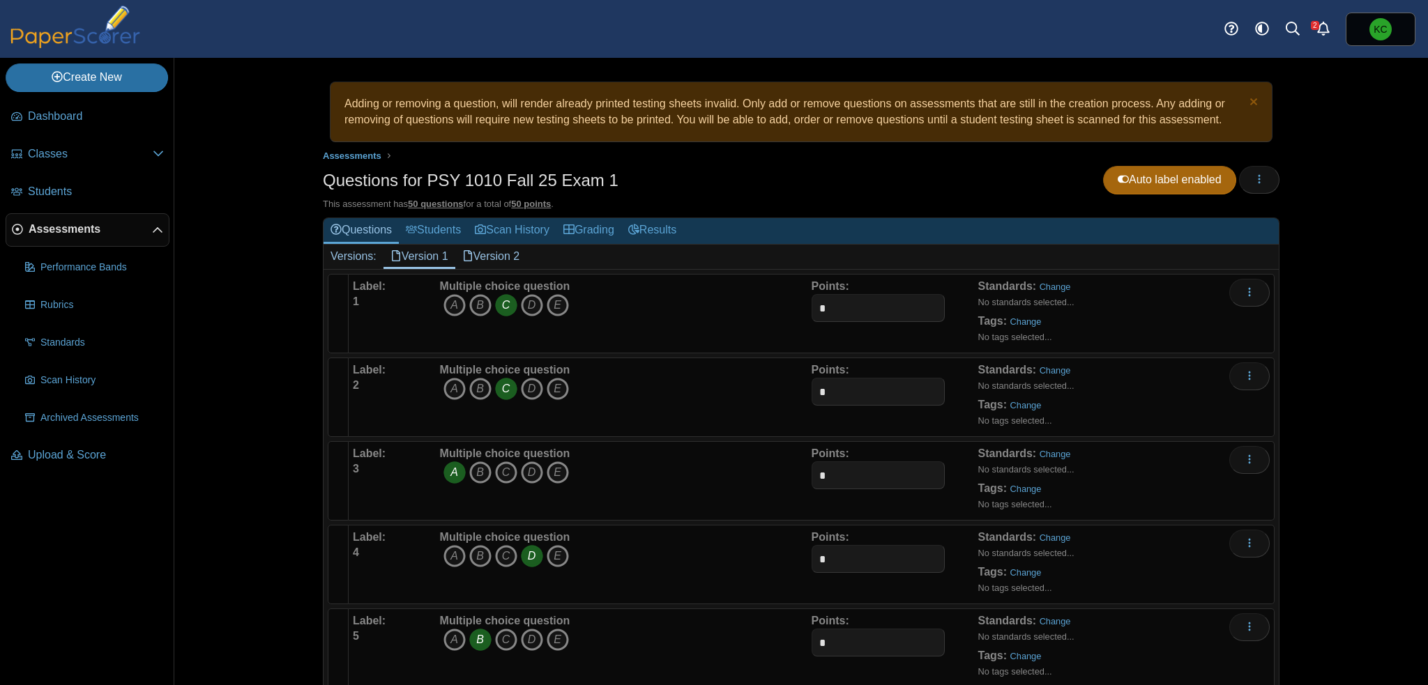
click at [485, 259] on link "Version 2" at bounding box center [491, 257] width 72 height 24
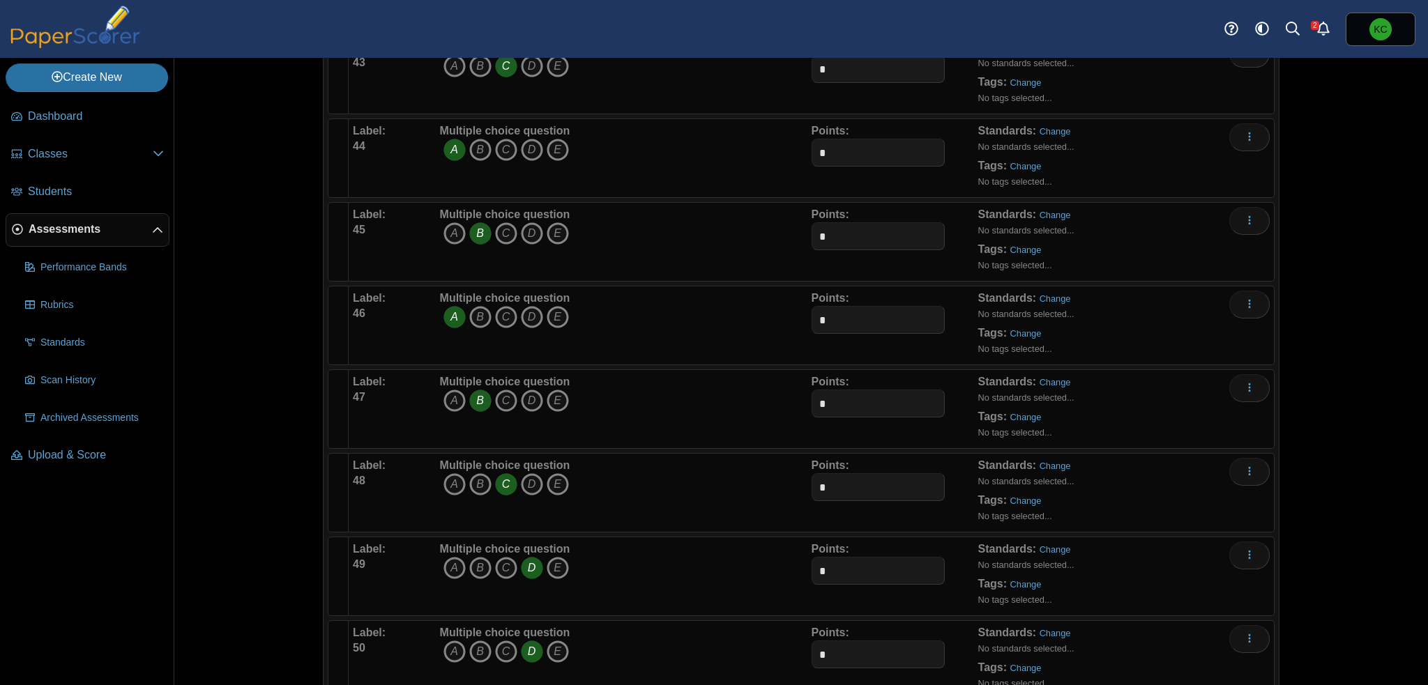
scroll to position [3782, 0]
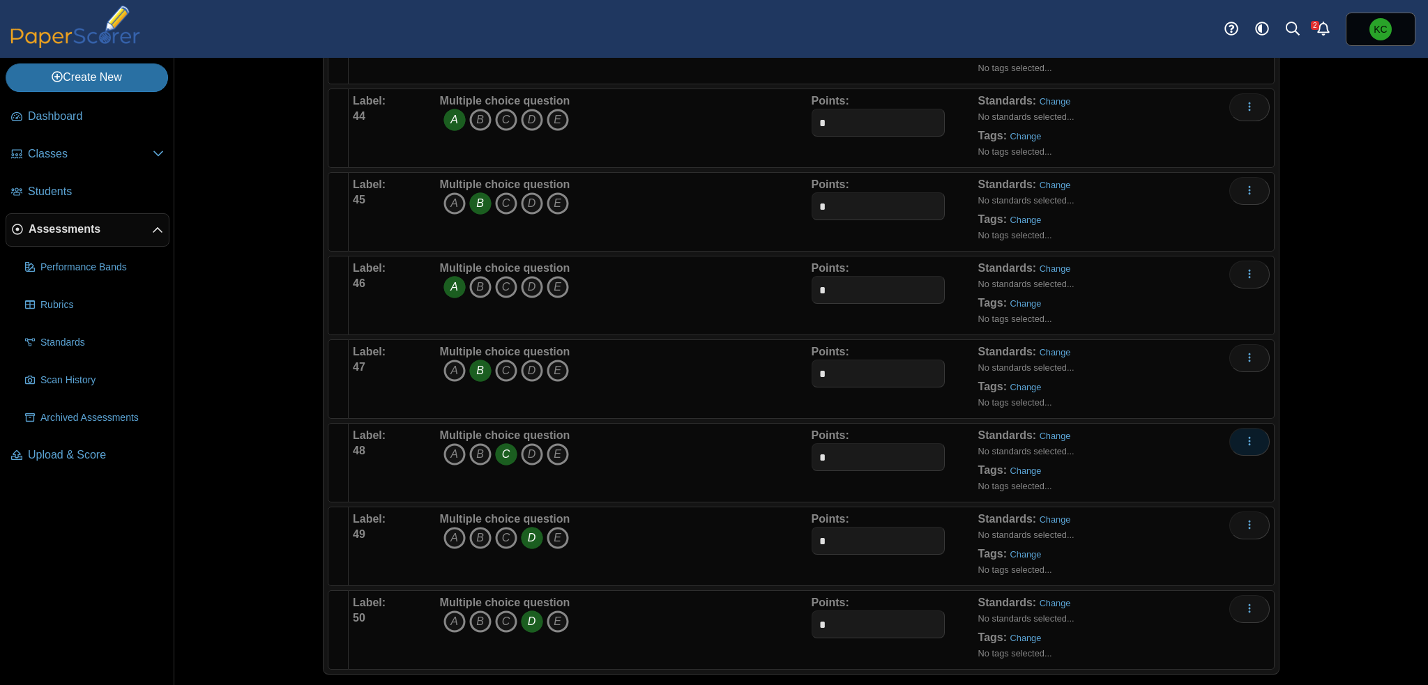
click at [1236, 430] on button "More options" at bounding box center [1249, 442] width 40 height 28
click at [1348, 432] on div "Adding or removing a question, will render already printed testing sheets inval…" at bounding box center [800, 371] width 1253 height 627
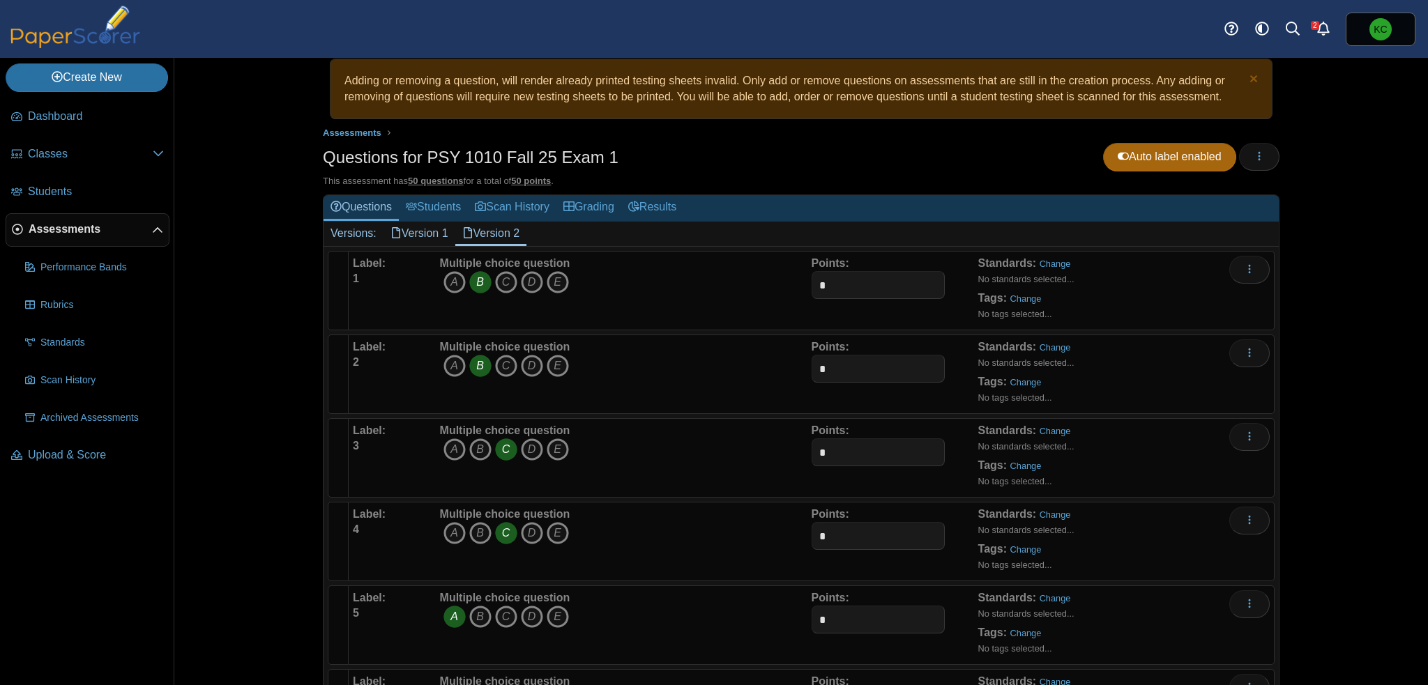
scroll to position [0, 0]
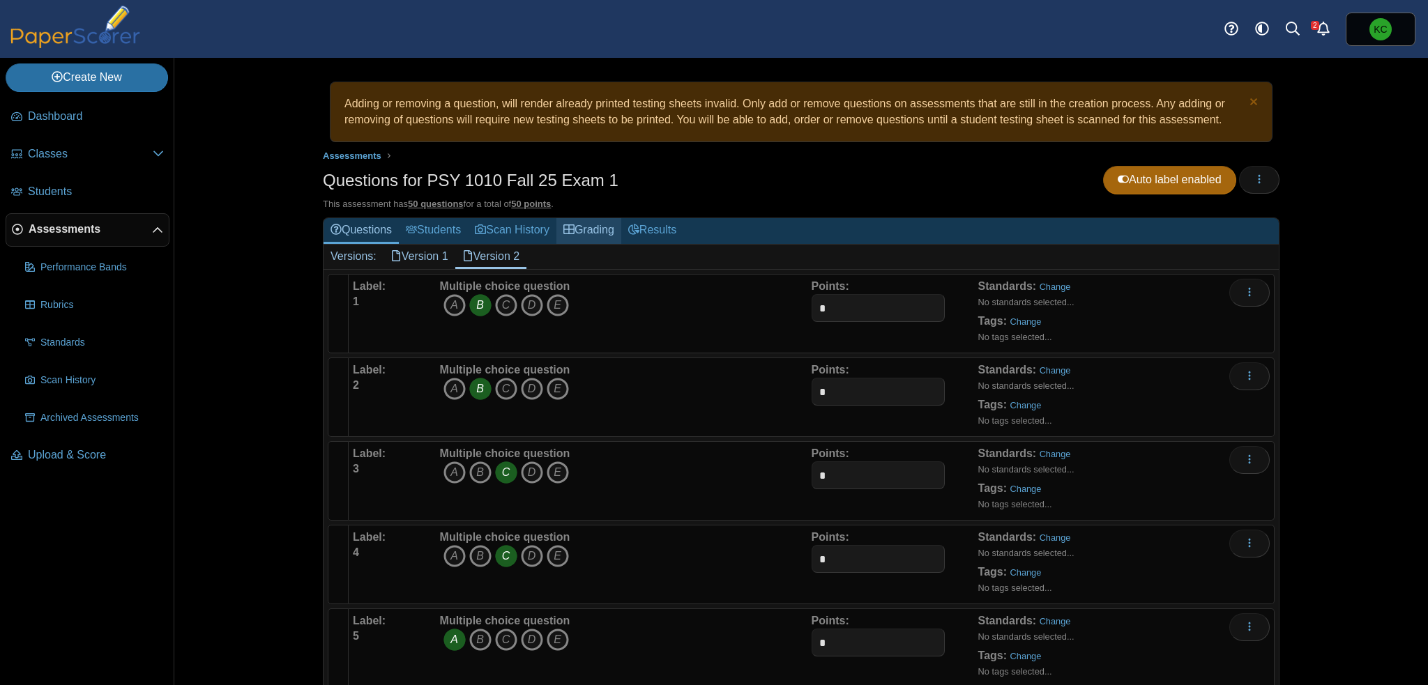
click at [583, 228] on link "Grading" at bounding box center [588, 231] width 65 height 26
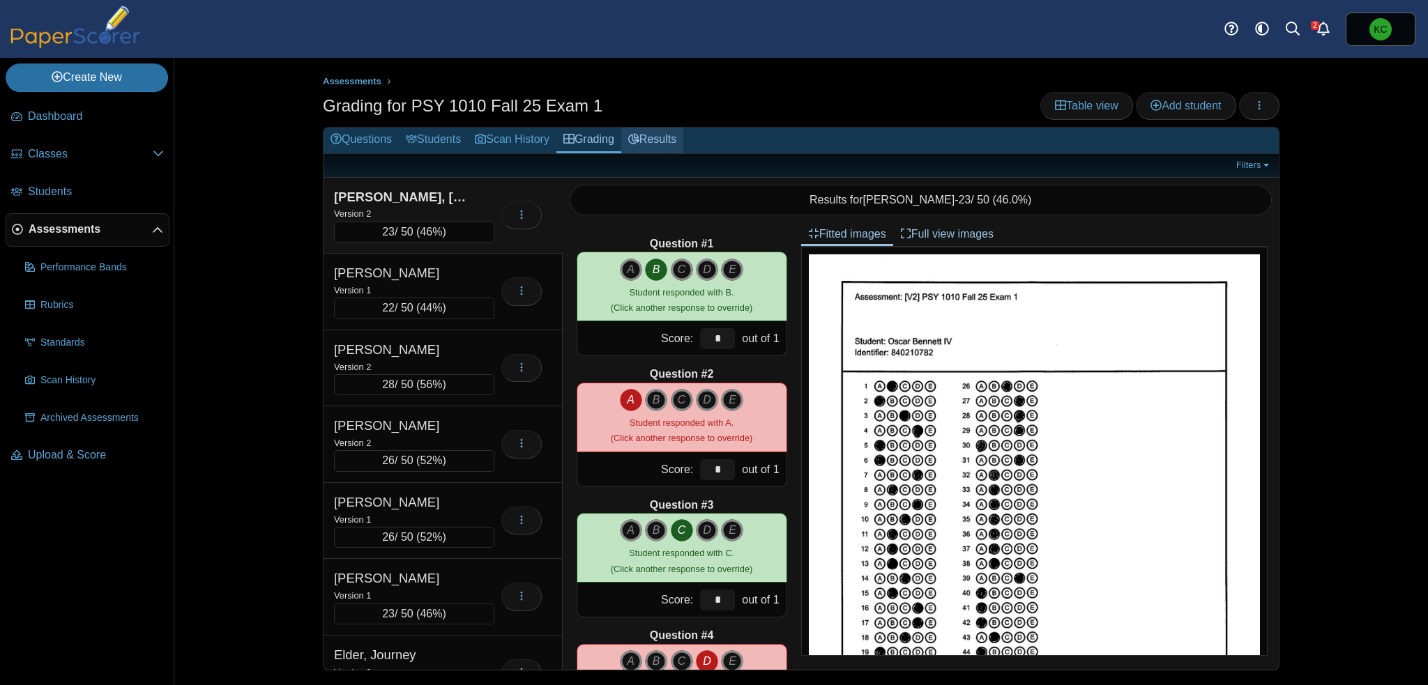
click at [639, 138] on icon at bounding box center [633, 138] width 11 height 11
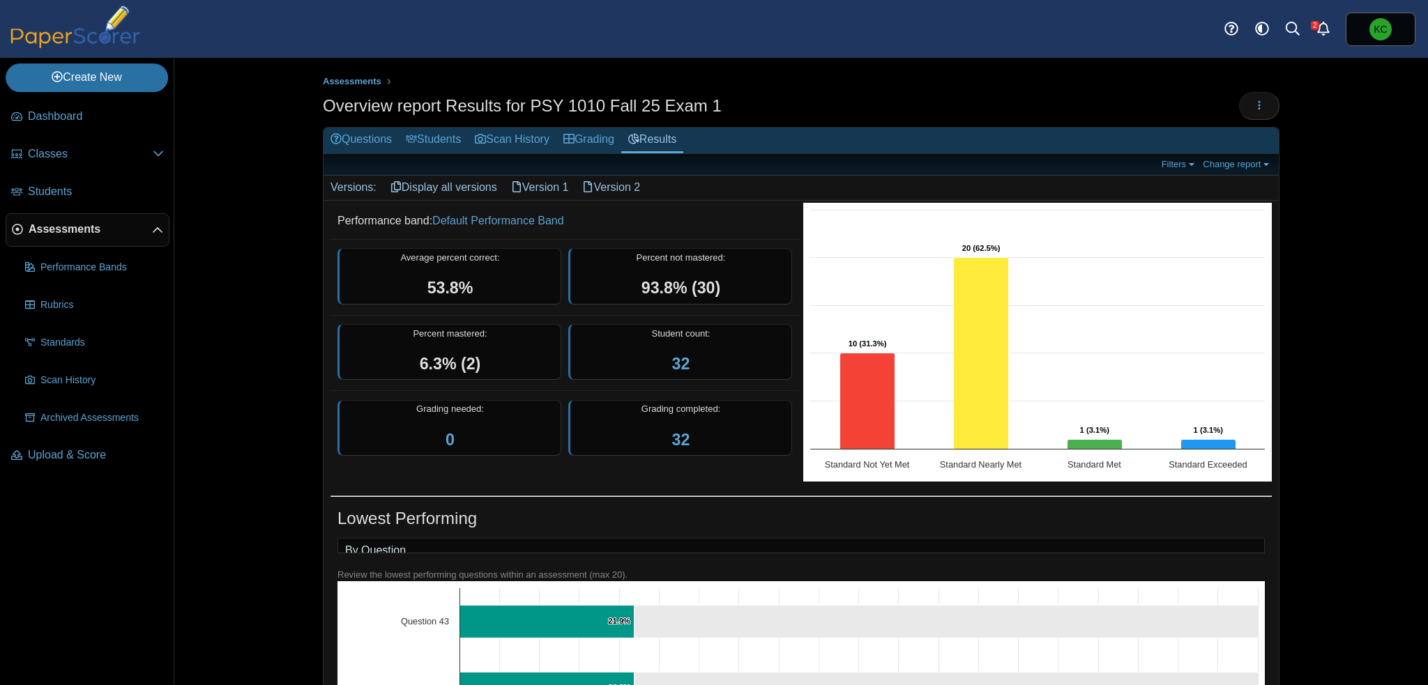
click at [523, 184] on link "Version 1" at bounding box center [540, 188] width 72 height 24
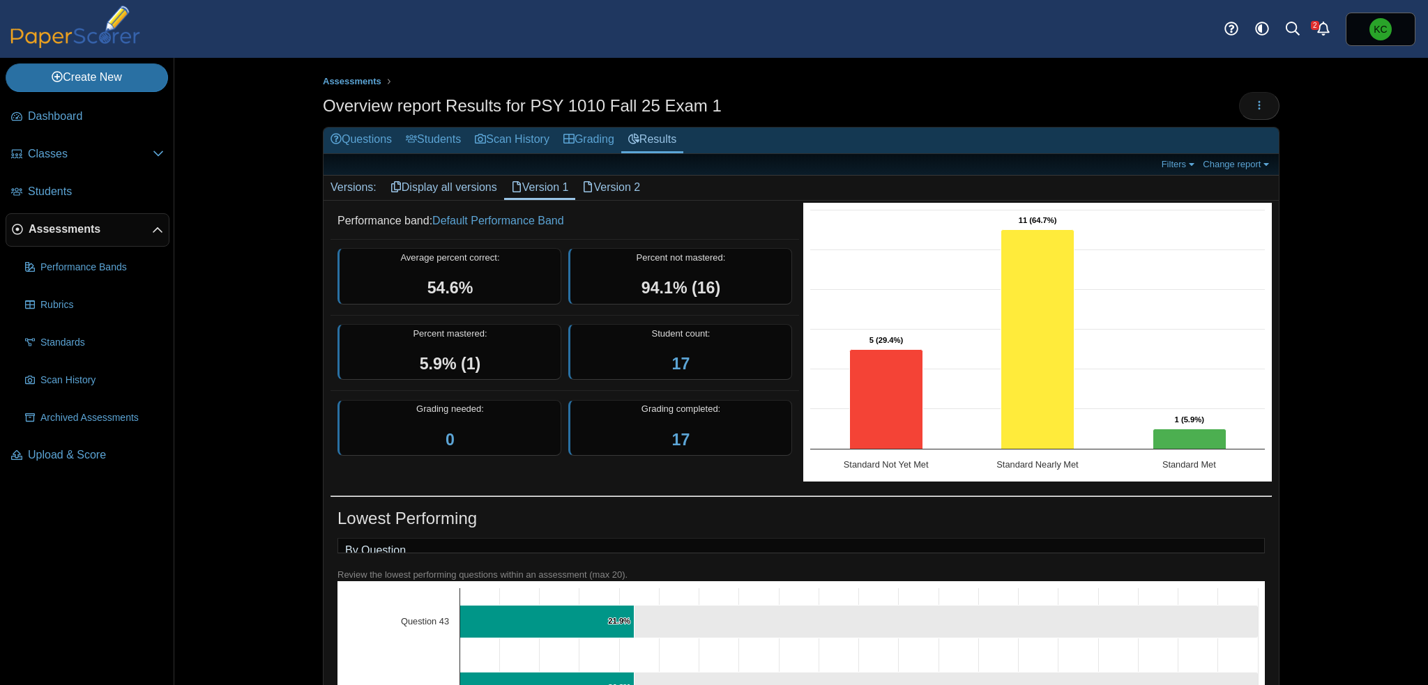
click at [421, 182] on link "Display all versions" at bounding box center [443, 188] width 121 height 24
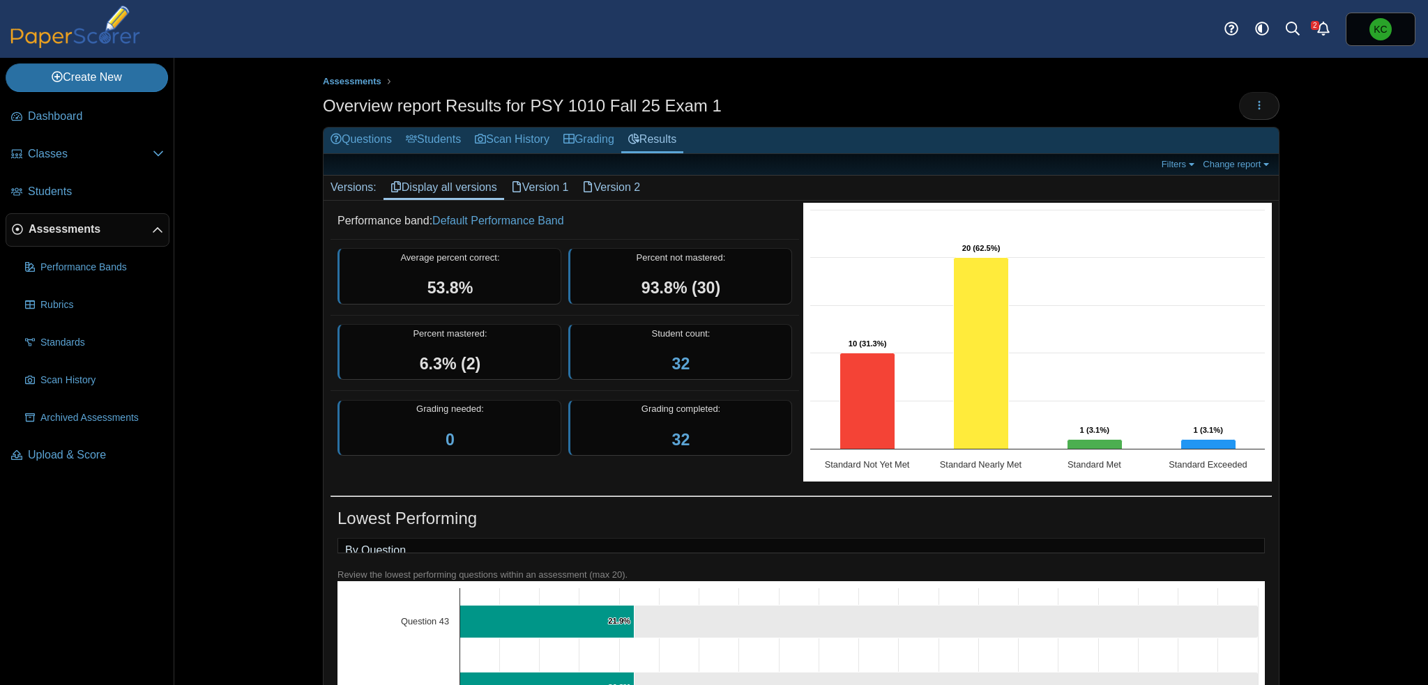
click at [542, 186] on link "Version 1" at bounding box center [540, 188] width 72 height 24
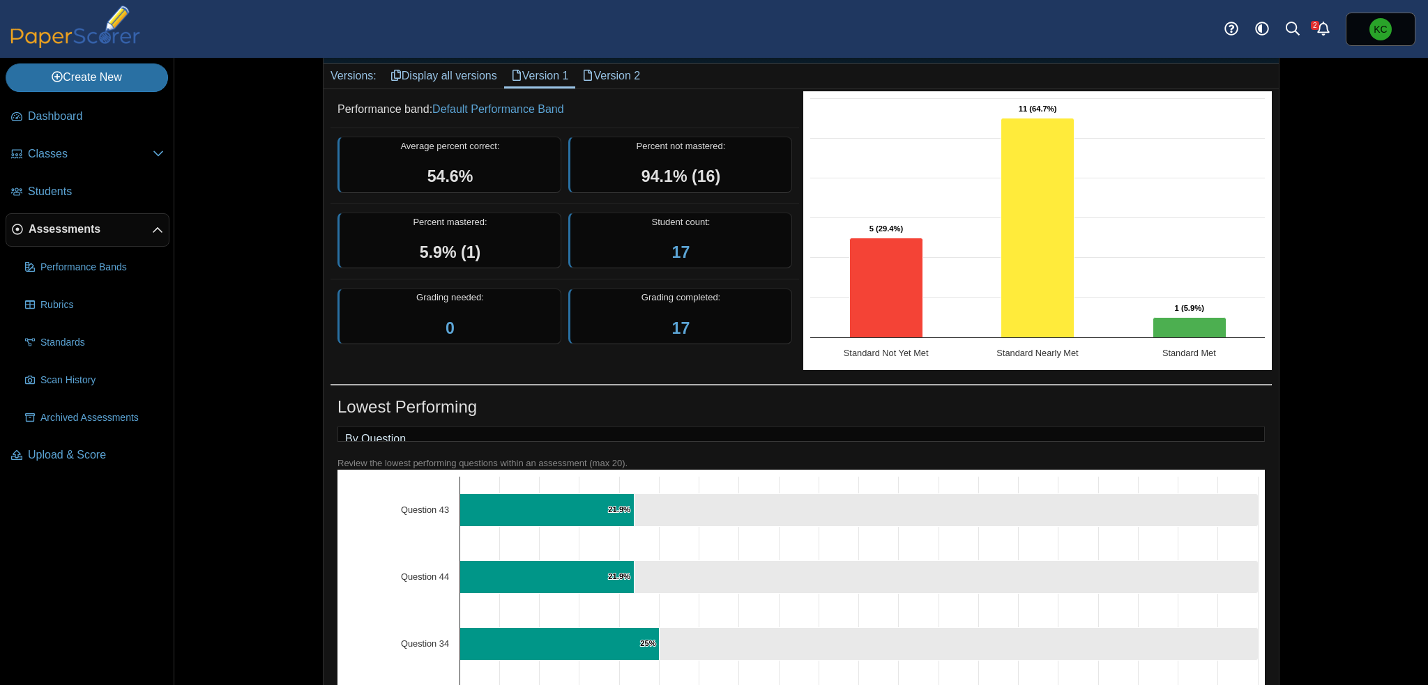
scroll to position [65, 0]
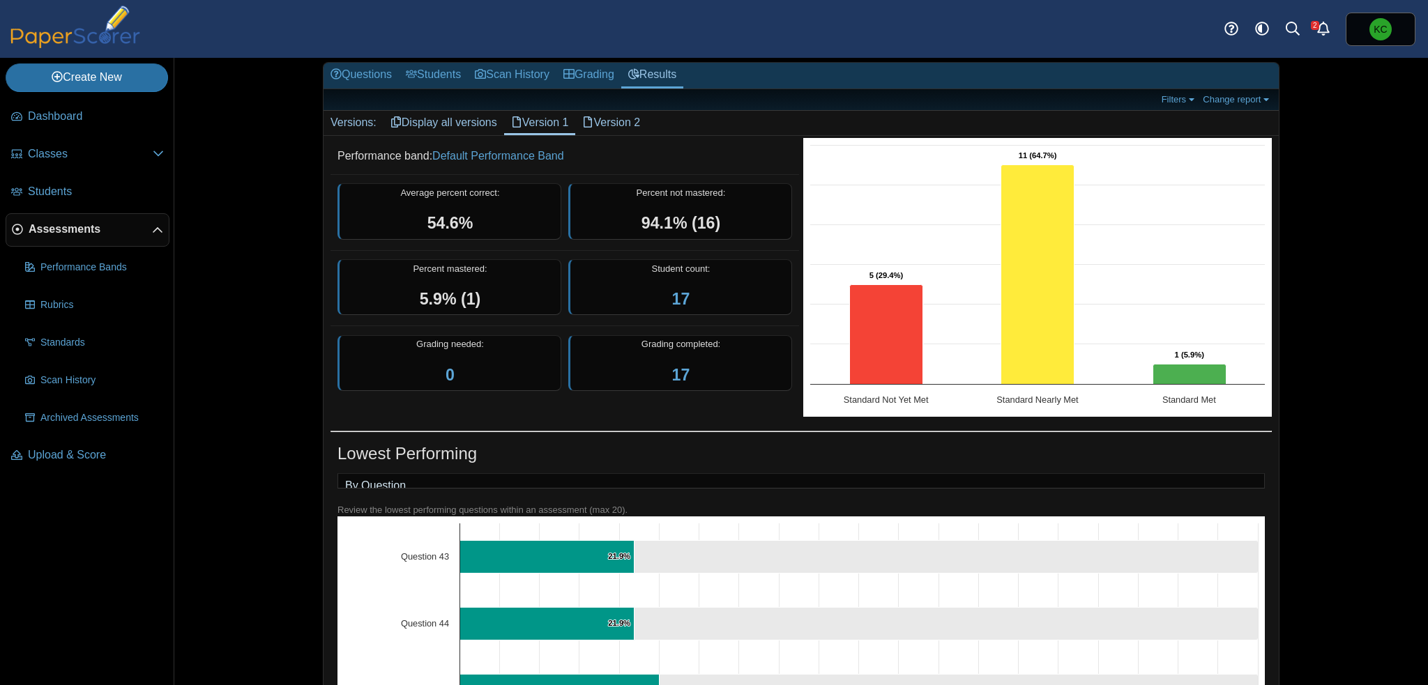
click at [606, 119] on link "Version 2" at bounding box center [611, 123] width 72 height 24
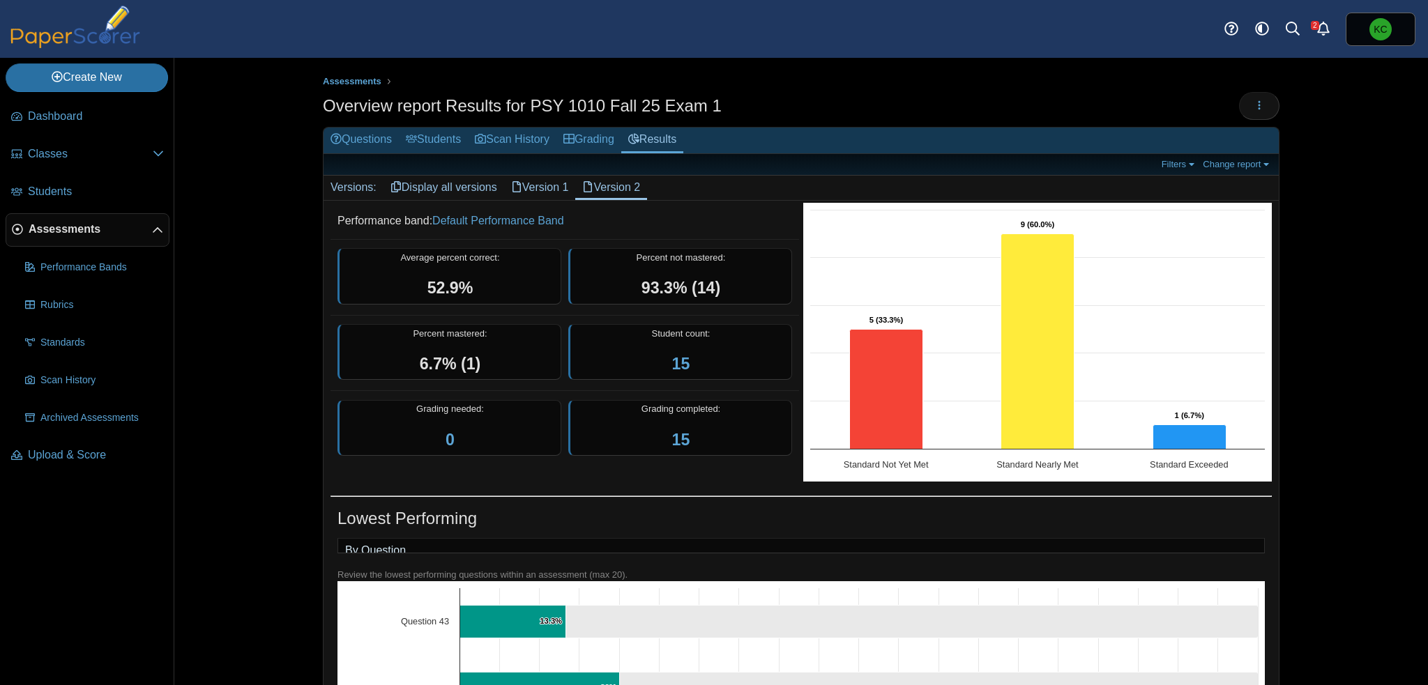
click at [533, 185] on link "Version 1" at bounding box center [540, 188] width 72 height 24
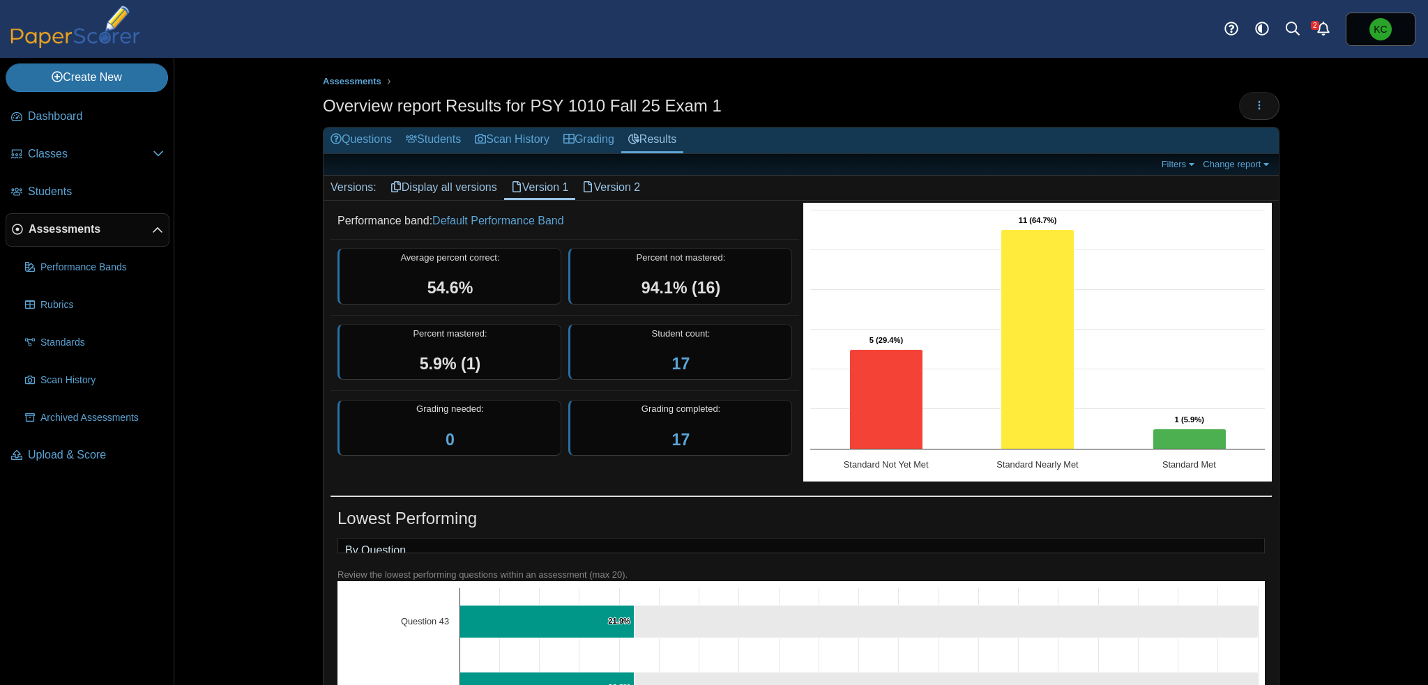
click at [629, 185] on link "Version 2" at bounding box center [611, 188] width 72 height 24
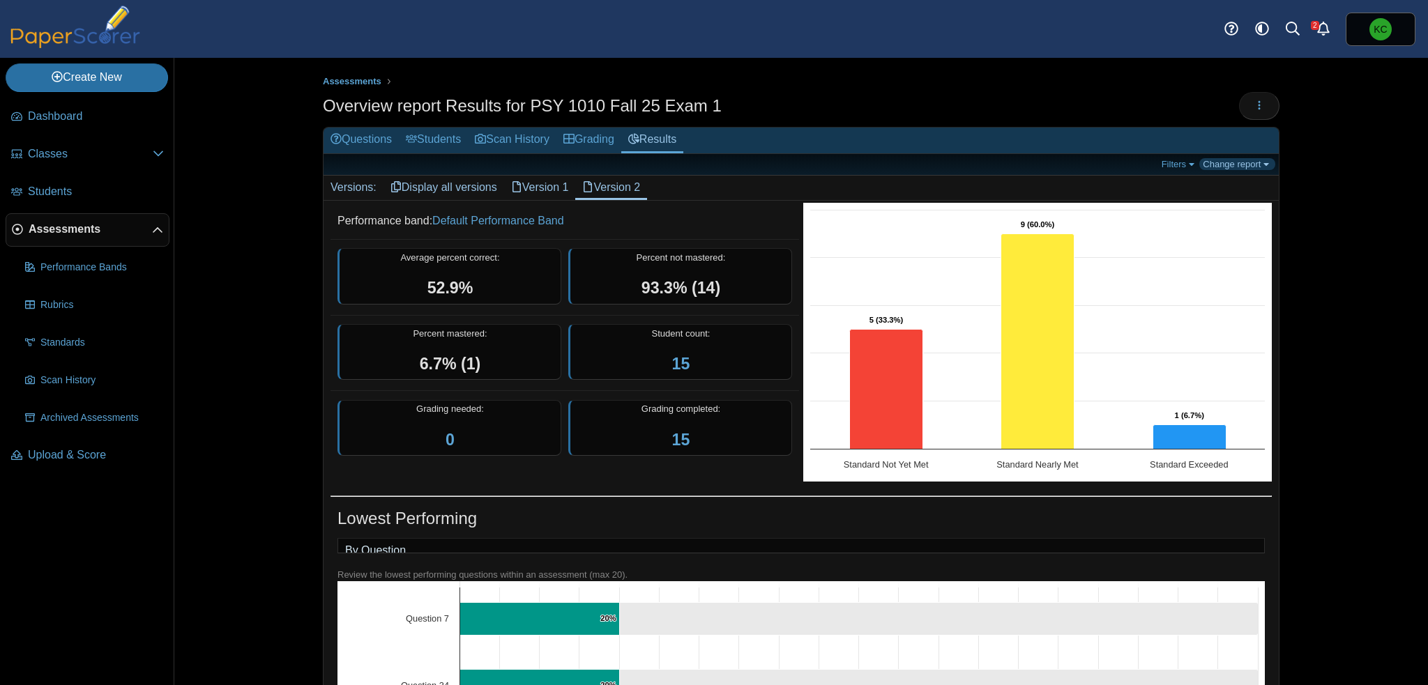
click at [1205, 165] on link "Change report" at bounding box center [1237, 164] width 76 height 12
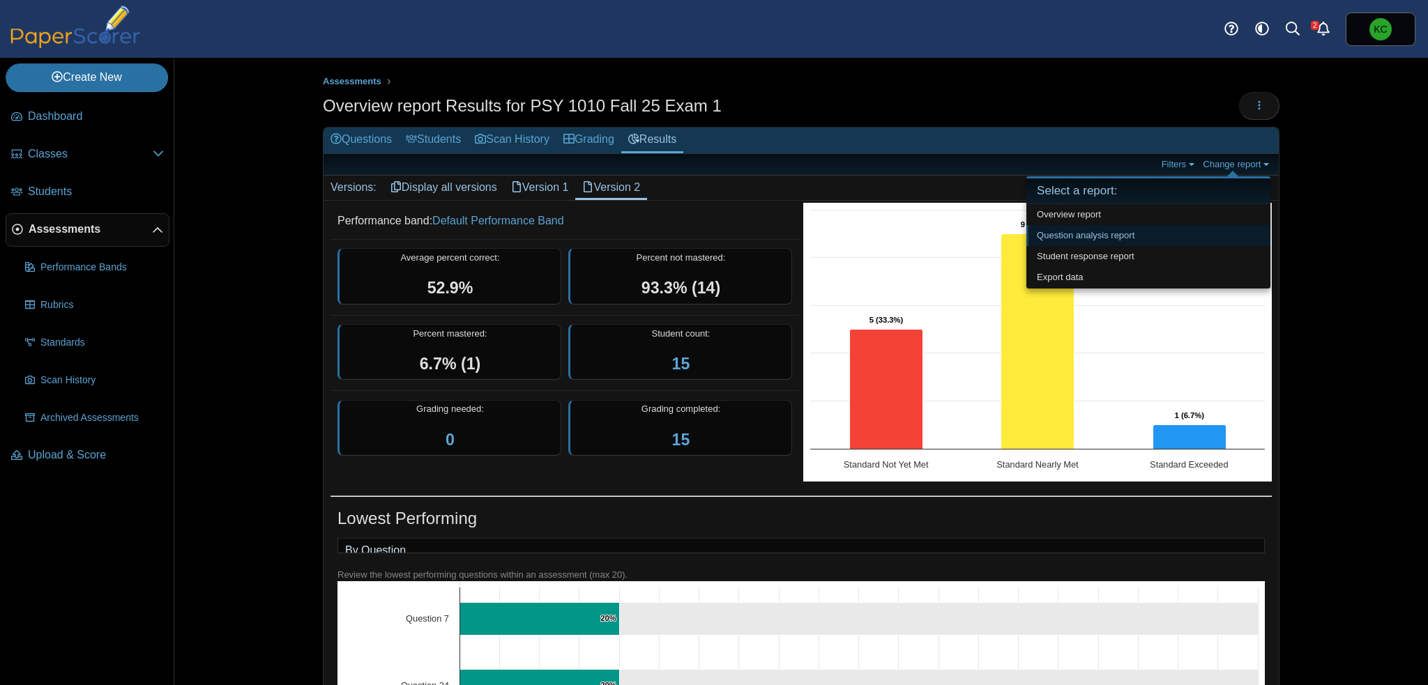
click at [1084, 234] on link "Question analysis report" at bounding box center [1148, 235] width 244 height 21
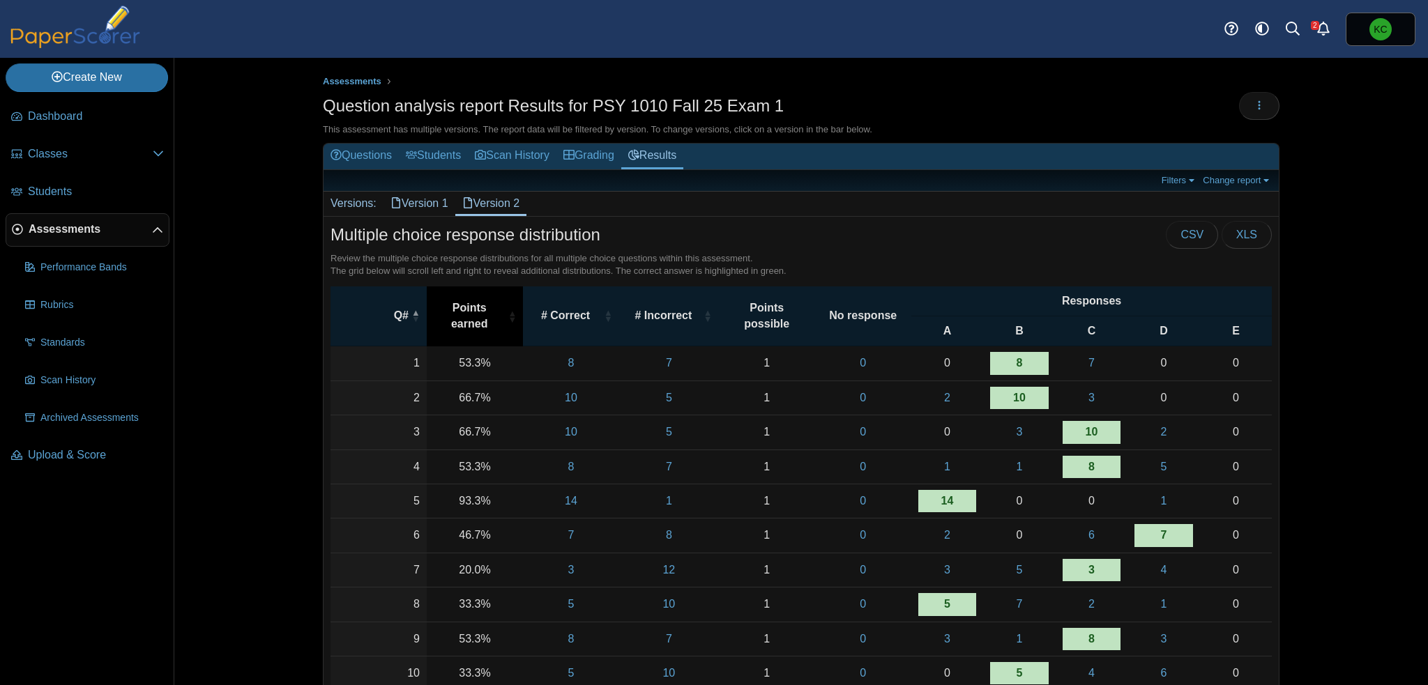
click at [476, 313] on span "Points earned" at bounding box center [469, 315] width 71 height 31
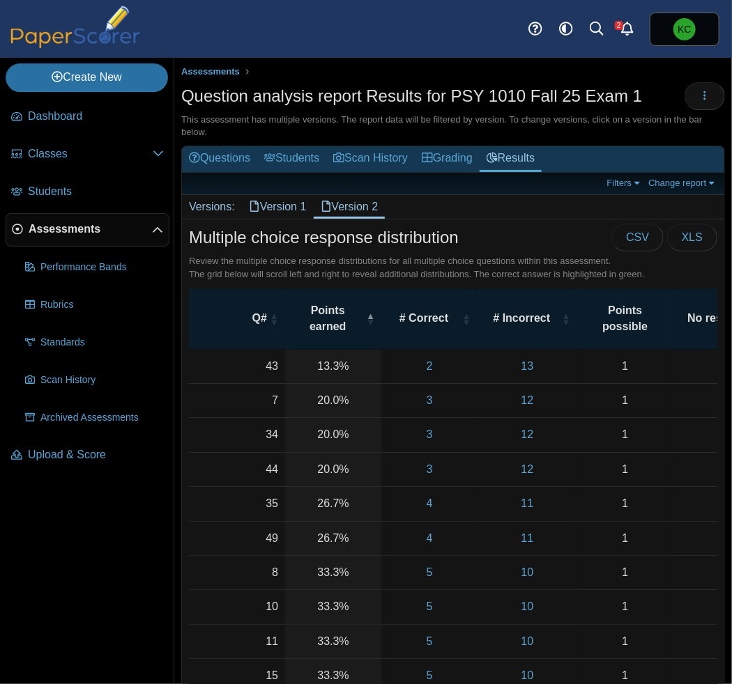
click at [285, 208] on link "Version 1" at bounding box center [278, 207] width 72 height 24
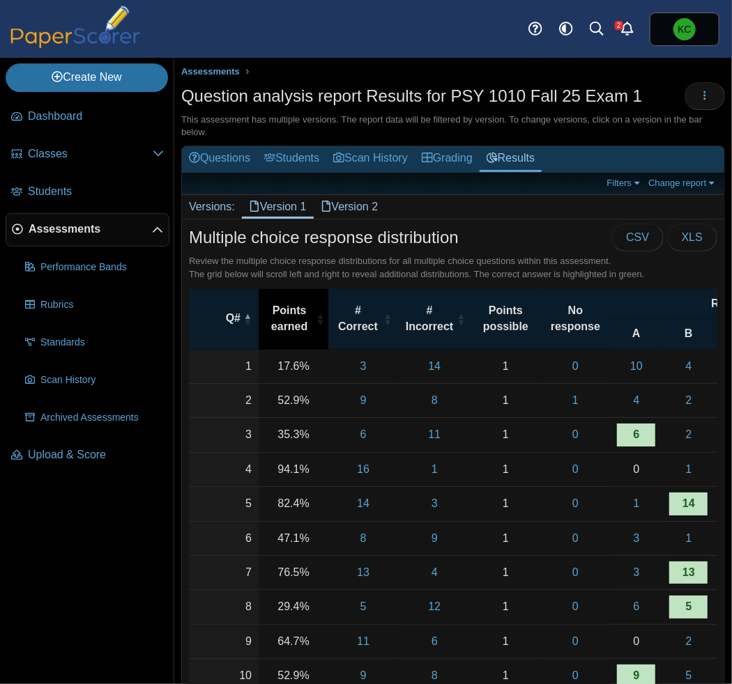
click at [291, 330] on span "Points earned" at bounding box center [289, 318] width 47 height 31
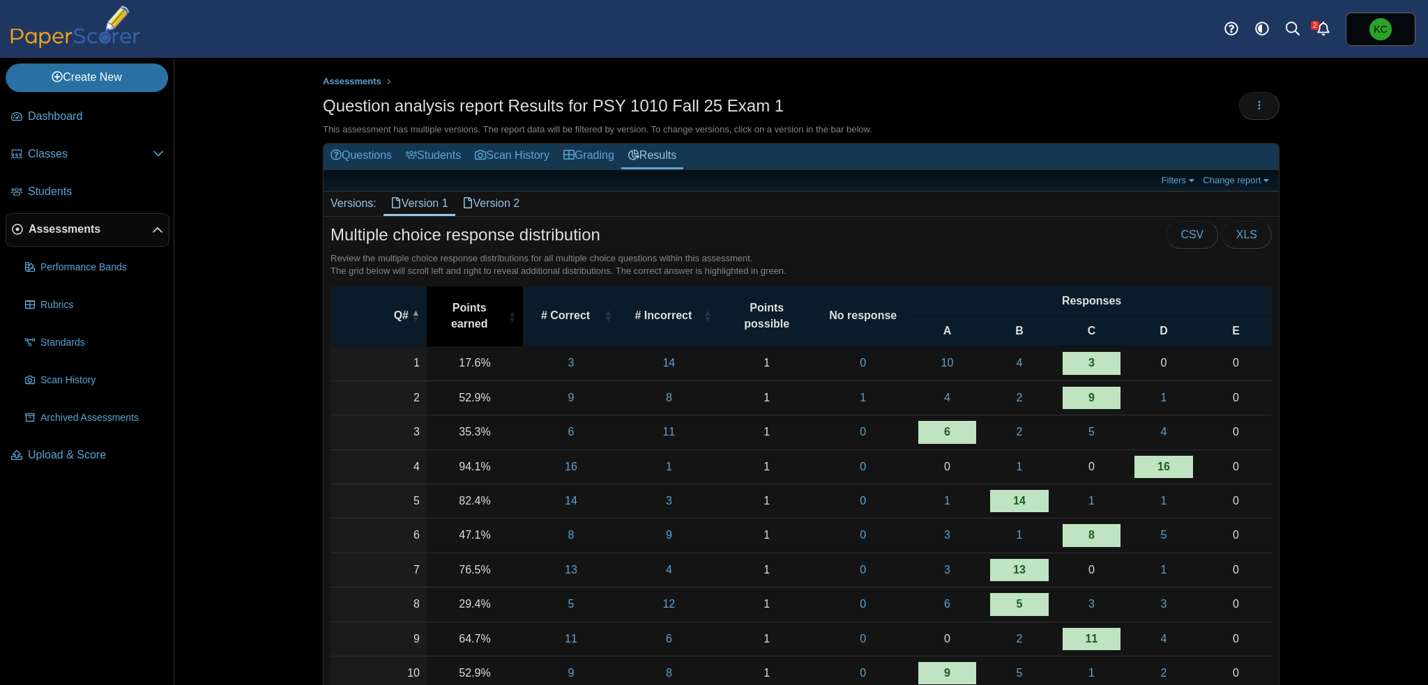
click at [490, 319] on span "Points earned" at bounding box center [469, 315] width 71 height 31
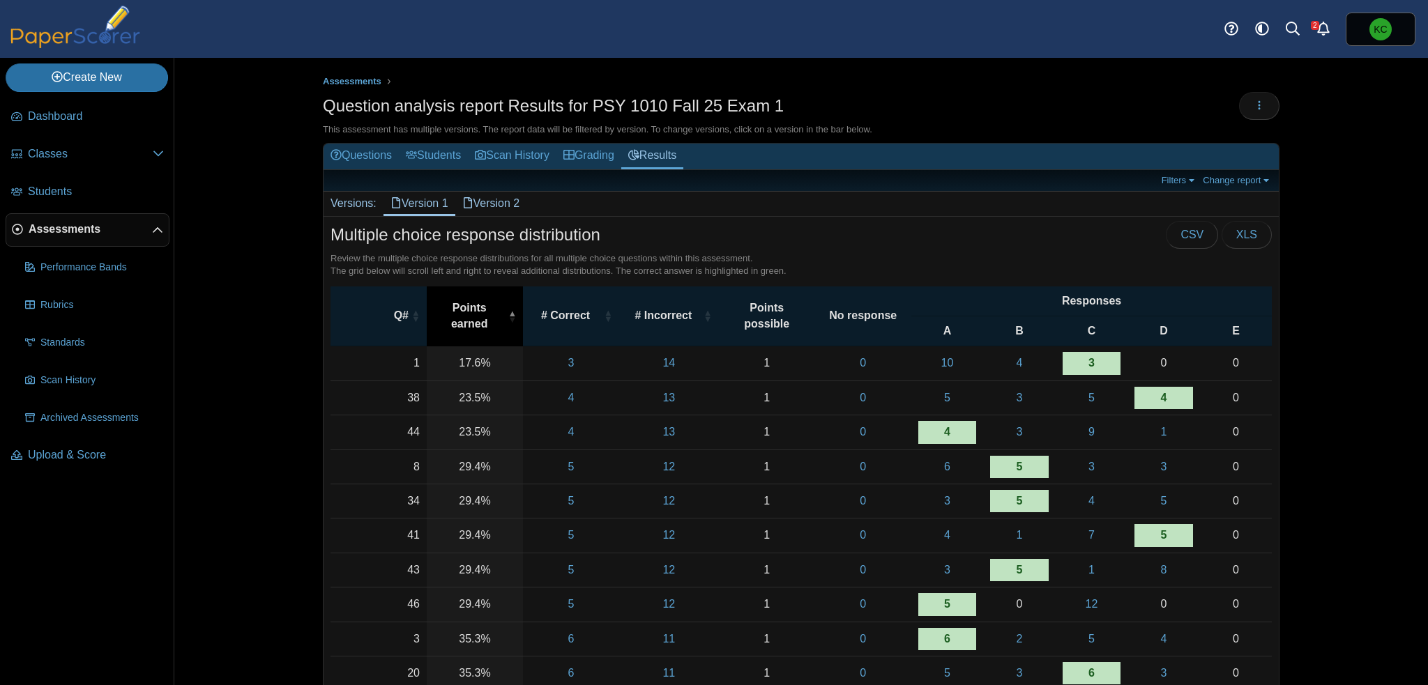
click at [507, 312] on span "\a Points earned\a : Activate to invert sorting" at bounding box center [511, 316] width 8 height 14
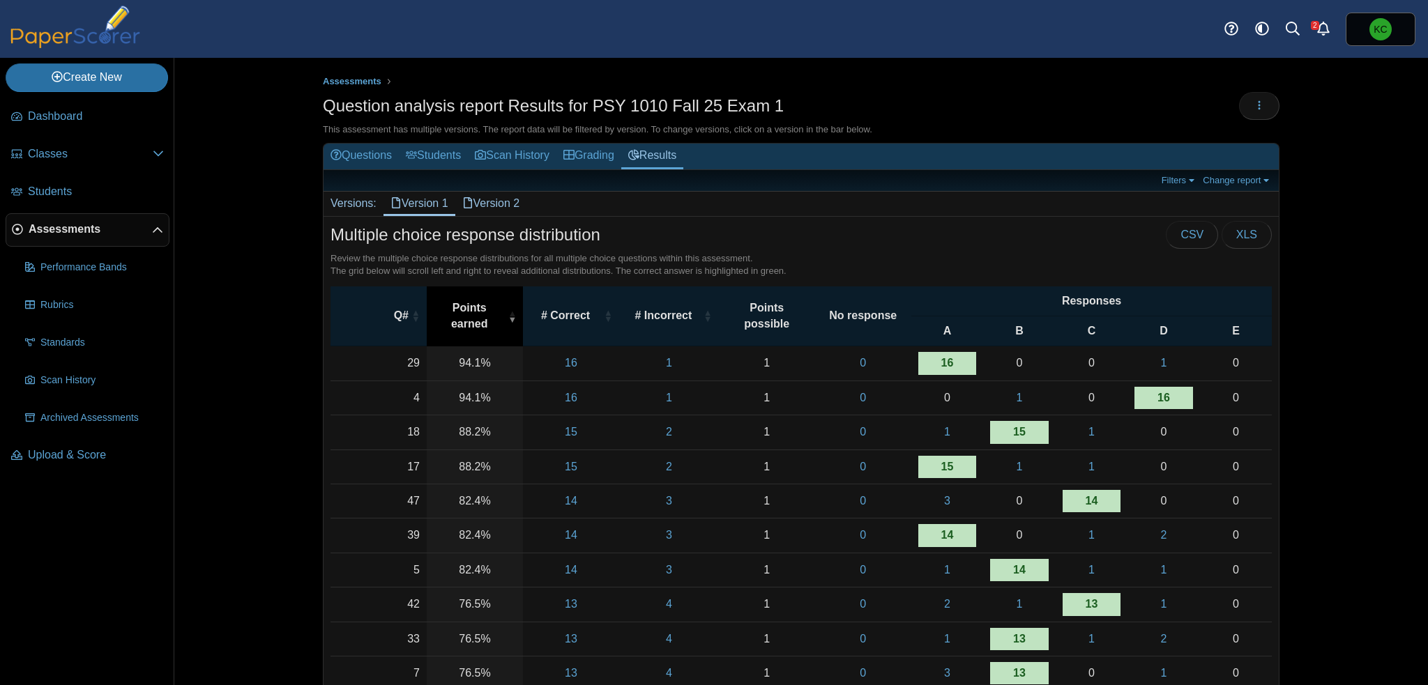
click at [485, 314] on span "Points earned" at bounding box center [469, 315] width 71 height 31
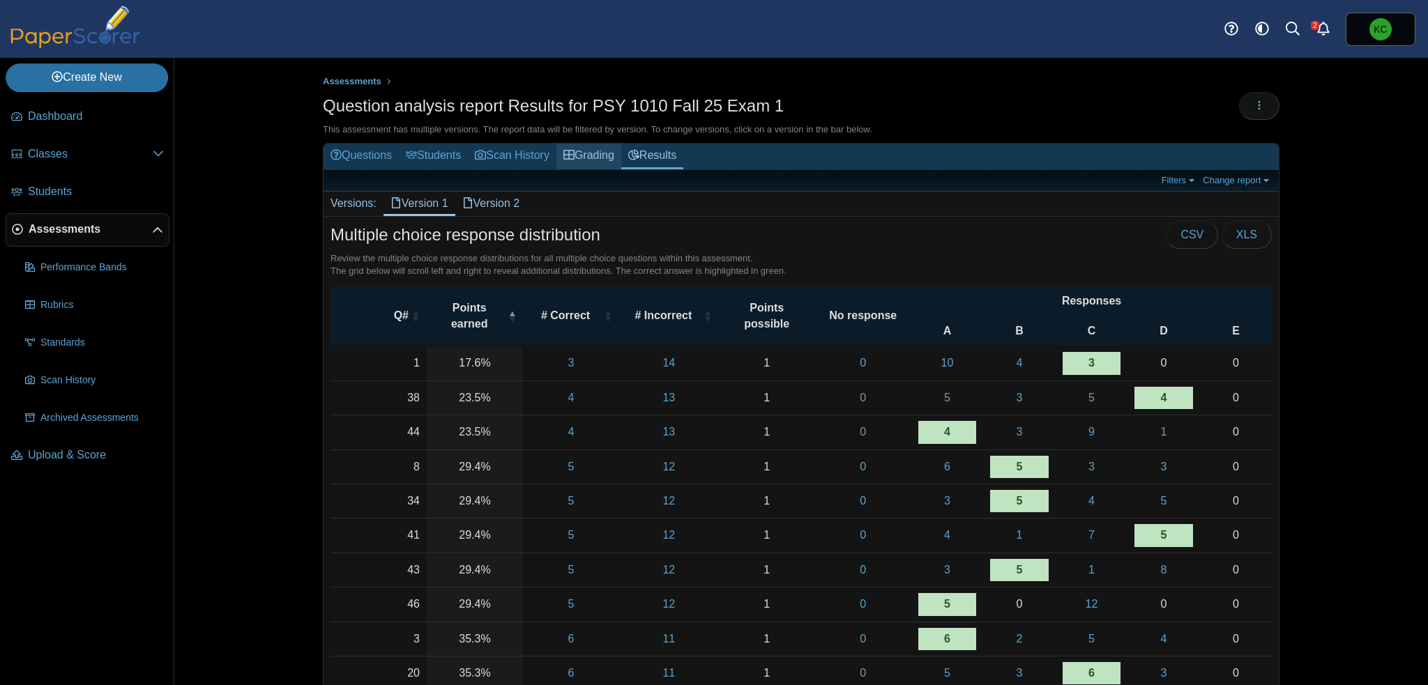
click at [582, 155] on link "Grading" at bounding box center [588, 157] width 65 height 26
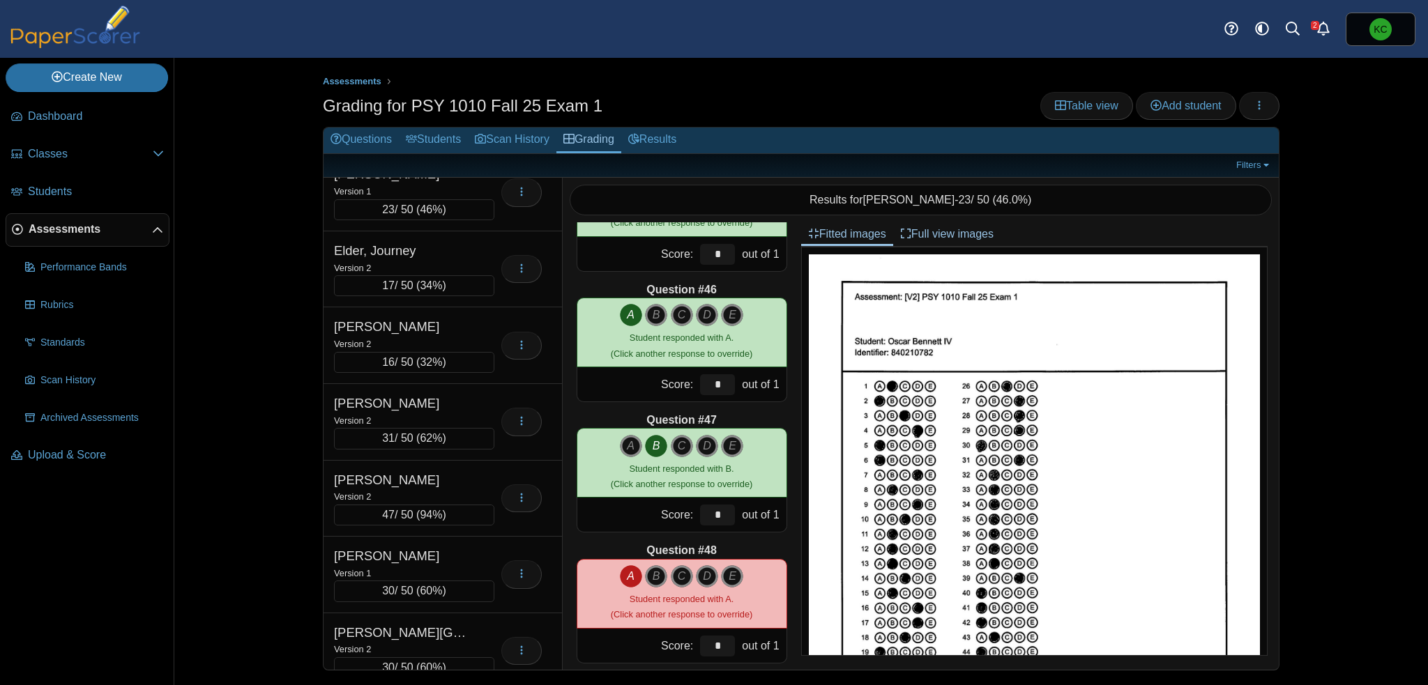
scroll to position [558, 0]
click at [1255, 161] on link "Filters" at bounding box center [1253, 165] width 43 height 14
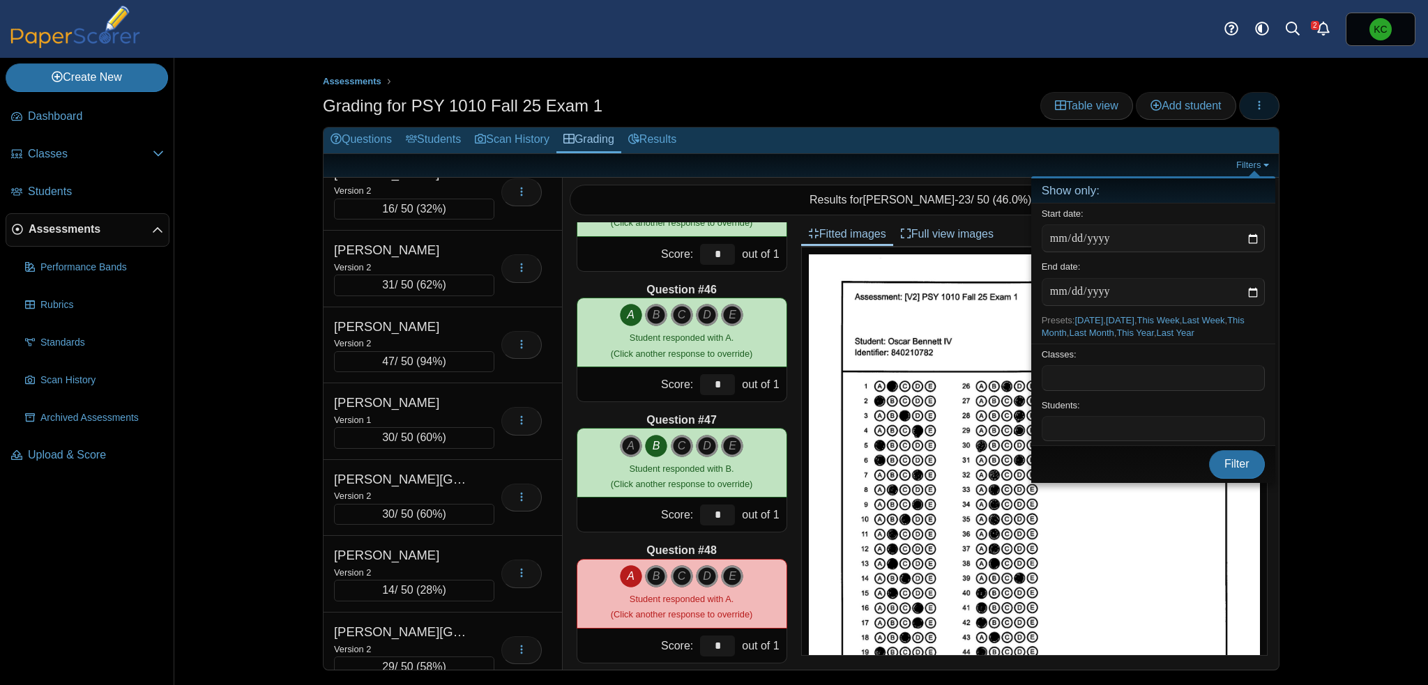
click at [1258, 102] on use "button" at bounding box center [1259, 104] width 2 height 9
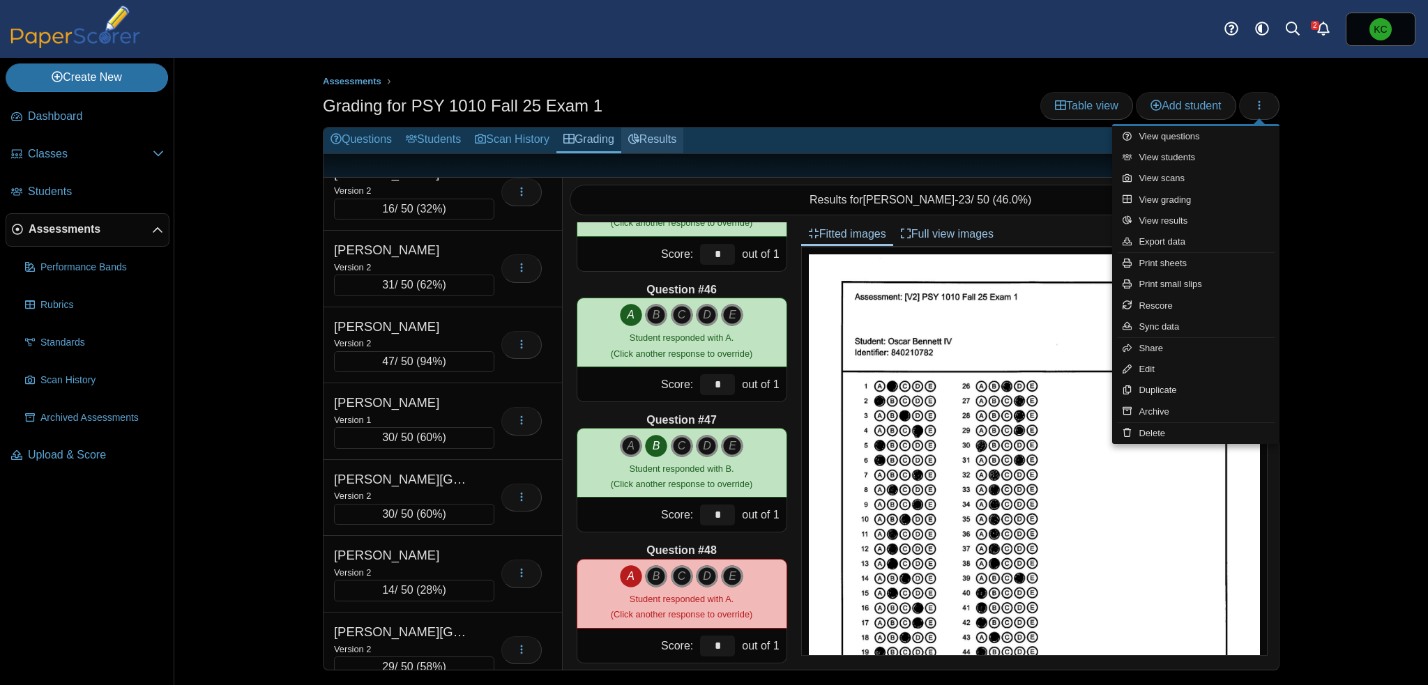
click at [639, 140] on icon at bounding box center [633, 138] width 11 height 11
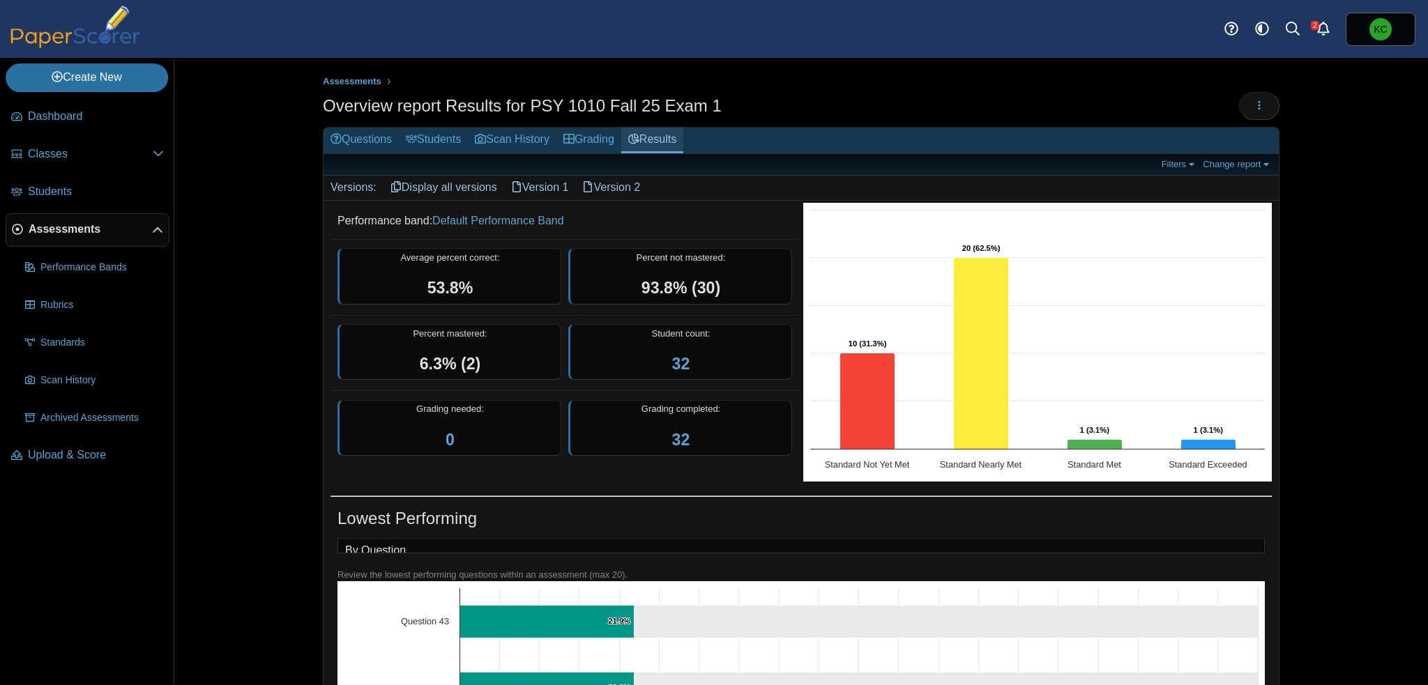
click at [673, 136] on link "Results" at bounding box center [652, 141] width 62 height 26
click at [549, 185] on link "Version 1" at bounding box center [540, 188] width 72 height 24
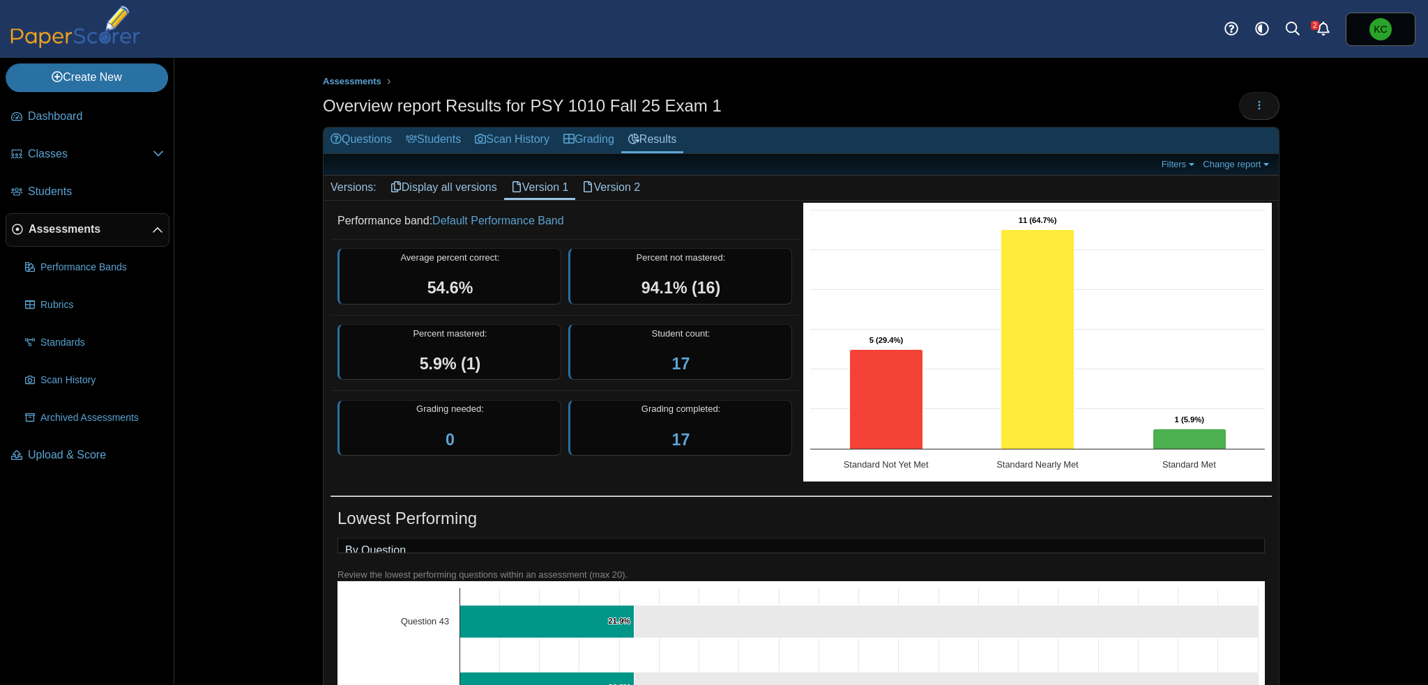
click at [607, 183] on link "Version 2" at bounding box center [611, 188] width 72 height 24
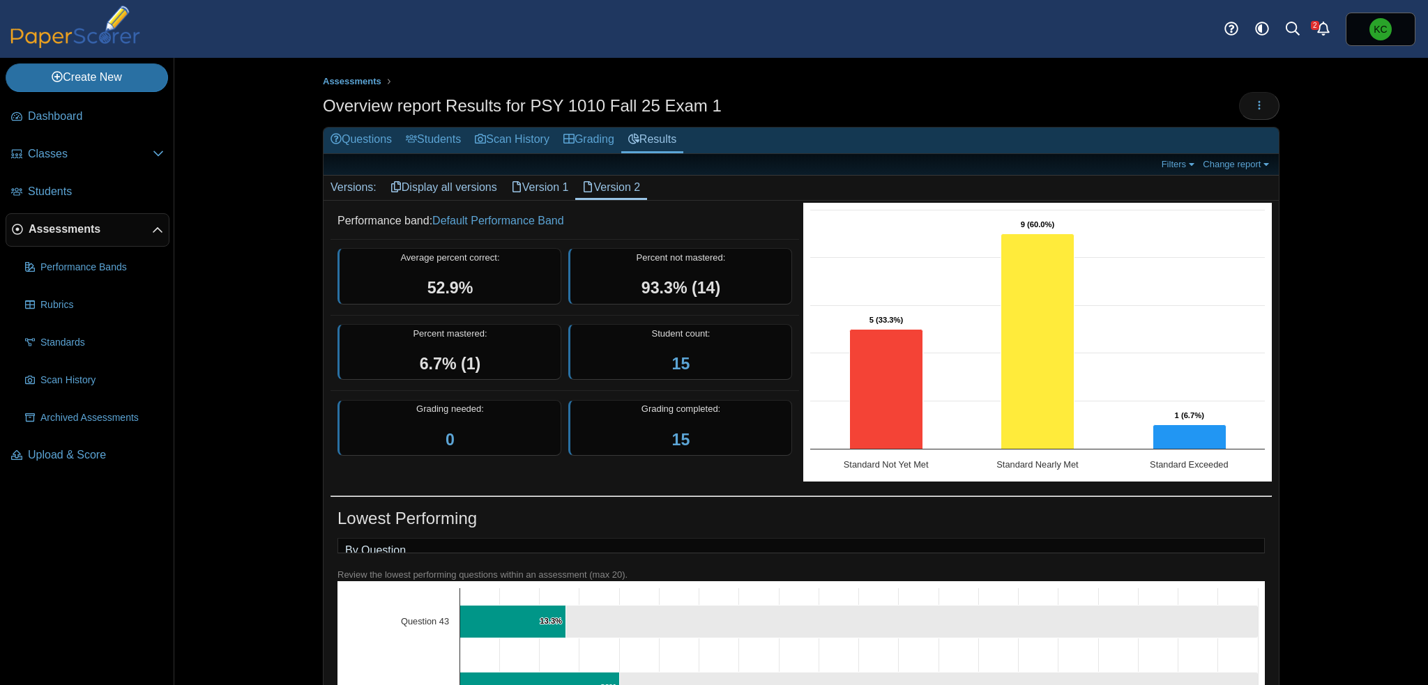
click at [548, 183] on link "Version 1" at bounding box center [540, 188] width 72 height 24
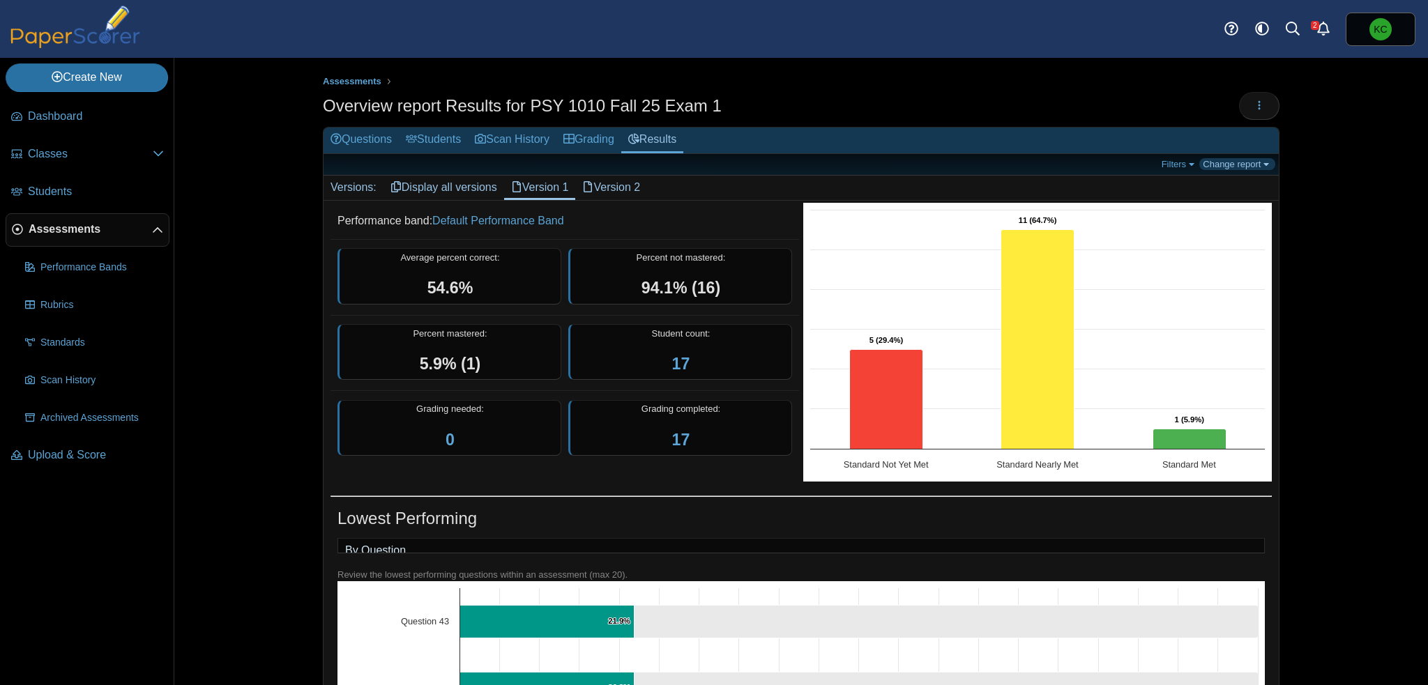
click at [1234, 161] on link "Change report" at bounding box center [1237, 164] width 76 height 12
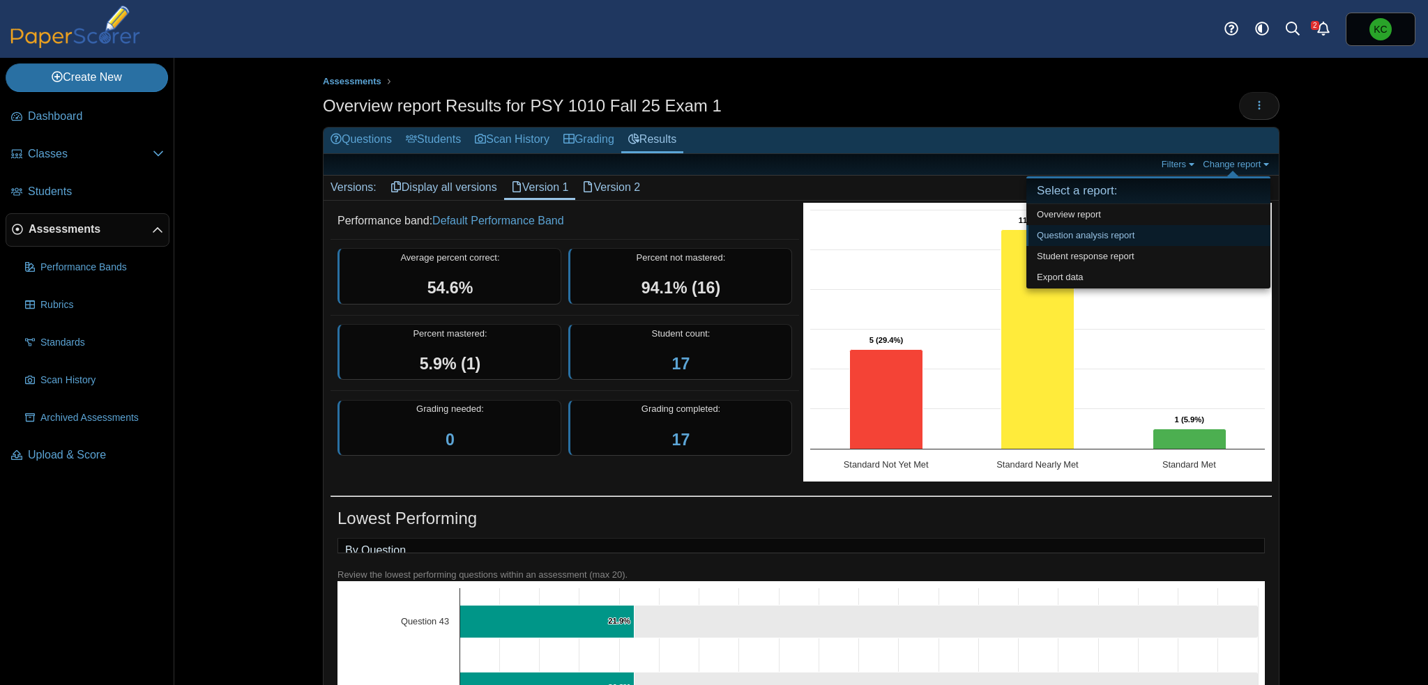
click at [1099, 236] on link "Question analysis report" at bounding box center [1148, 235] width 244 height 21
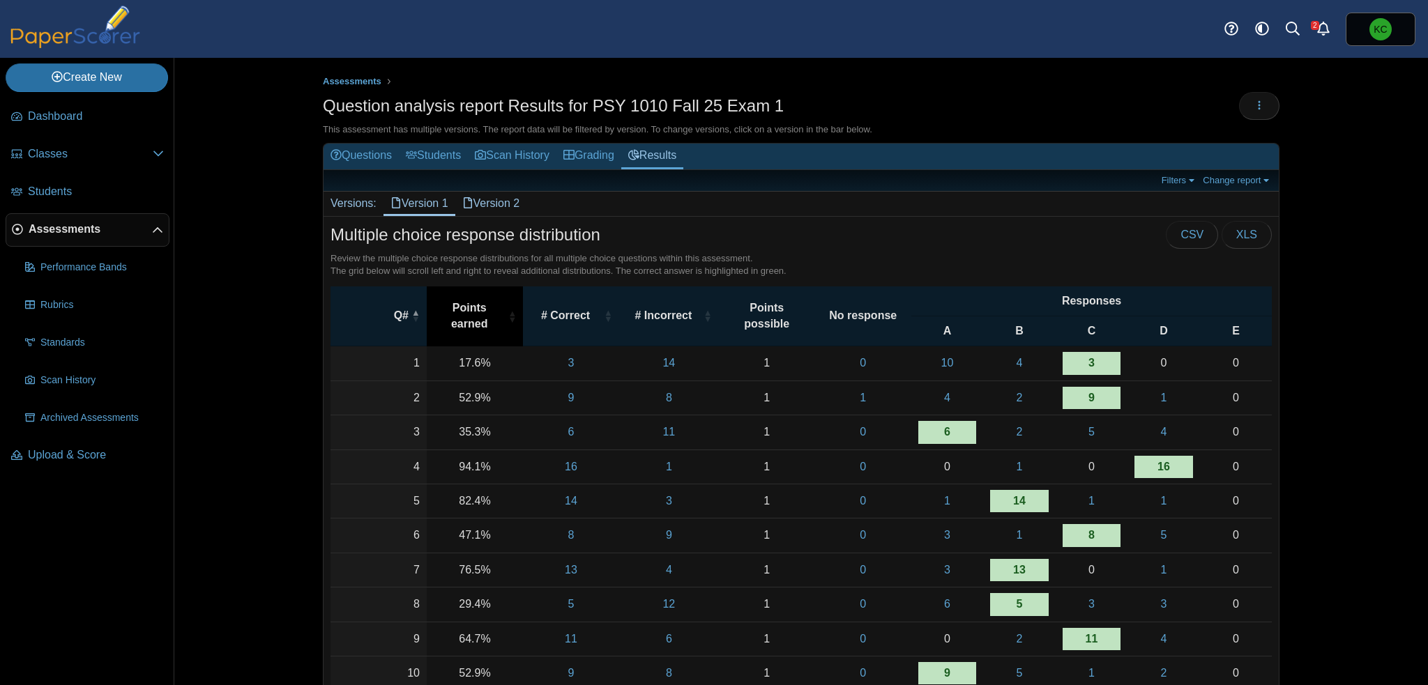
click at [489, 312] on span "Points earned" at bounding box center [469, 315] width 71 height 31
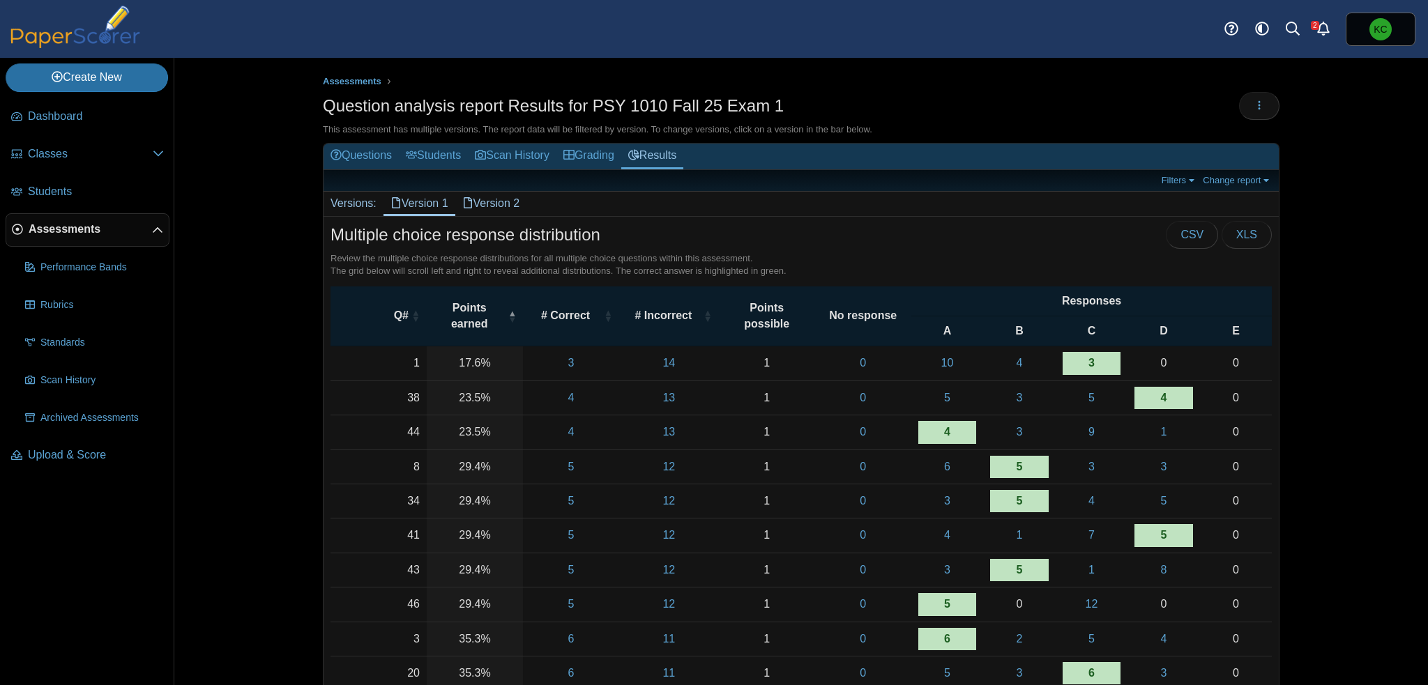
click at [496, 206] on link "Version 2" at bounding box center [491, 204] width 72 height 24
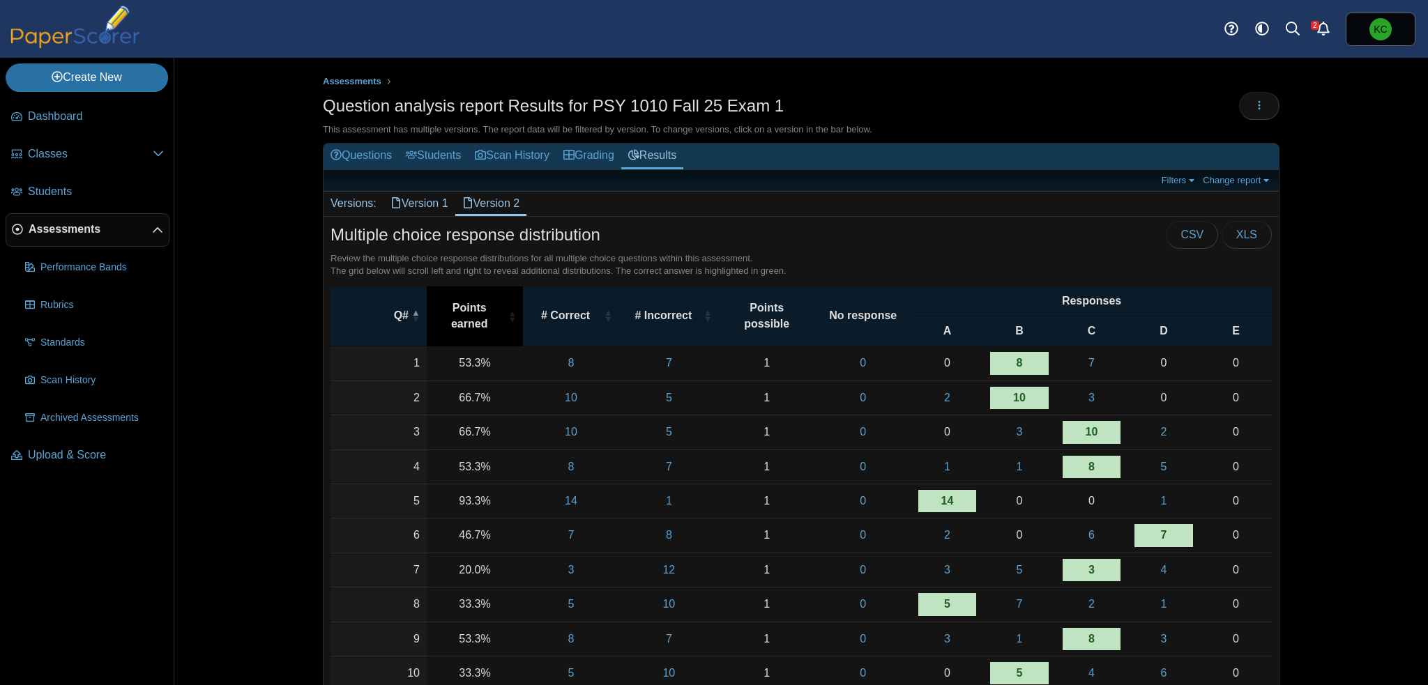
click at [468, 321] on span "Points earned" at bounding box center [469, 315] width 71 height 31
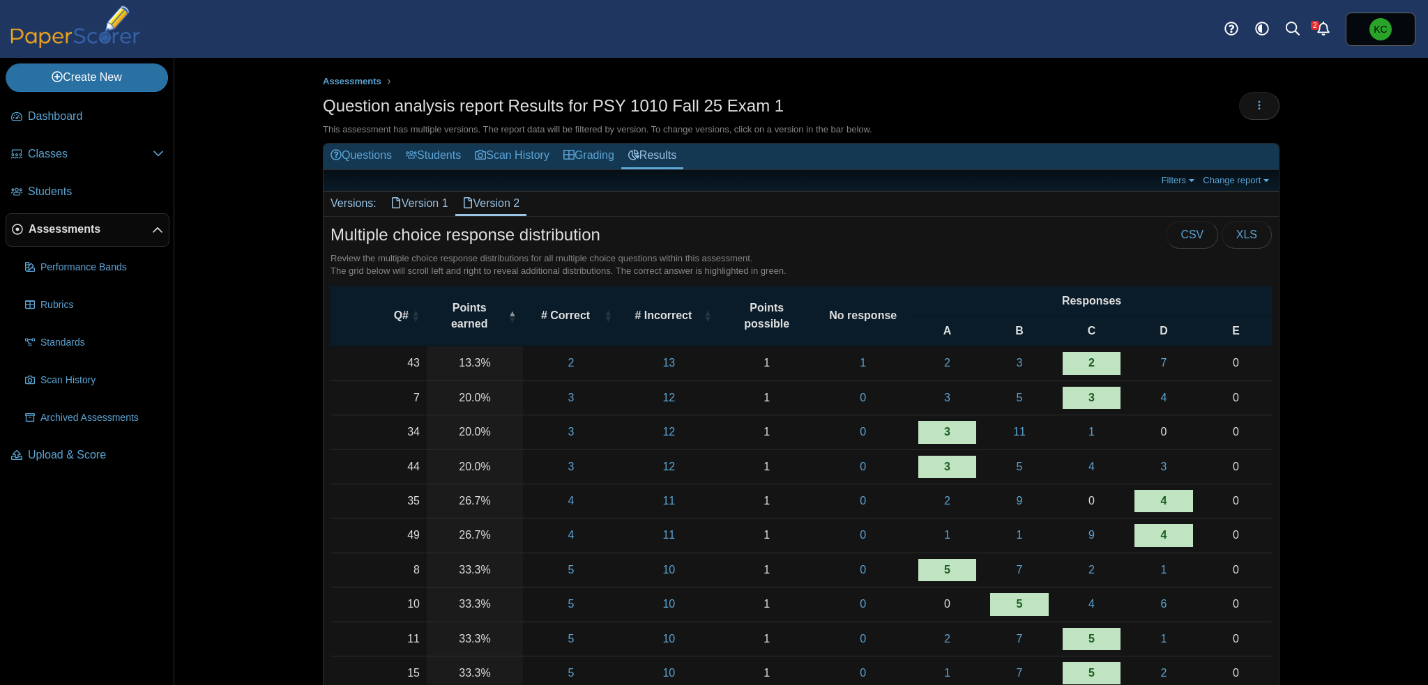
click at [413, 203] on link "Version 1" at bounding box center [419, 204] width 72 height 24
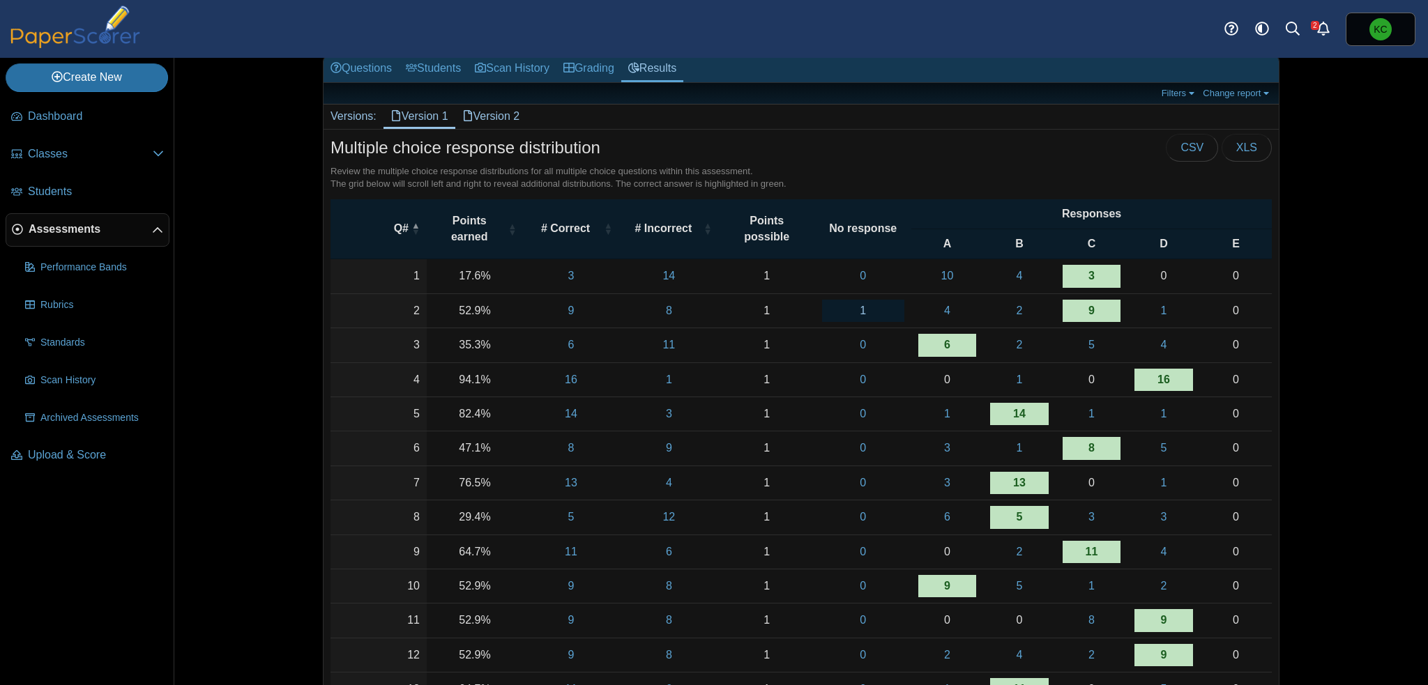
scroll to position [139, 0]
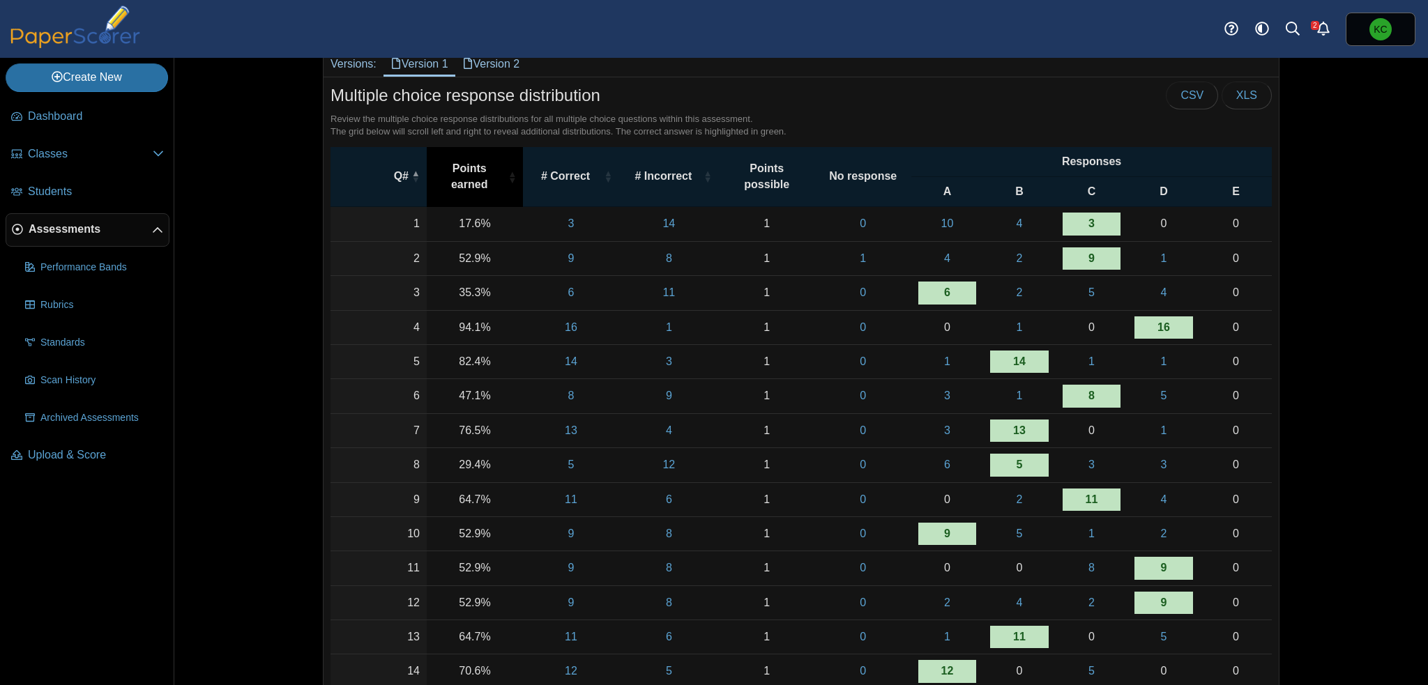
click at [480, 192] on th "Points earned" at bounding box center [475, 177] width 96 height 61
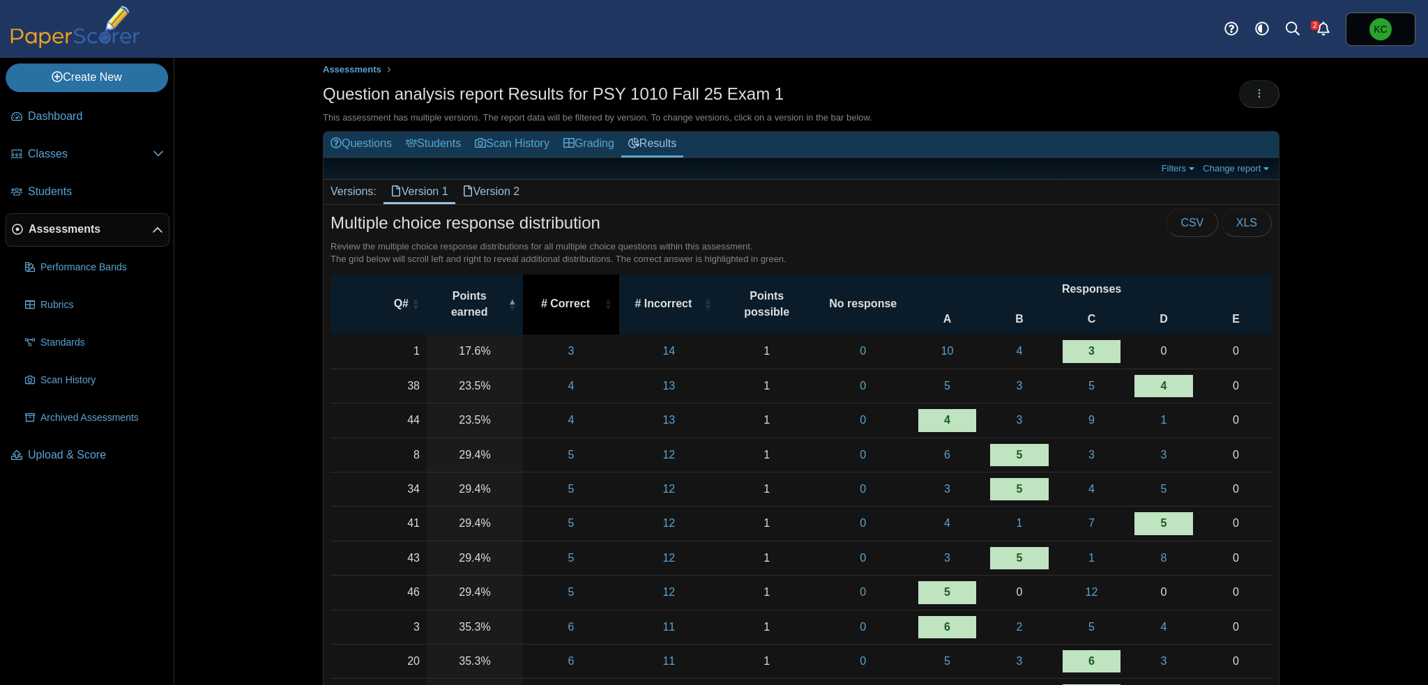
scroll to position [0, 0]
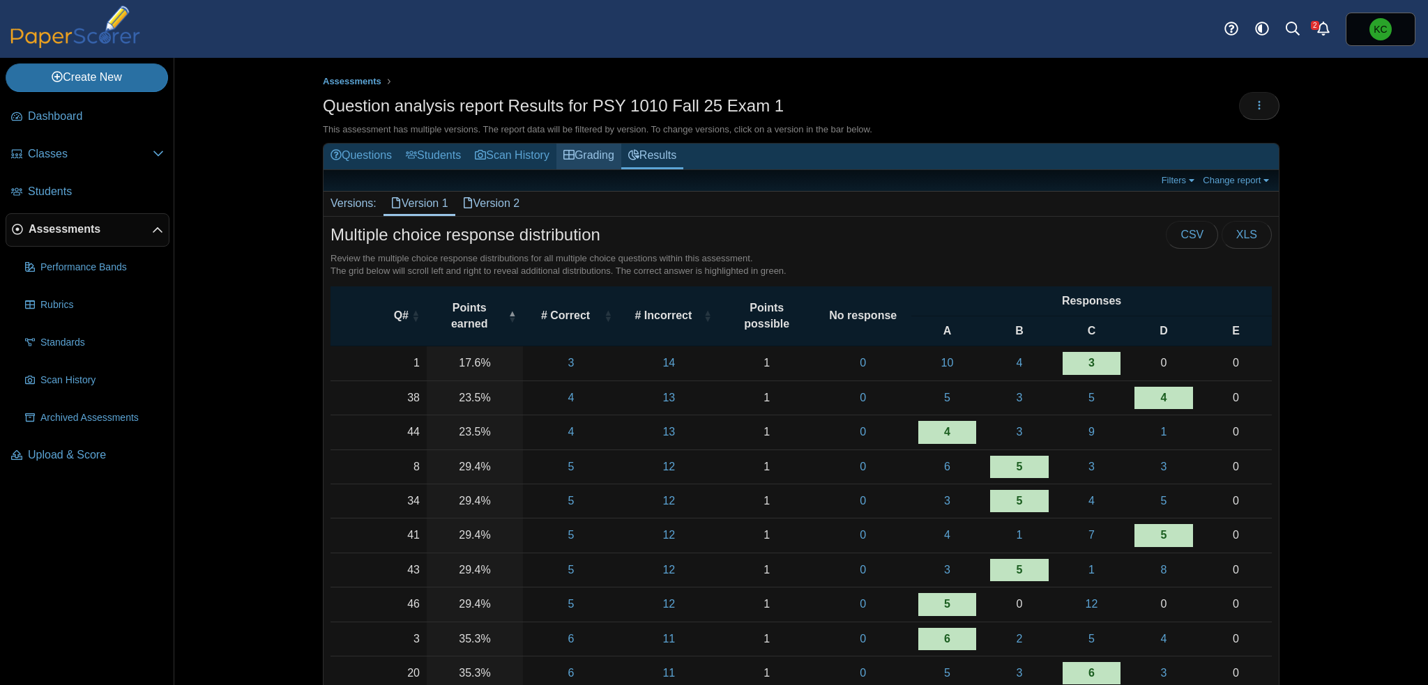
click at [597, 153] on link "Grading" at bounding box center [588, 157] width 65 height 26
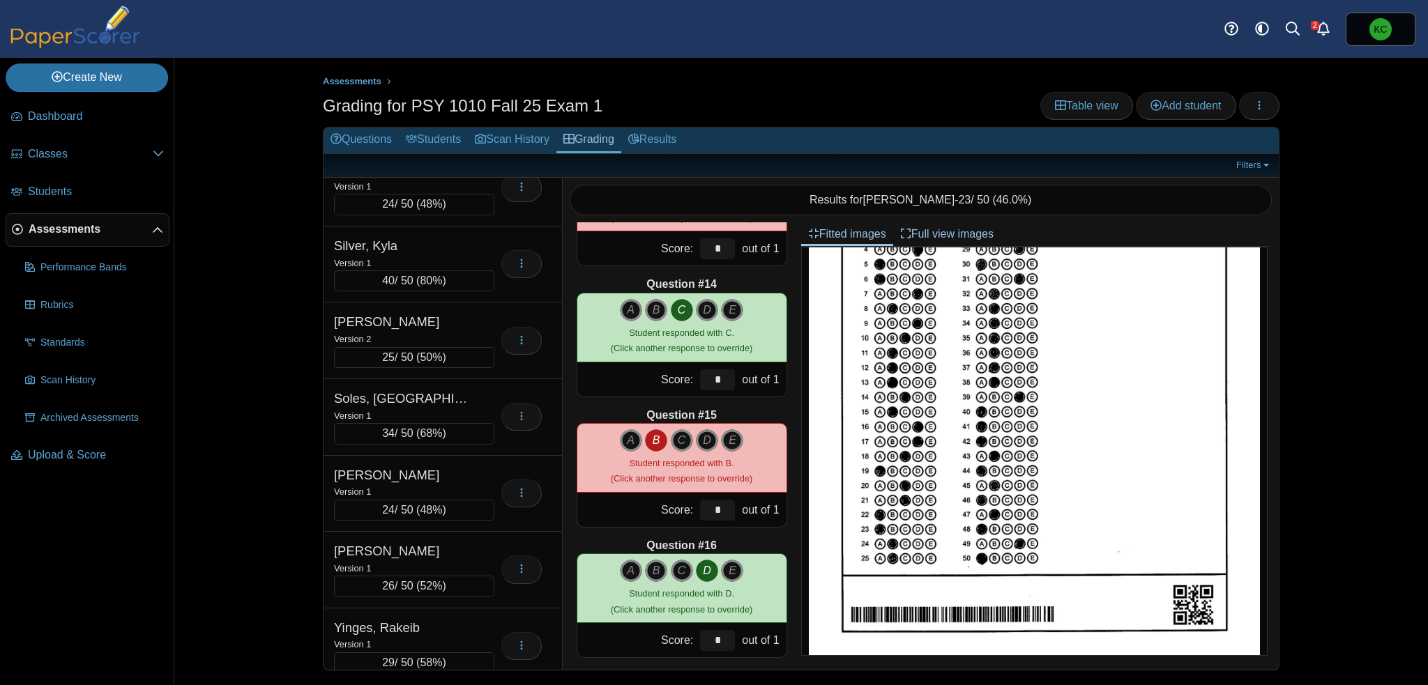
scroll to position [1673, 0]
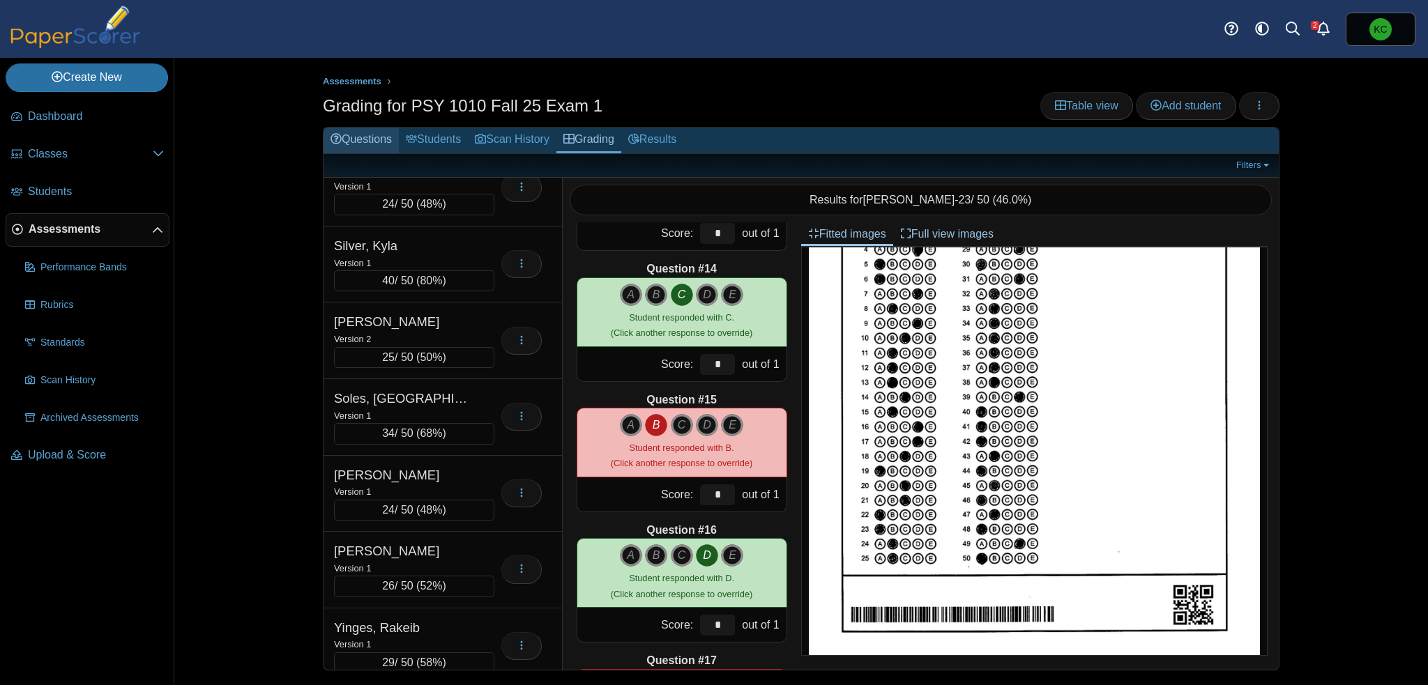
click at [382, 136] on link "Questions" at bounding box center [360, 141] width 75 height 26
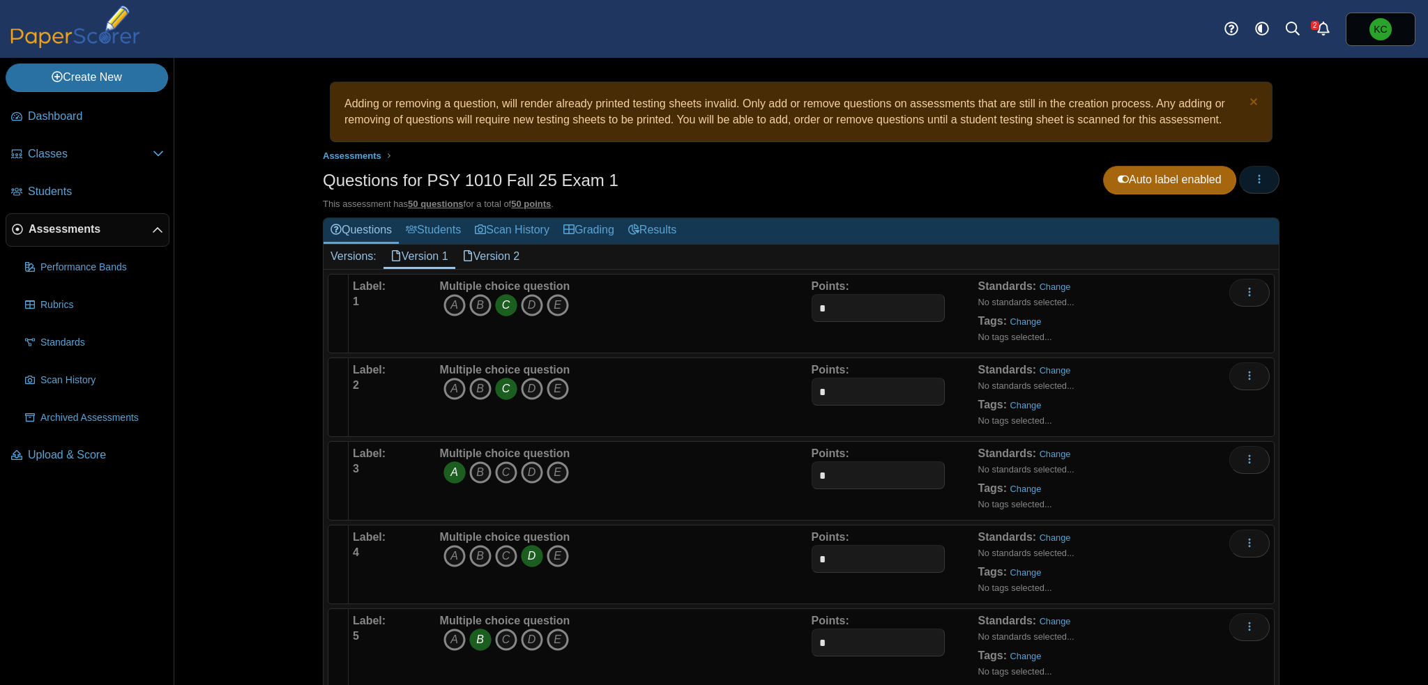
click at [1264, 183] on button "button" at bounding box center [1259, 180] width 40 height 28
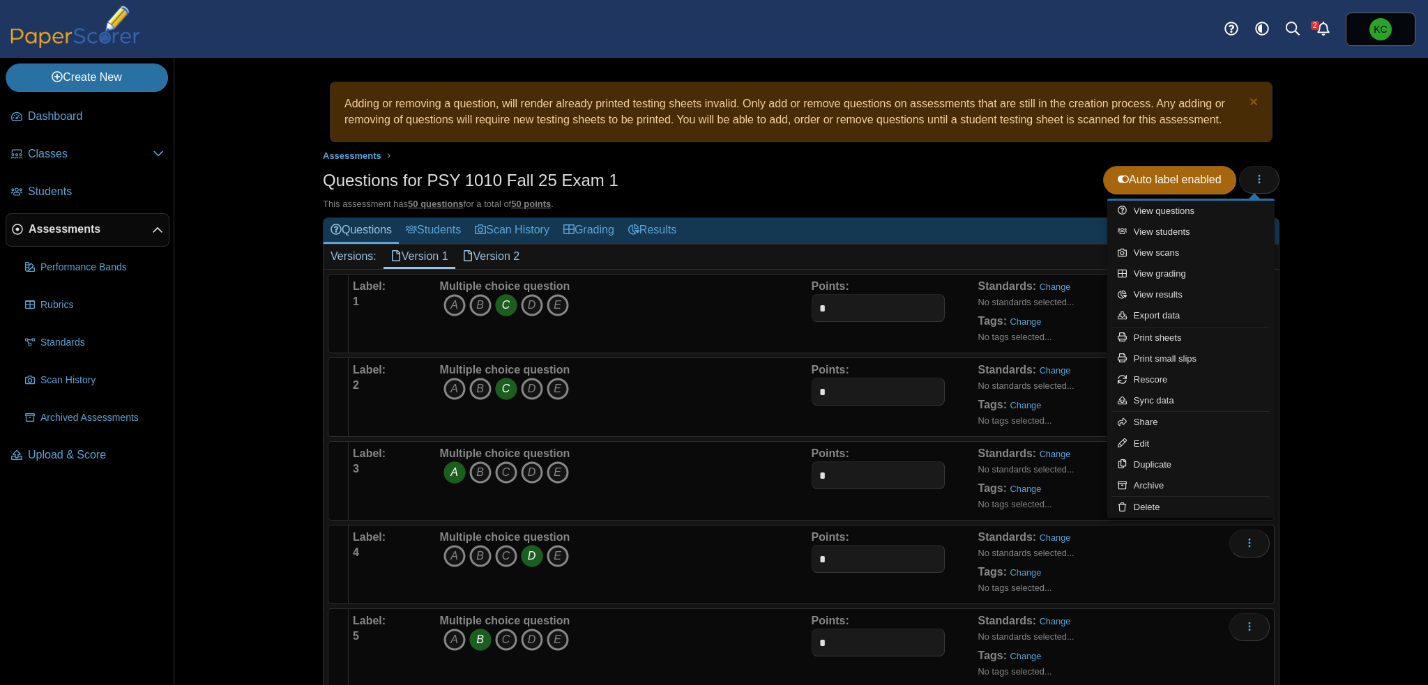
click at [1341, 322] on div "Adding or removing a question, will render already printed testing sheets inval…" at bounding box center [800, 371] width 1253 height 627
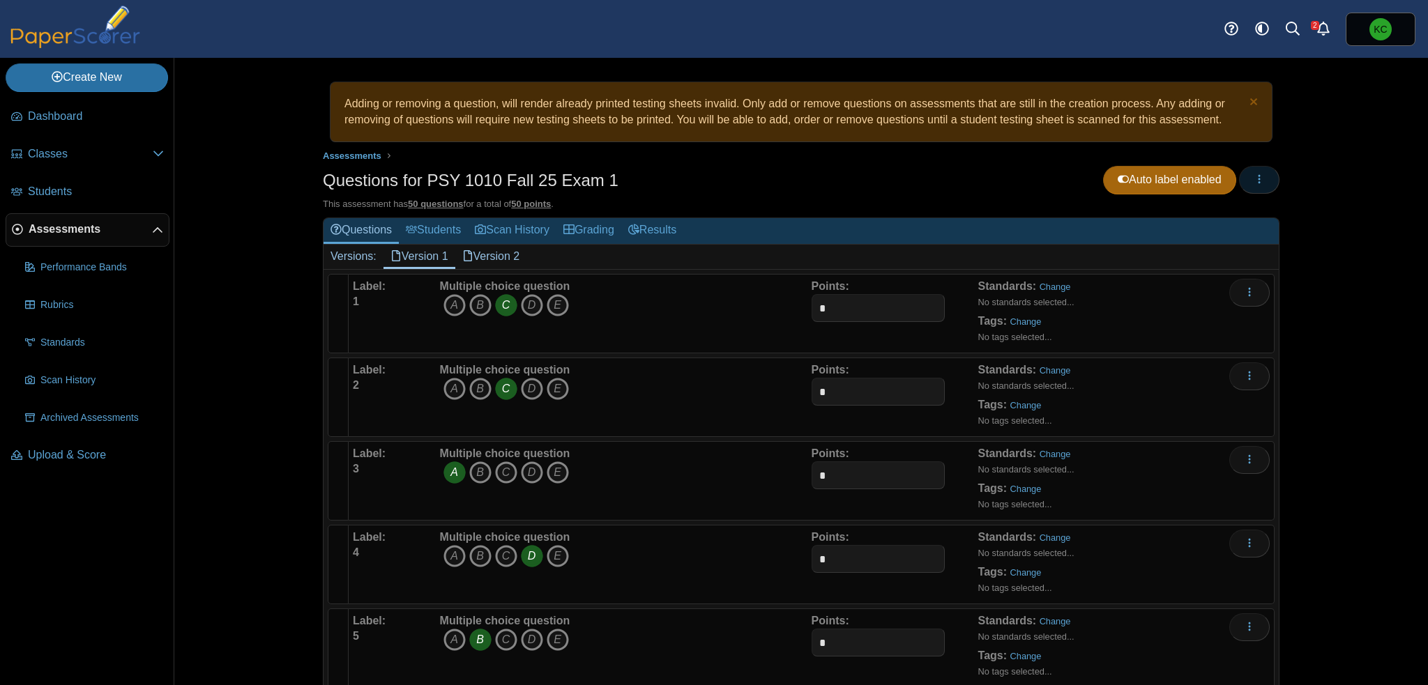
click at [1260, 178] on button "button" at bounding box center [1259, 180] width 40 height 28
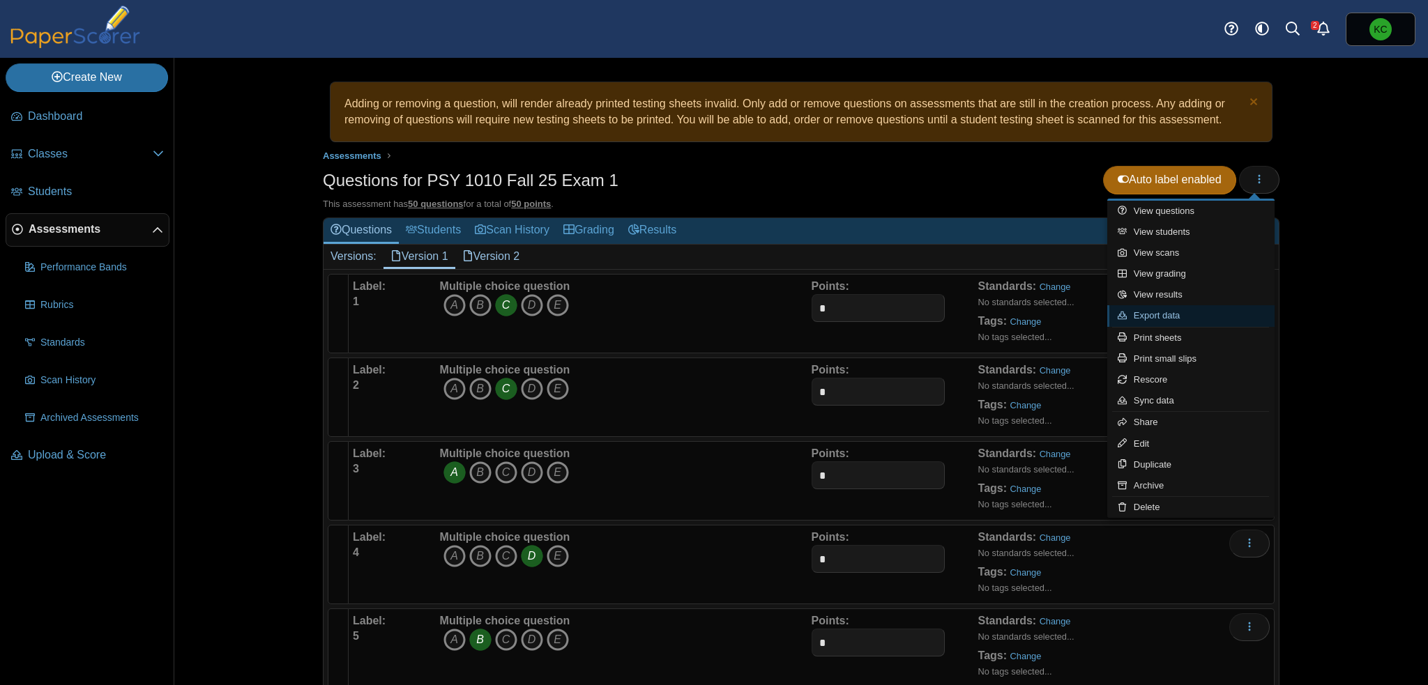
click at [1179, 319] on link "Export data" at bounding box center [1190, 315] width 167 height 21
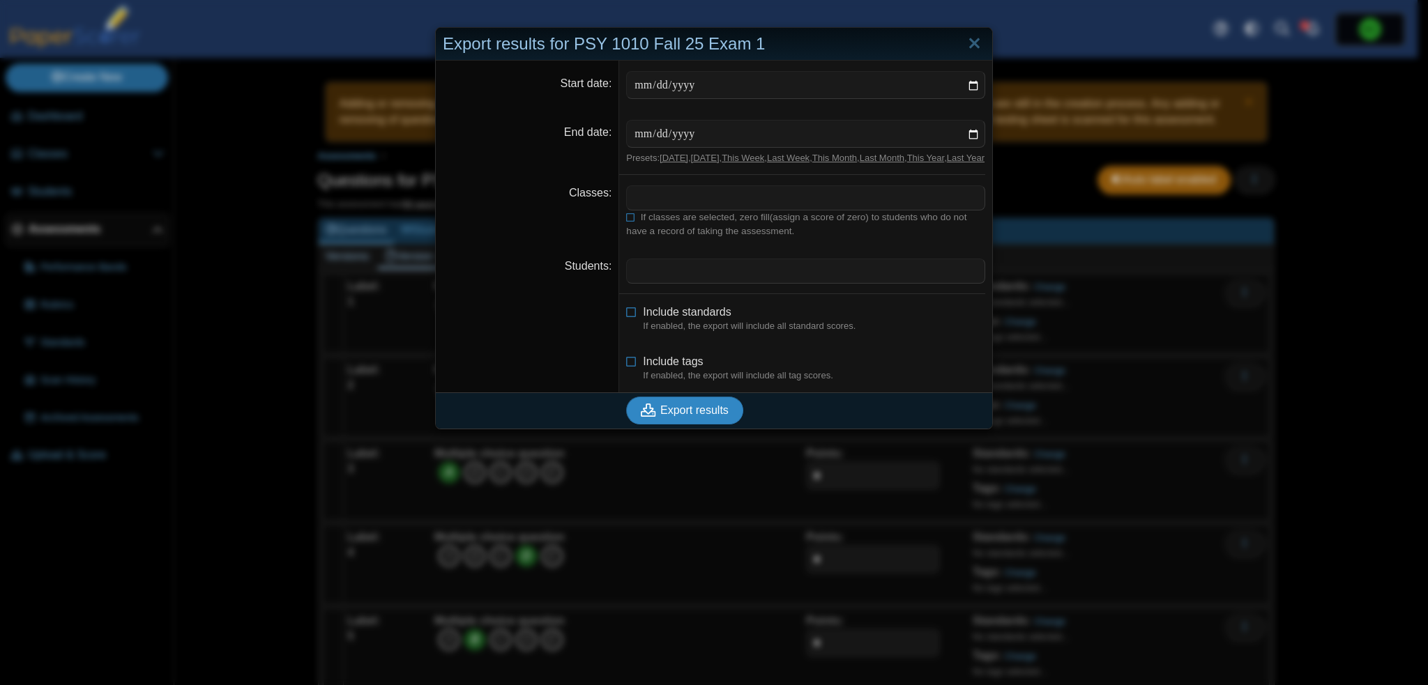
click at [701, 416] on span "Export results" at bounding box center [694, 410] width 68 height 12
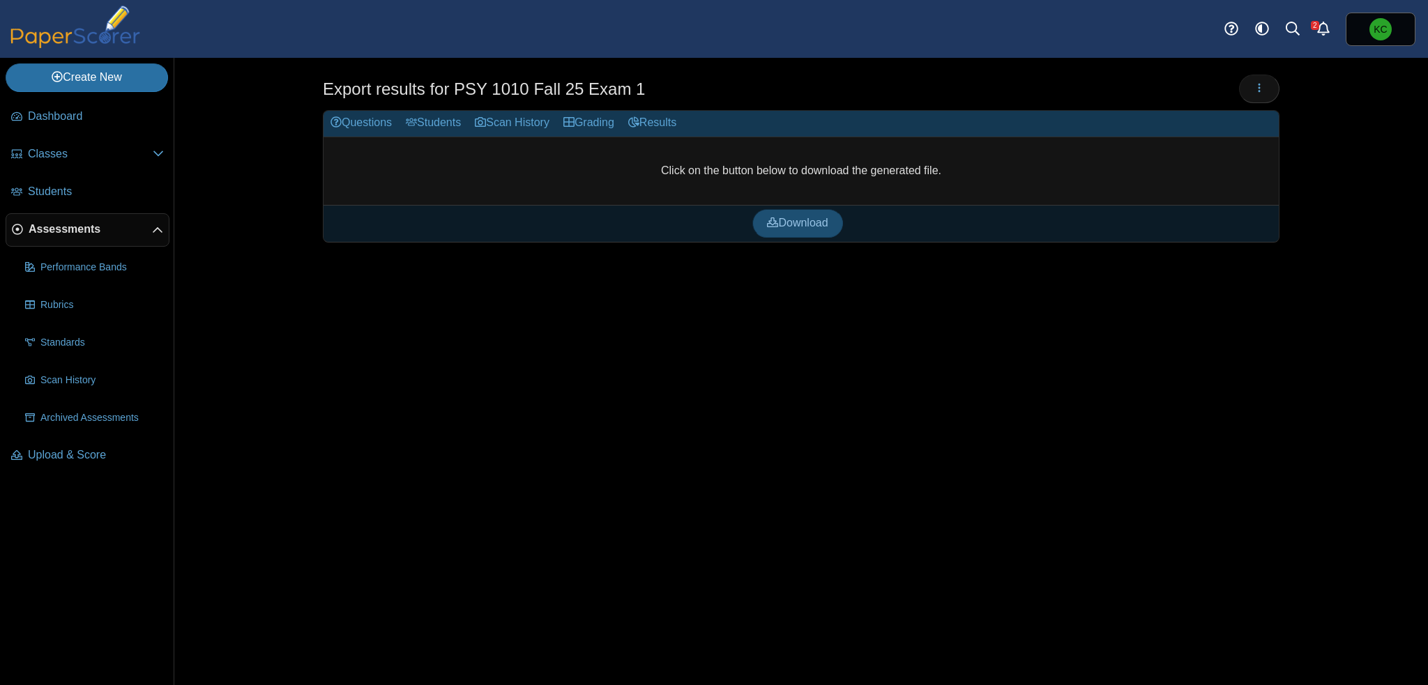
click at [795, 229] on link "Download" at bounding box center [797, 223] width 90 height 28
click at [1287, 347] on div "Export results for PSY 1010 Fall 25 Exam 1 Loading…" at bounding box center [801, 371] width 1046 height 627
click at [49, 118] on span "Dashboard" at bounding box center [96, 116] width 136 height 15
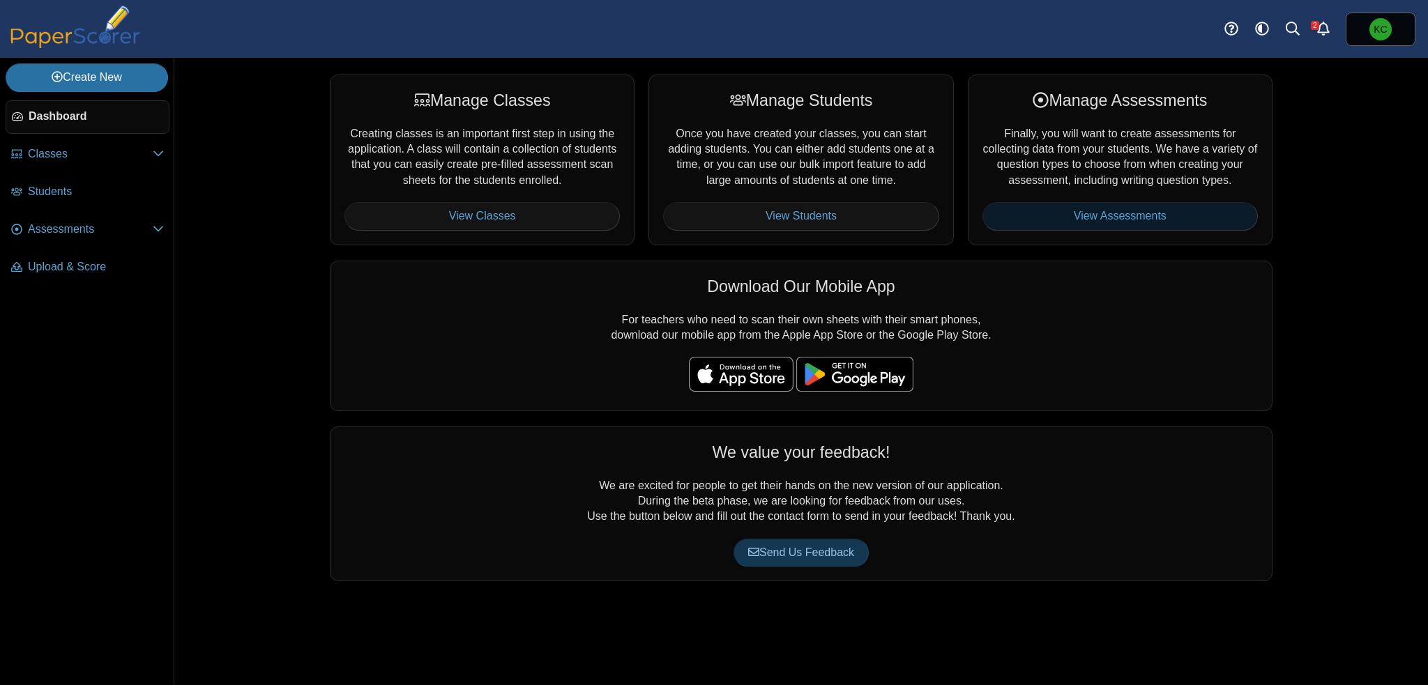
click at [1149, 213] on link "View Assessments" at bounding box center [1119, 216] width 275 height 28
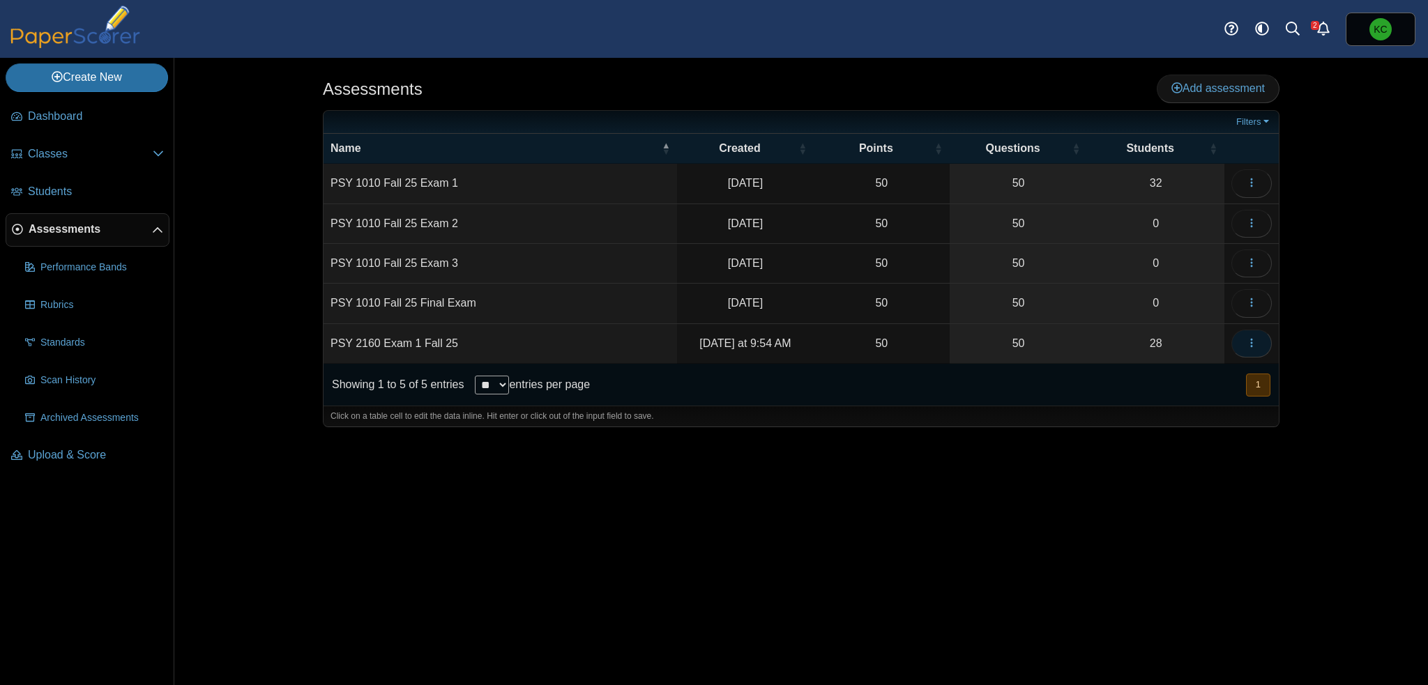
click at [1252, 338] on use "button" at bounding box center [1251, 342] width 2 height 9
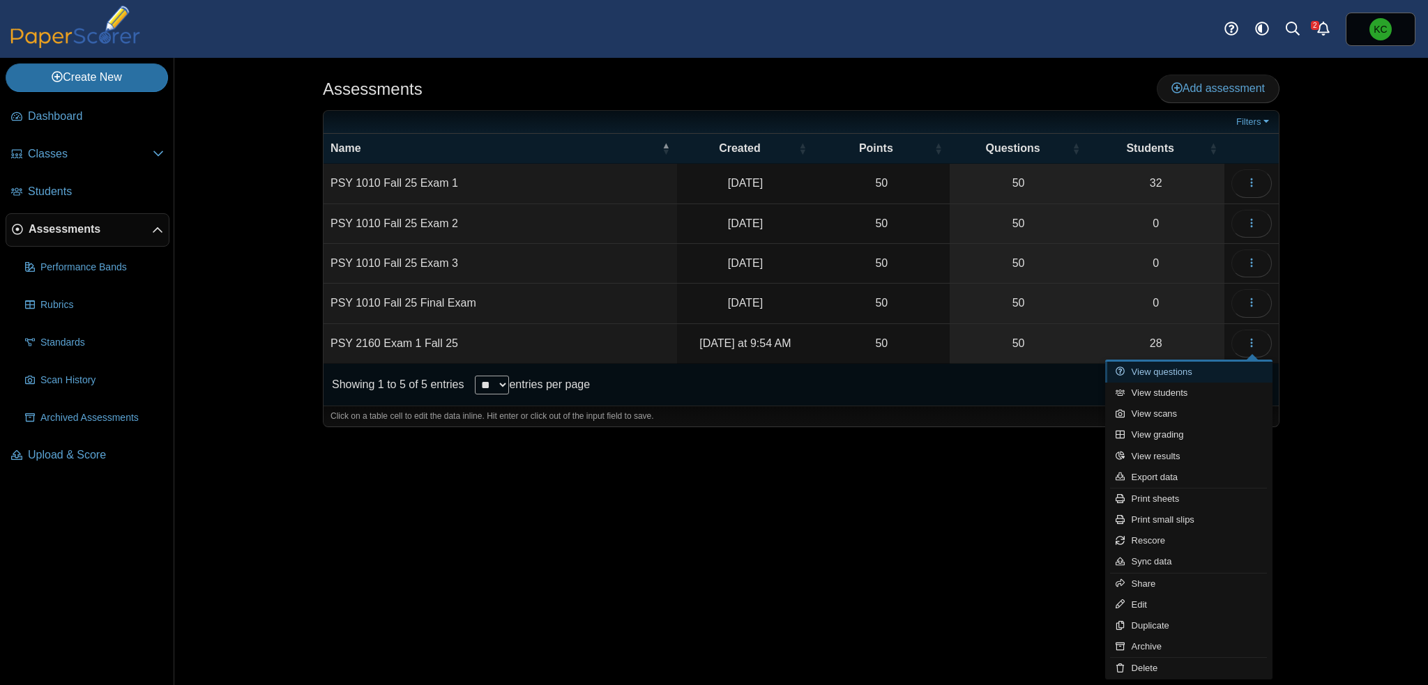
click at [1178, 373] on link "View questions" at bounding box center [1188, 372] width 167 height 21
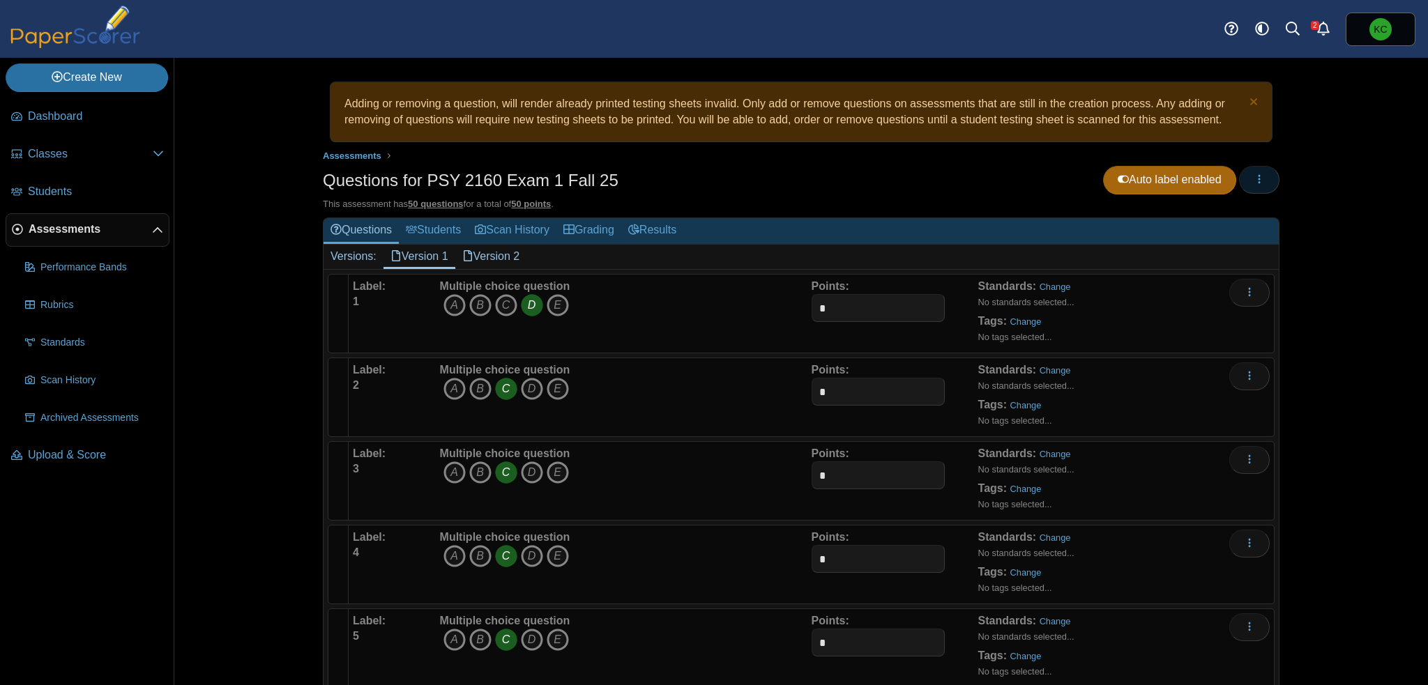
click at [1257, 178] on icon "button" at bounding box center [1258, 179] width 11 height 11
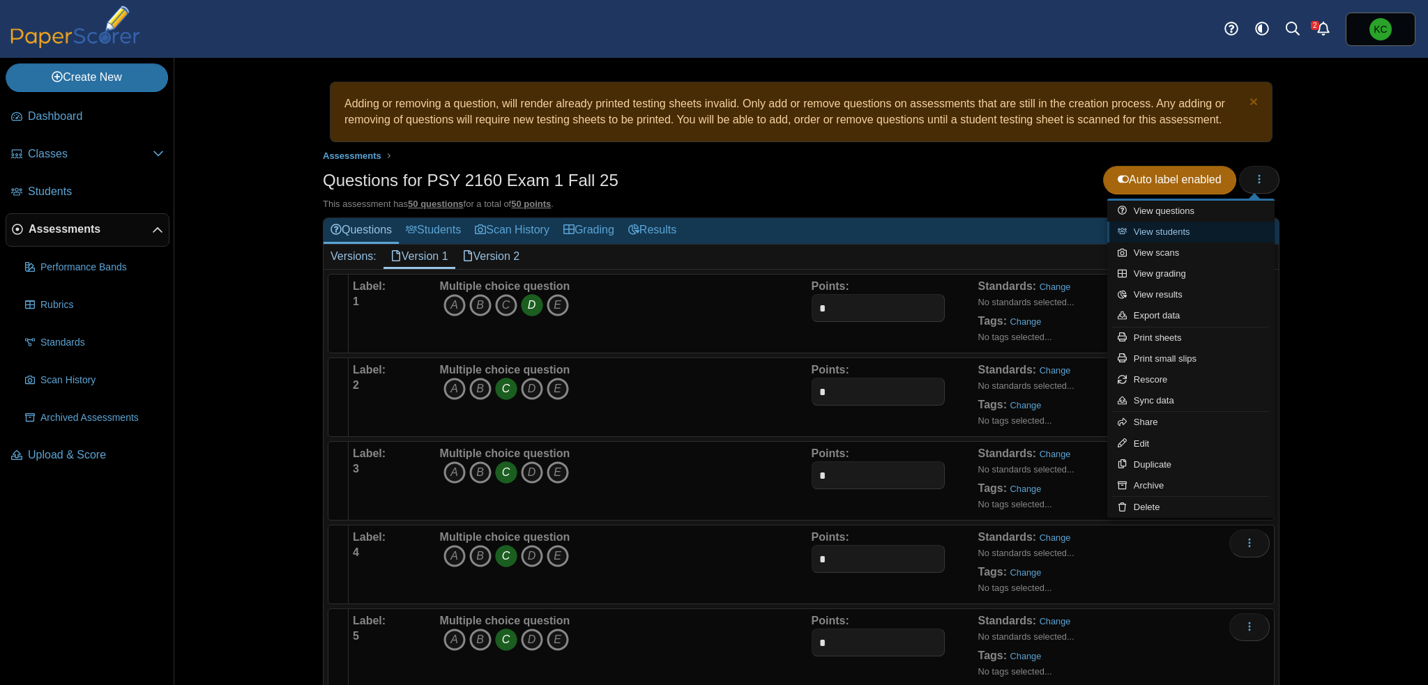
click at [1170, 234] on link "View students" at bounding box center [1190, 232] width 167 height 21
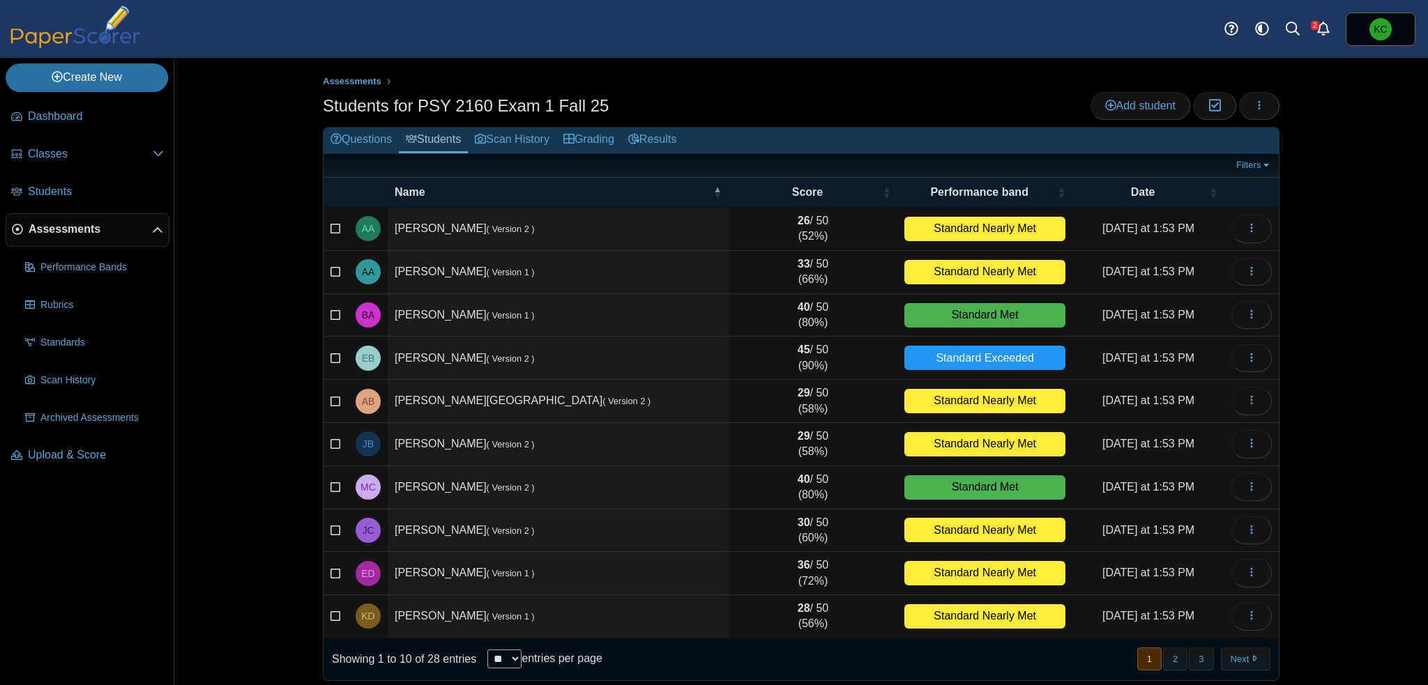
scroll to position [6, 0]
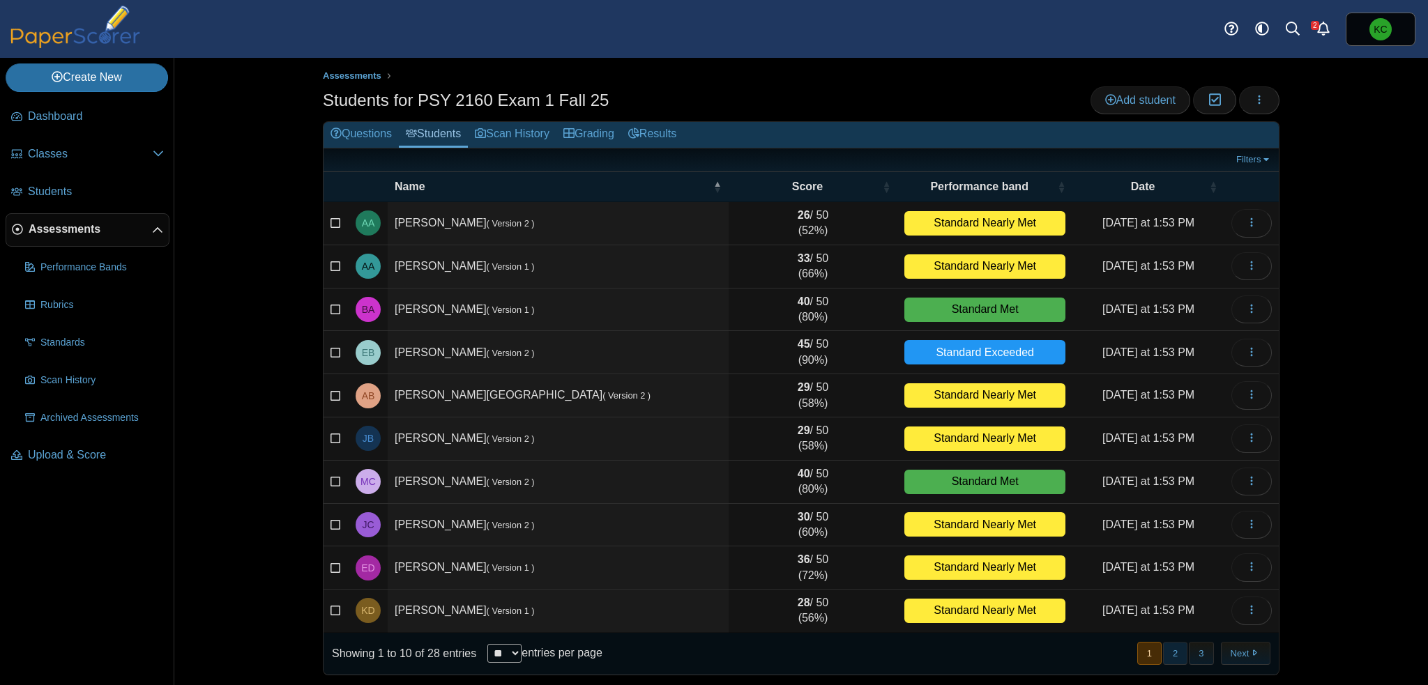
click at [1180, 649] on button "2" at bounding box center [1175, 653] width 24 height 23
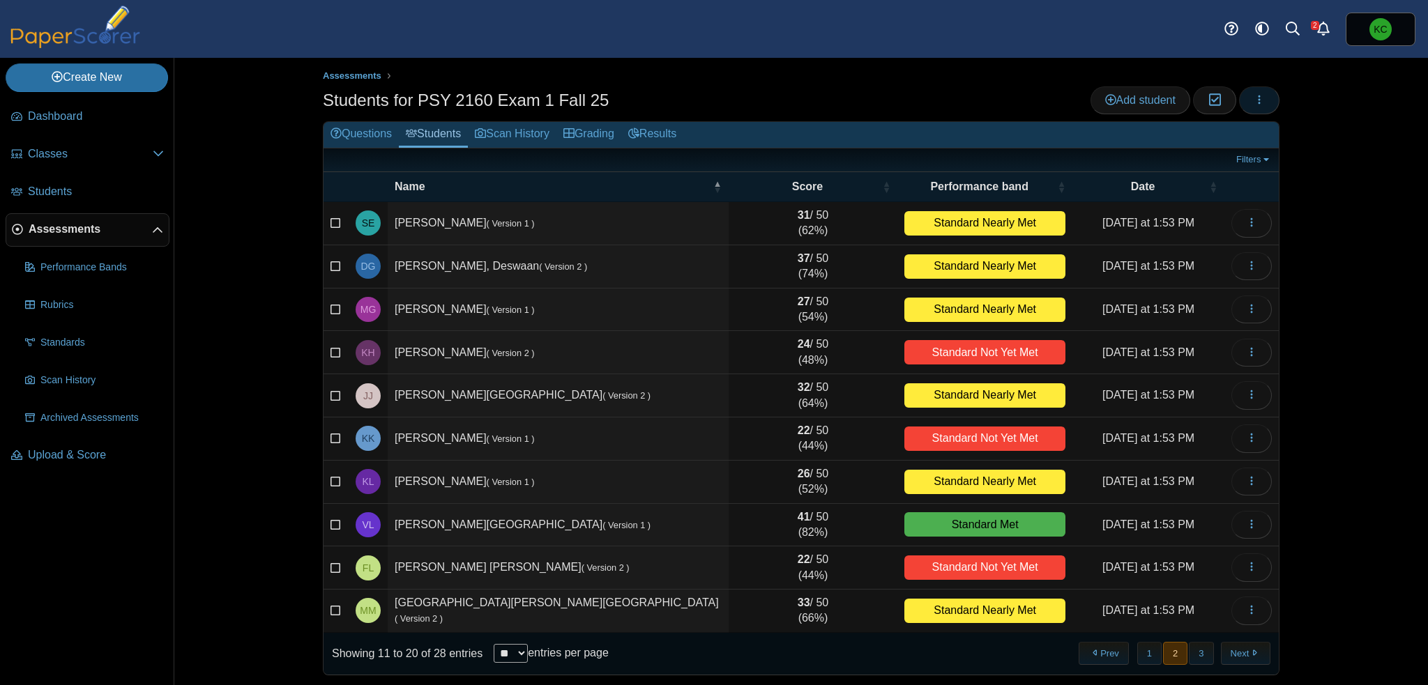
click at [1258, 102] on use "button" at bounding box center [1259, 99] width 2 height 9
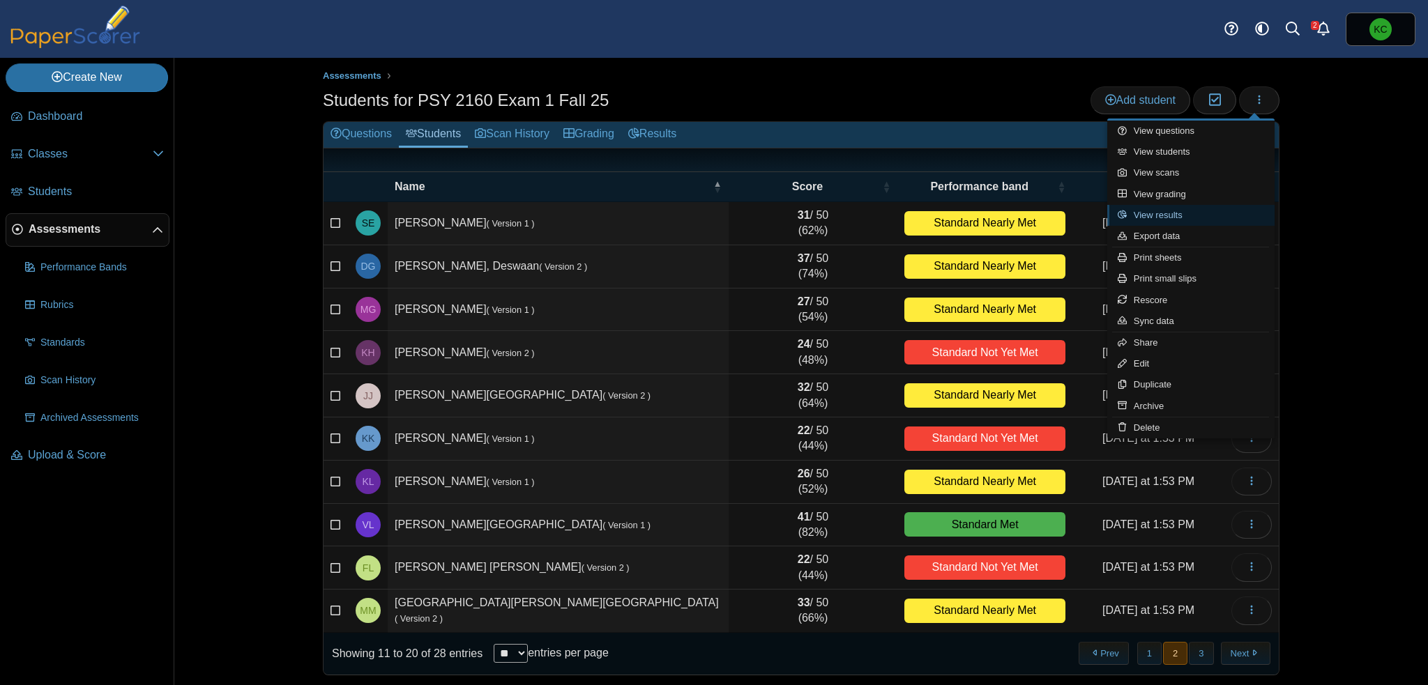
click at [1177, 217] on link "View results" at bounding box center [1190, 215] width 167 height 21
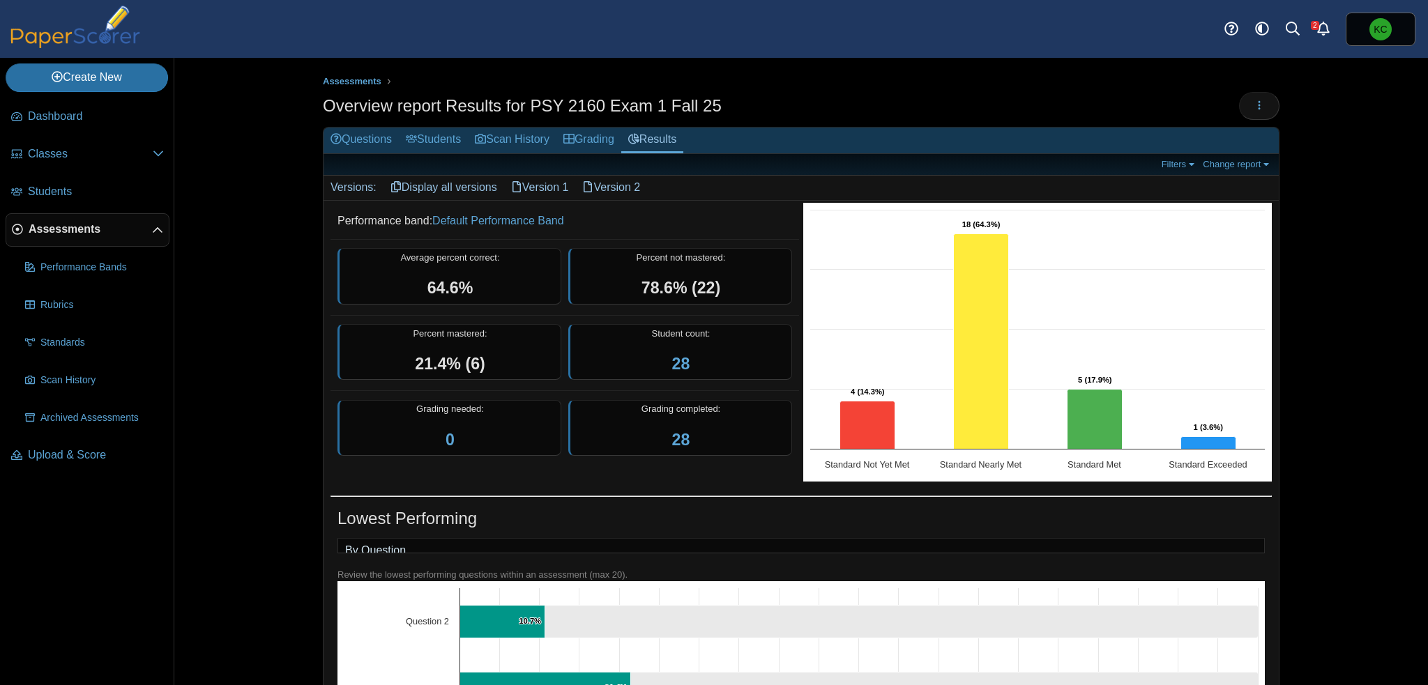
click at [613, 187] on link "Version 2" at bounding box center [611, 188] width 72 height 24
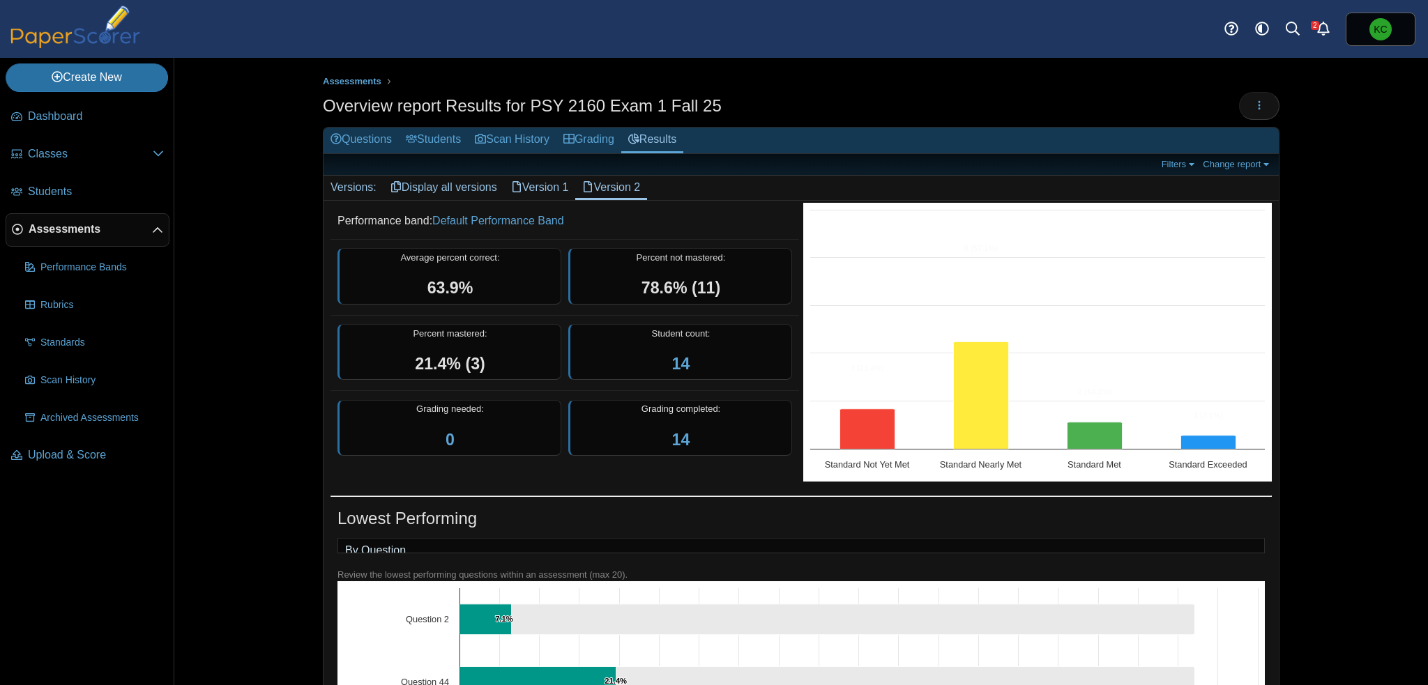
click at [552, 187] on link "Version 1" at bounding box center [540, 188] width 72 height 24
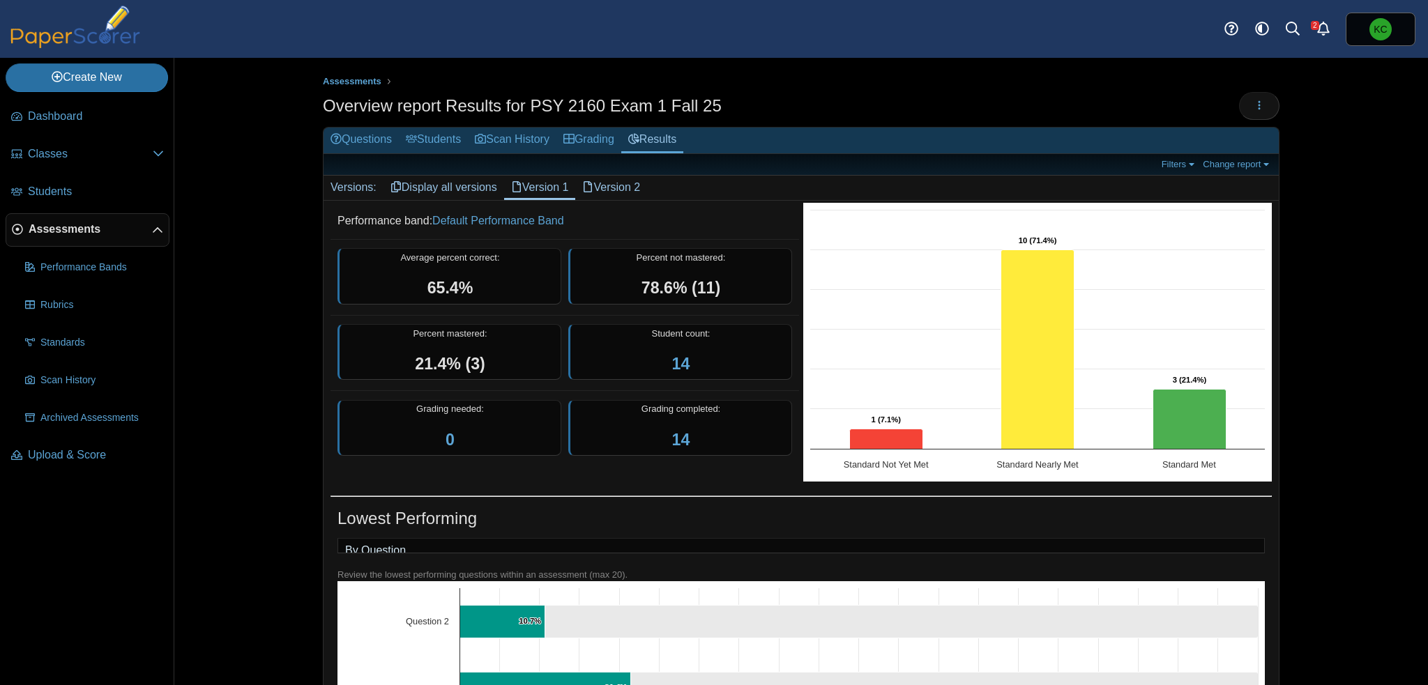
click at [615, 192] on link "Version 2" at bounding box center [611, 188] width 72 height 24
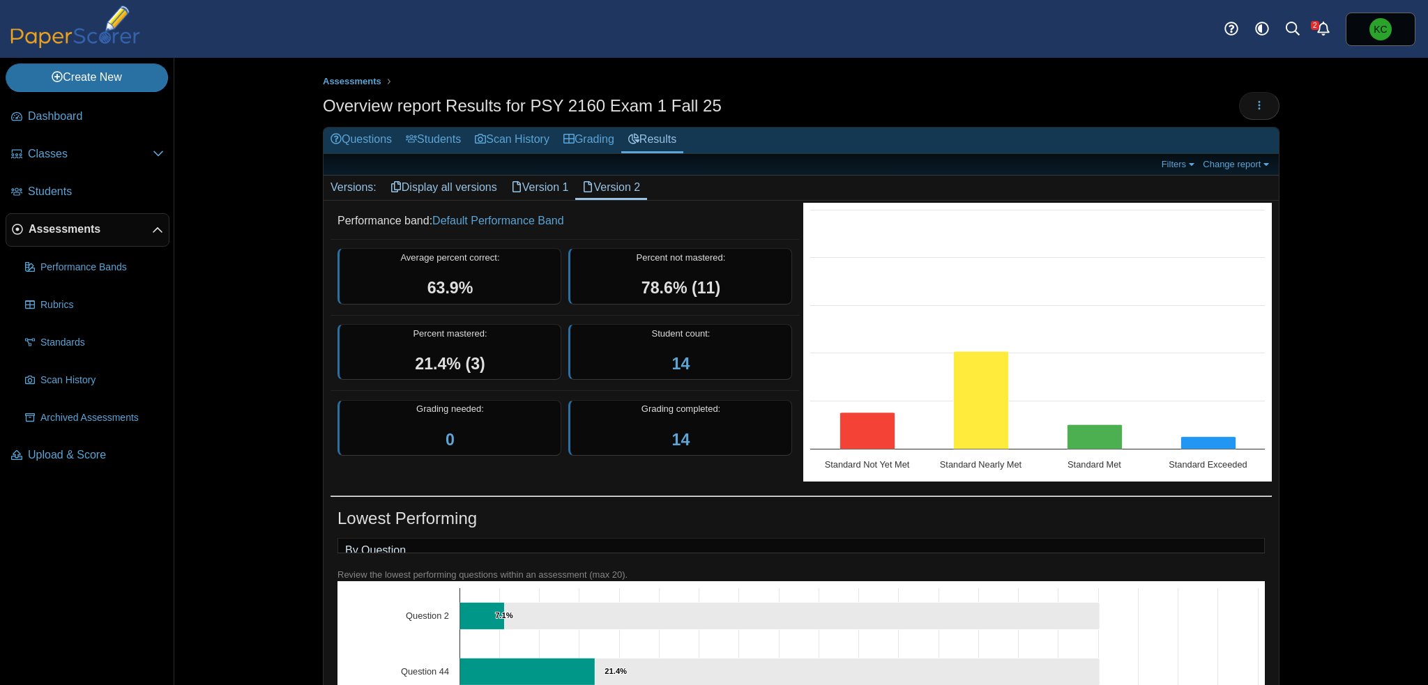
click at [460, 187] on link "Display all versions" at bounding box center [443, 188] width 121 height 24
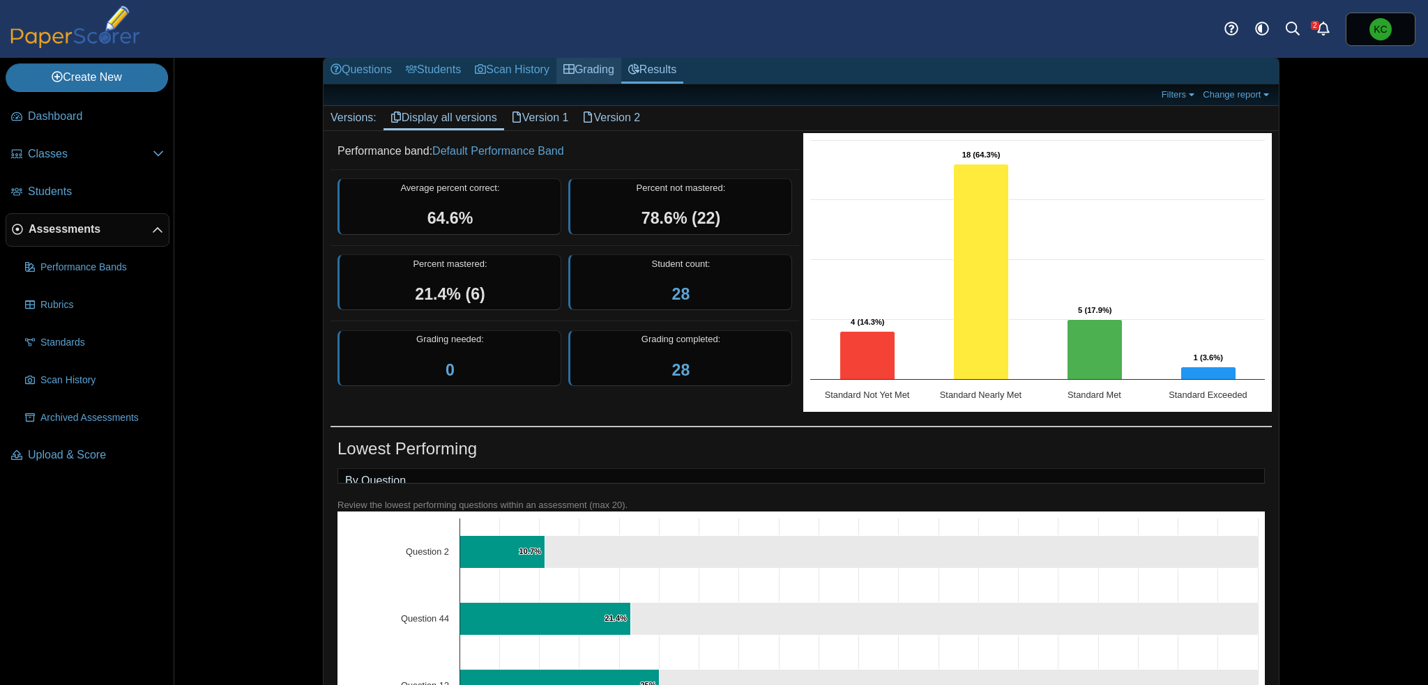
click at [591, 64] on link "Grading" at bounding box center [588, 71] width 65 height 26
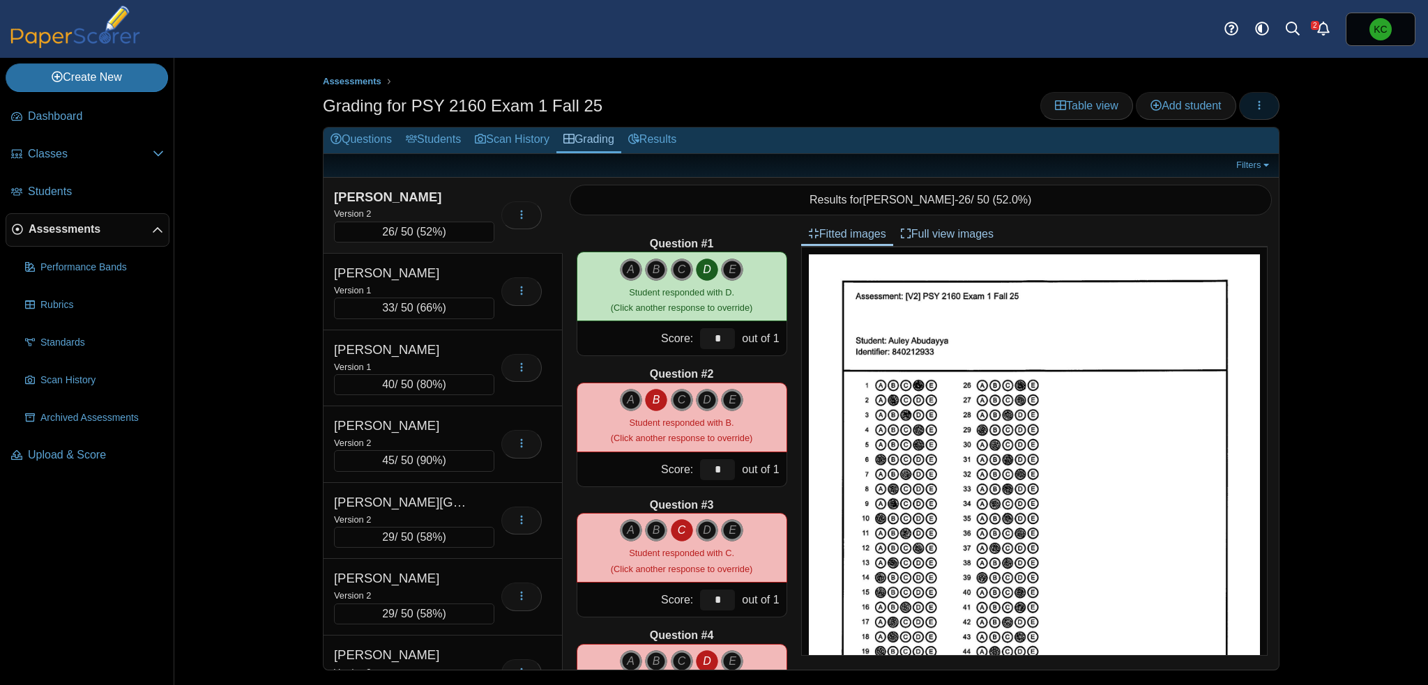
click at [1259, 100] on span "button" at bounding box center [1258, 106] width 11 height 12
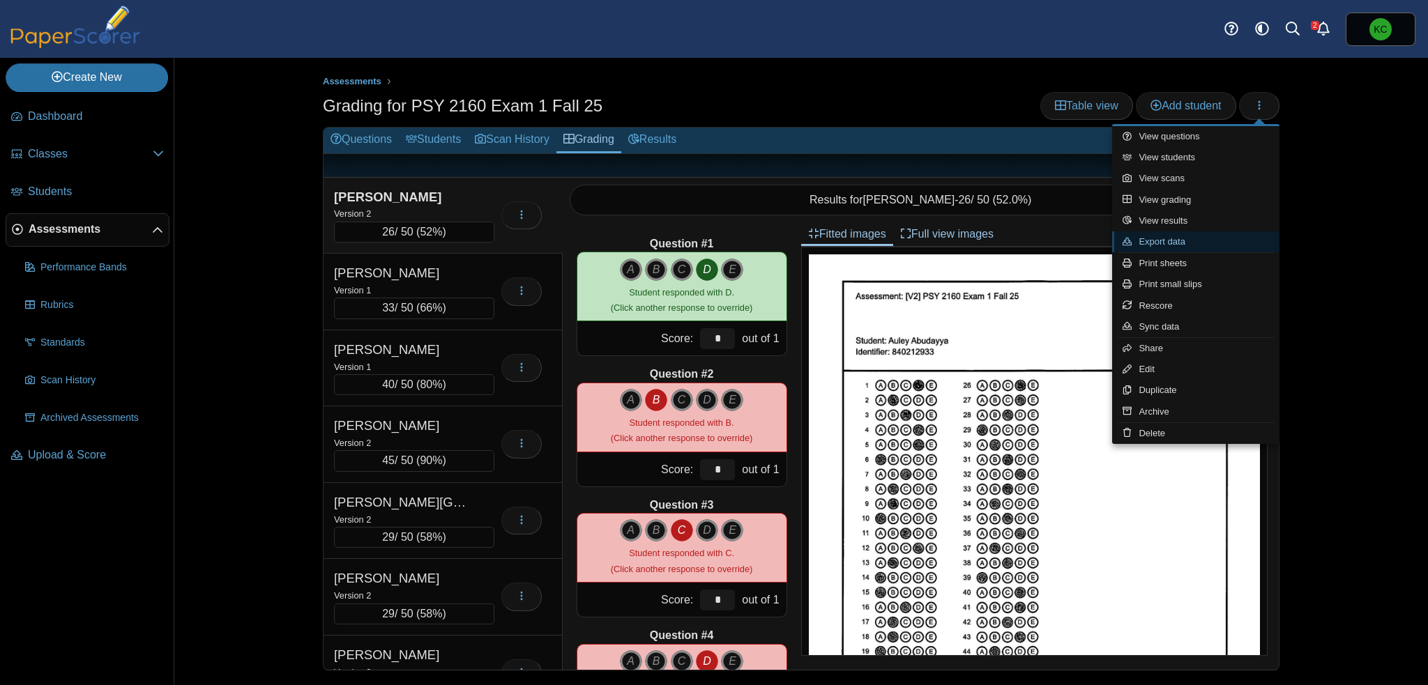
click at [1168, 244] on link "Export data" at bounding box center [1195, 241] width 167 height 21
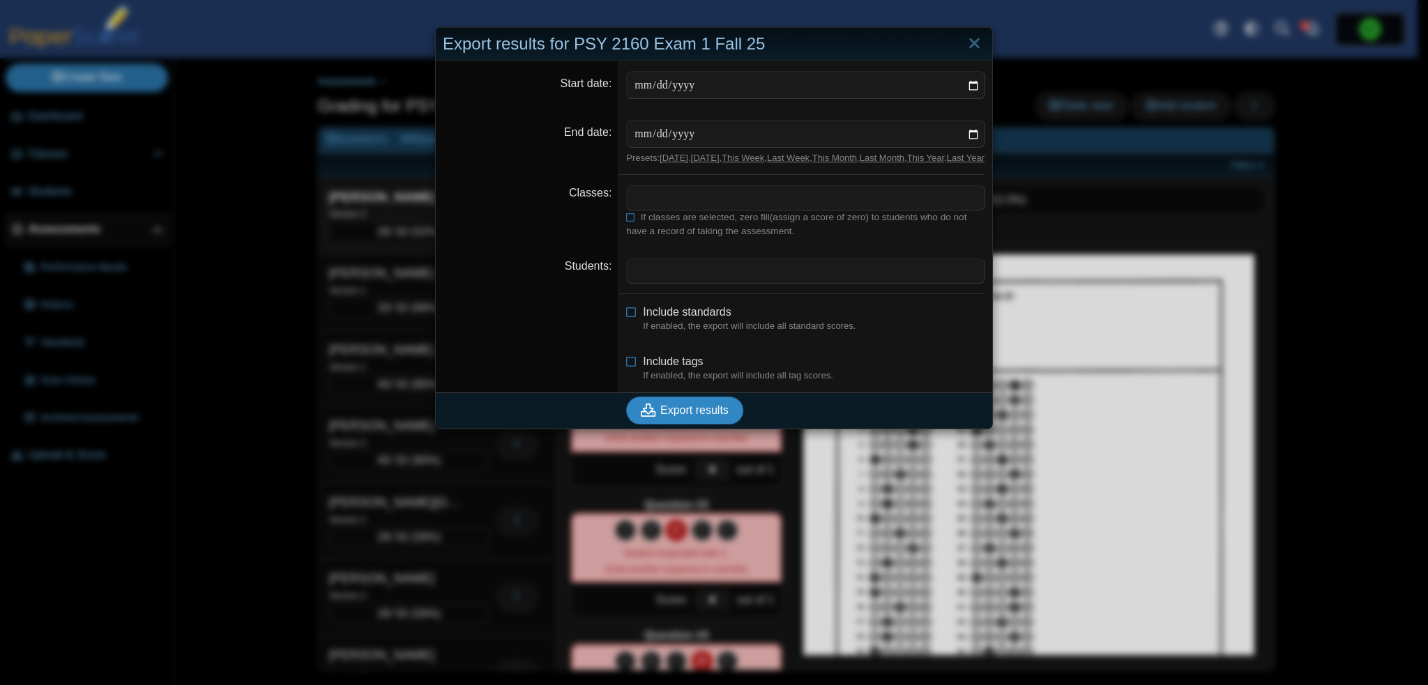
click at [677, 416] on span "Export results" at bounding box center [694, 410] width 68 height 12
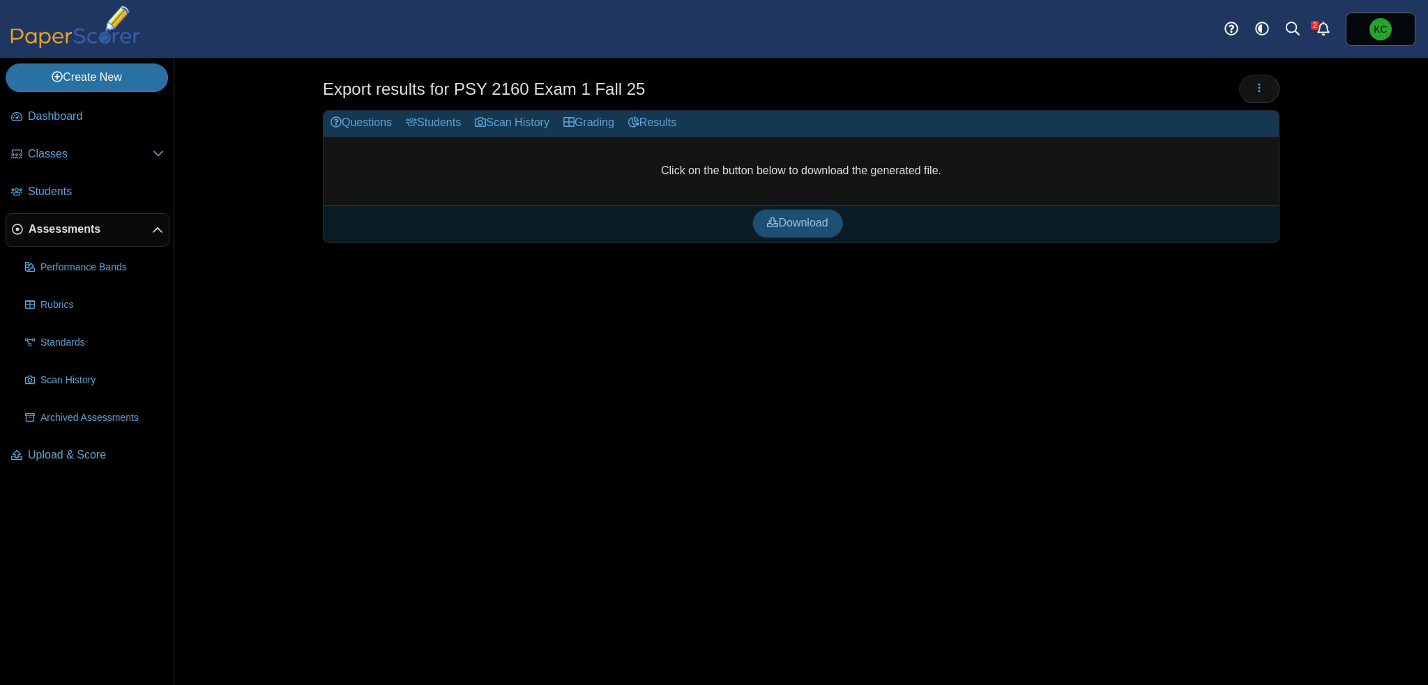
click at [808, 223] on span "Download" at bounding box center [797, 223] width 61 height 12
